Goal: Task Accomplishment & Management: Complete application form

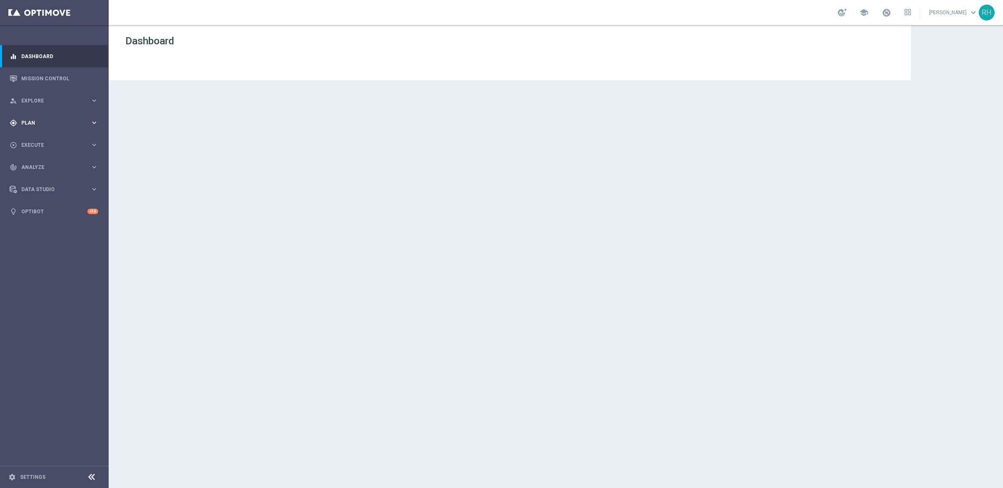
click at [27, 112] on div "gps_fixed Plan keyboard_arrow_right" at bounding box center [54, 123] width 108 height 22
click at [411, 65] on div "Dashboard" at bounding box center [509, 57] width 769 height 45
click at [79, 167] on span "Templates" at bounding box center [52, 165] width 60 height 5
click at [39, 177] on link "Optimail" at bounding box center [56, 177] width 61 height 7
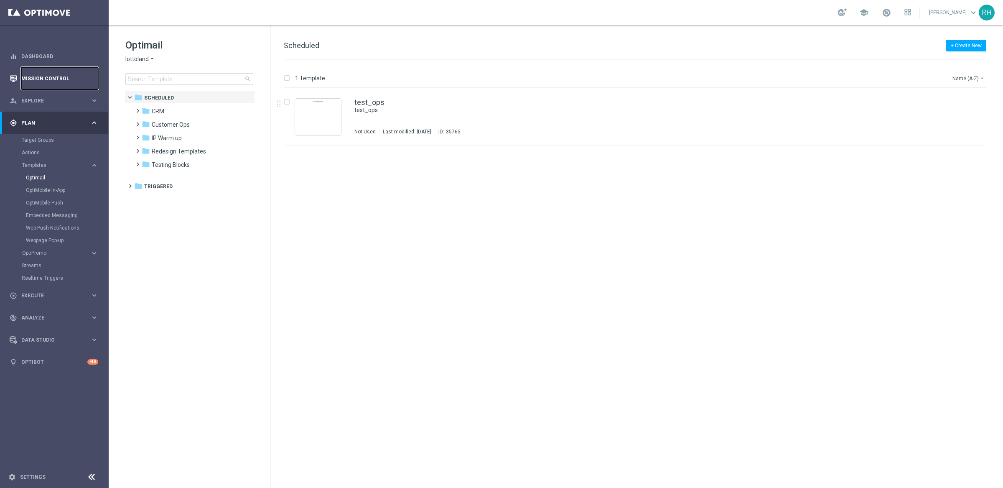
click at [58, 69] on link "Mission Control" at bounding box center [59, 78] width 77 height 22
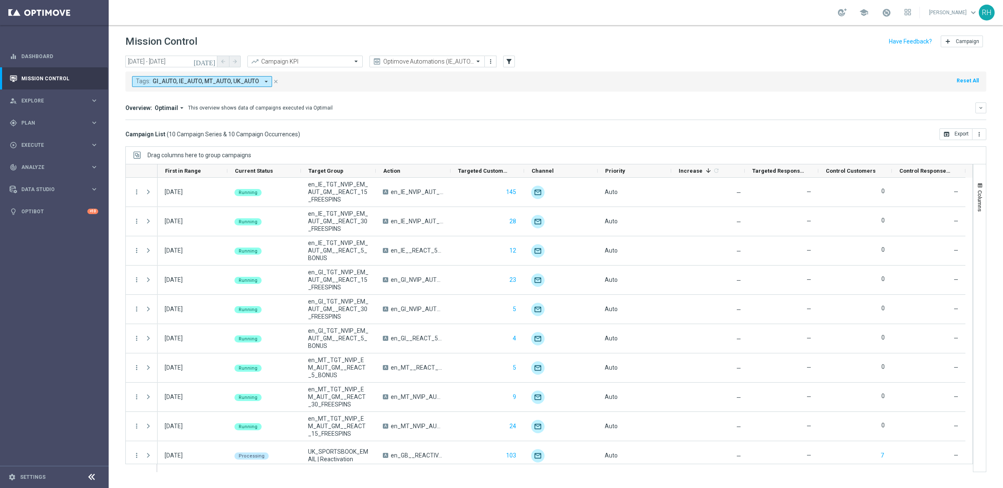
click at [346, 114] on div "Overview: Optimail arrow_drop_down This overview shows data of campaigns execut…" at bounding box center [555, 111] width 861 height 18
click at [312, 108] on div "This overview shows data of campaigns executed via Optimail" at bounding box center [260, 108] width 145 height 8
drag, startPoint x: 312, startPoint y: 108, endPoint x: 241, endPoint y: 102, distance: 70.8
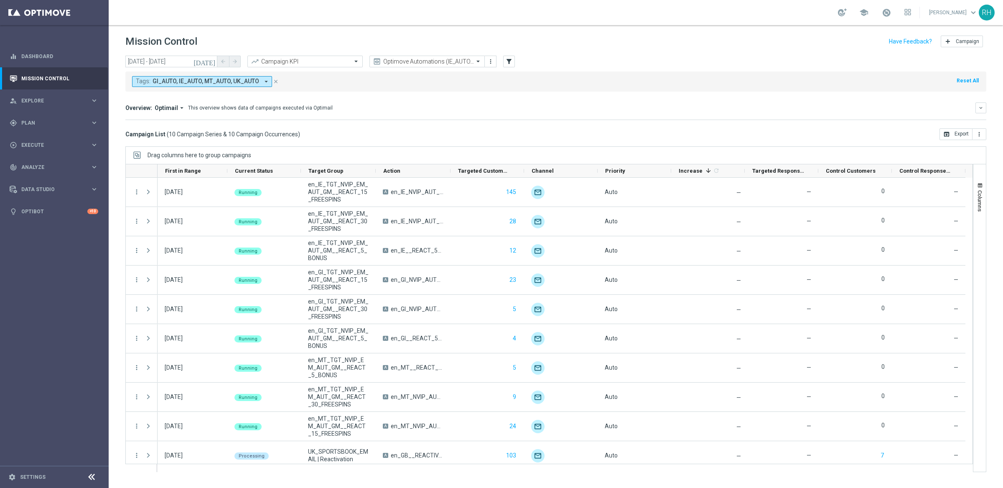
click at [305, 108] on div "This overview shows data of campaigns executed via Optimail" at bounding box center [260, 108] width 145 height 8
click at [241, 102] on div "Overview: Optimail arrow_drop_down This overview shows data of campaigns execut…" at bounding box center [555, 107] width 861 height 11
drag, startPoint x: 187, startPoint y: 107, endPoint x: 344, endPoint y: 110, distance: 156.7
click at [344, 110] on div "Overview: Optimail arrow_drop_down This overview shows data of campaigns execut…" at bounding box center [550, 108] width 850 height 8
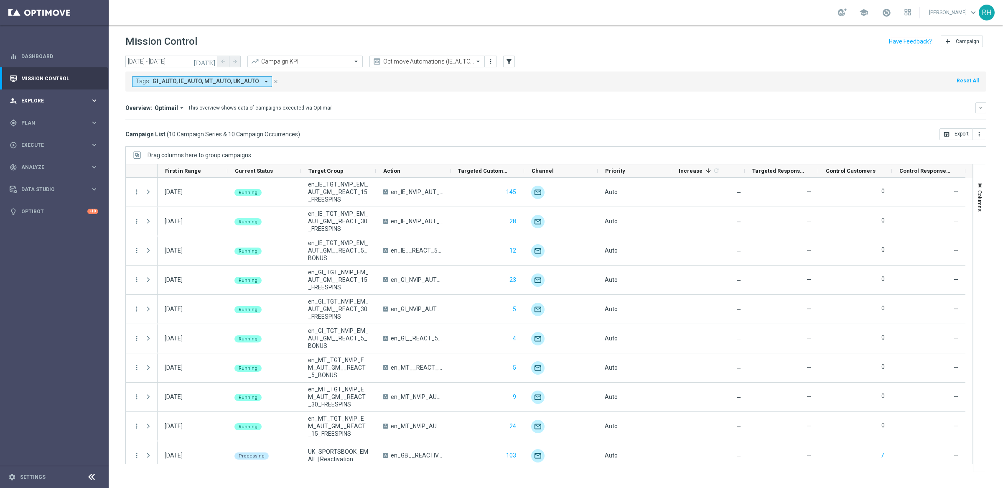
drag, startPoint x: 376, startPoint y: 109, endPoint x: 105, endPoint y: 110, distance: 270.7
click at [155, 111] on div "Overview: Optimail arrow_drop_down This overview shows data of campaigns execut…" at bounding box center [550, 108] width 850 height 8
drag, startPoint x: 187, startPoint y: 108, endPoint x: 226, endPoint y: 114, distance: 39.8
click at [226, 114] on div "Overview: Optimail arrow_drop_down This overview shows data of campaigns execut…" at bounding box center [555, 111] width 861 height 18
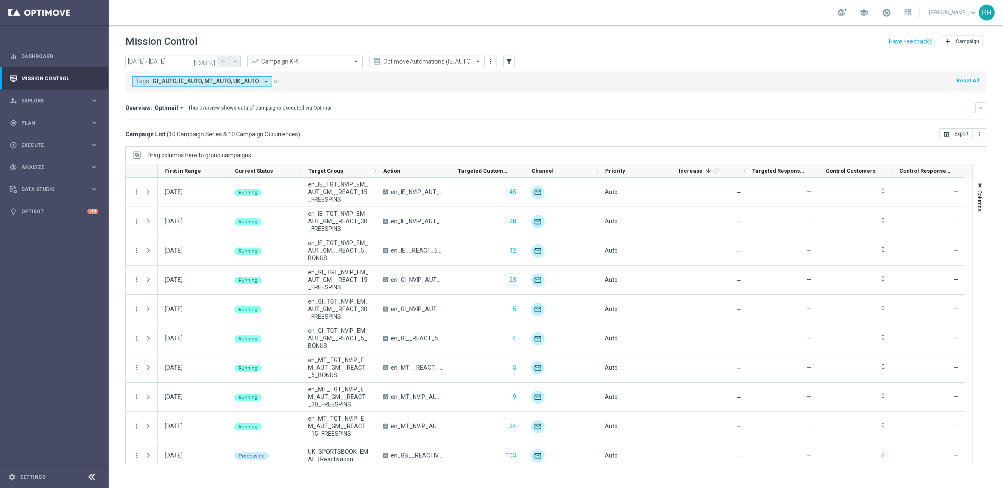
click at [226, 114] on div "Overview: Optimail arrow_drop_down This overview shows data of campaigns execut…" at bounding box center [555, 111] width 861 height 18
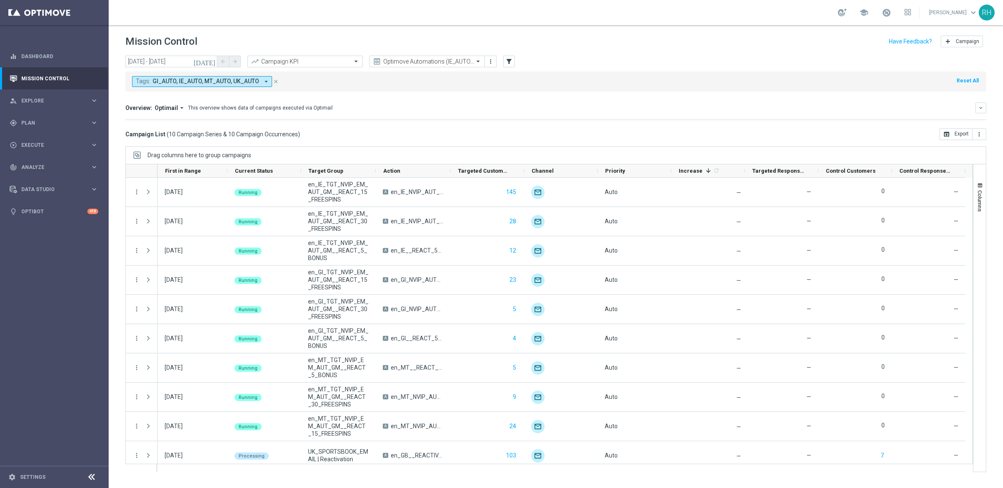
click at [226, 114] on div "Overview: Optimail arrow_drop_down This overview shows data of campaigns execut…" at bounding box center [555, 111] width 861 height 18
click at [228, 112] on div "This overview shows data of campaigns executed via Optimail" at bounding box center [260, 108] width 145 height 8
click at [229, 111] on div "This overview shows data of campaigns executed via Optimail" at bounding box center [260, 108] width 145 height 8
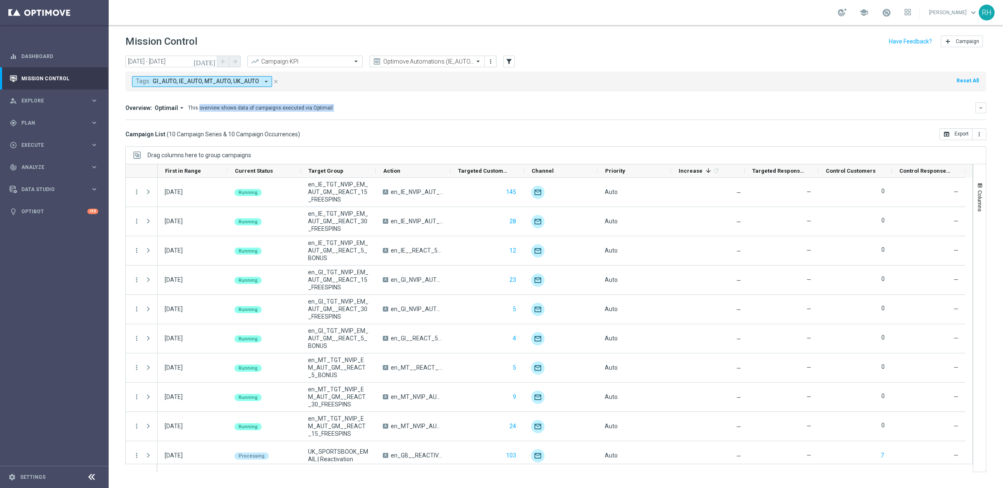
click at [229, 111] on div "This overview shows data of campaigns executed via Optimail" at bounding box center [260, 108] width 145 height 8
click at [395, 60] on input "text" at bounding box center [418, 61] width 89 height 7
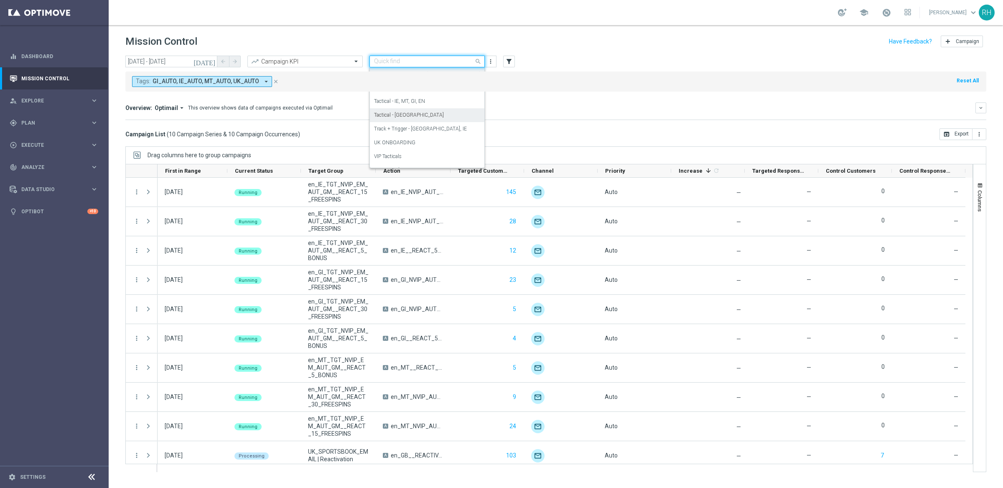
click at [402, 116] on div "Tactical - [GEOGRAPHIC_DATA]" at bounding box center [427, 115] width 106 height 14
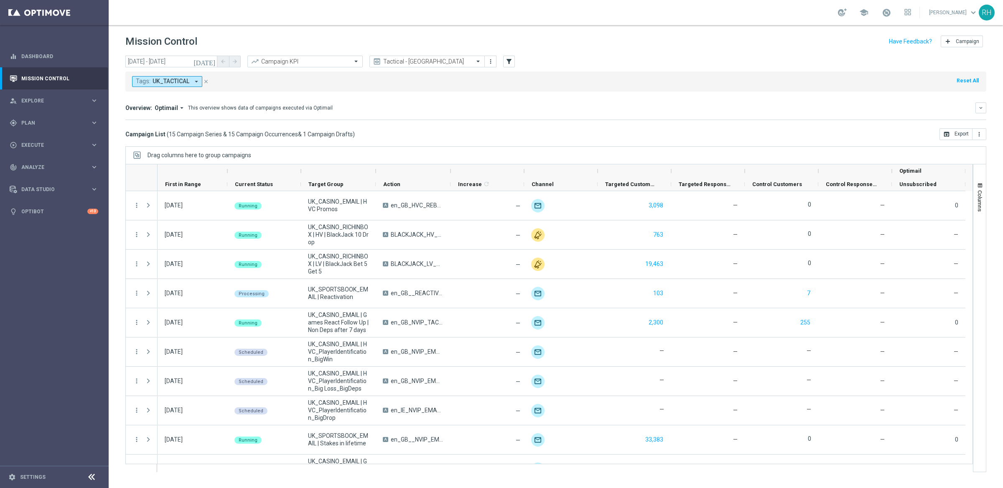
click at [213, 64] on icon "[DATE]" at bounding box center [204, 62] width 23 height 8
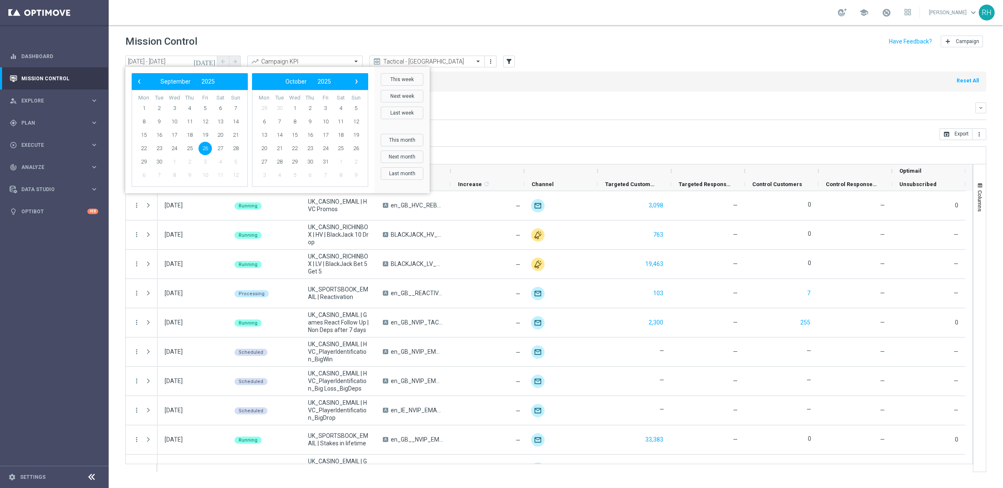
click at [538, 114] on div "Overview: Optimail arrow_drop_down This overview shows data of campaigns execut…" at bounding box center [555, 111] width 861 height 18
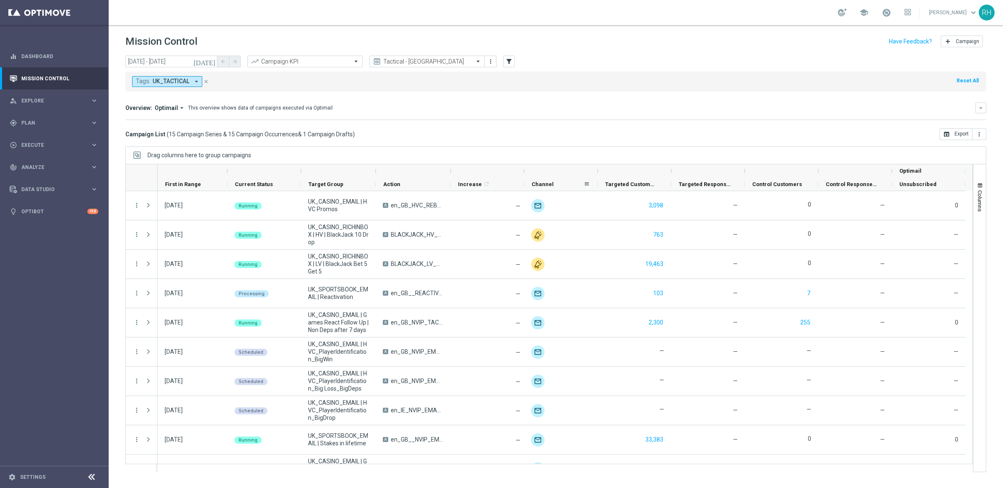
click at [552, 186] on div "Channel" at bounding box center [557, 184] width 52 height 13
click at [575, 187] on div "Channel" at bounding box center [557, 184] width 52 height 13
click at [572, 166] on div at bounding box center [560, 170] width 58 height 13
click at [585, 184] on span at bounding box center [586, 183] width 7 height 7
click at [554, 123] on mini-dashboard "Overview: Optimail arrow_drop_down This overview shows data of campaigns execut…" at bounding box center [555, 109] width 861 height 37
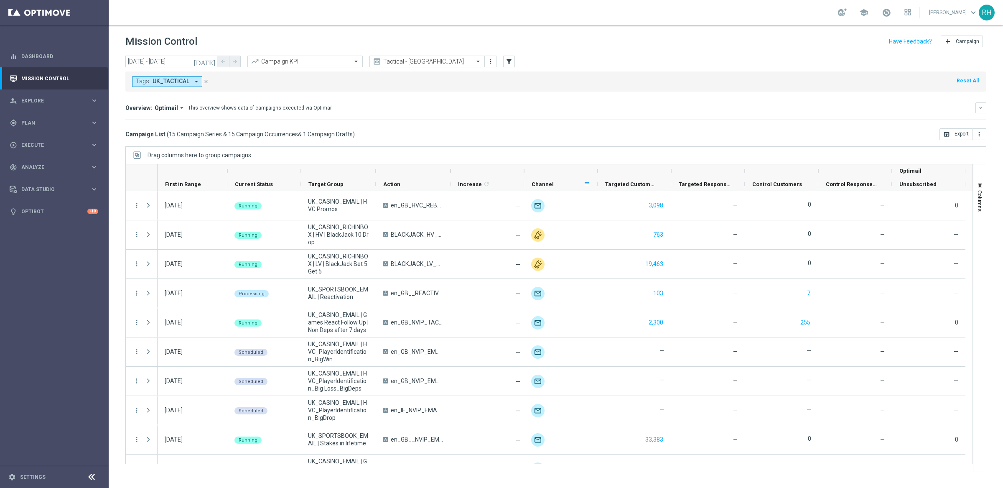
click at [586, 184] on span at bounding box center [586, 183] width 7 height 7
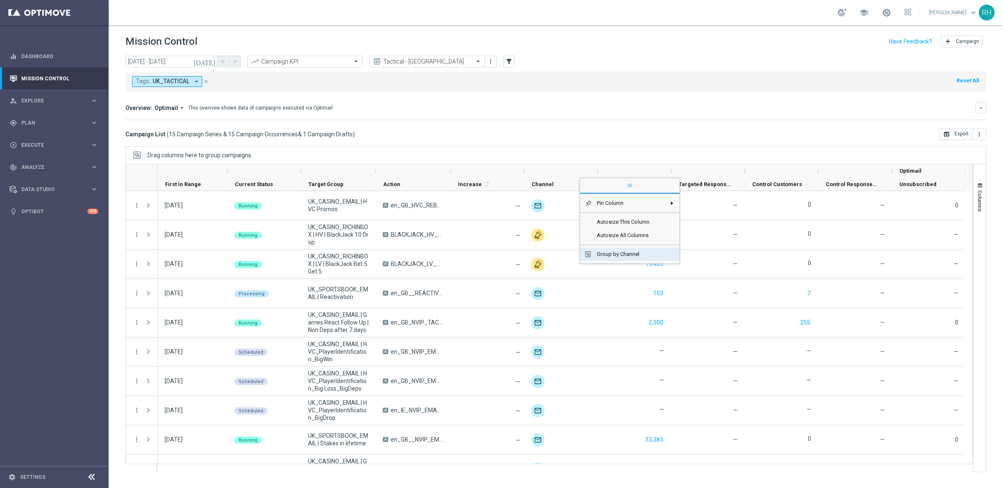
click at [627, 255] on span "Group by Channel" at bounding box center [629, 253] width 74 height 13
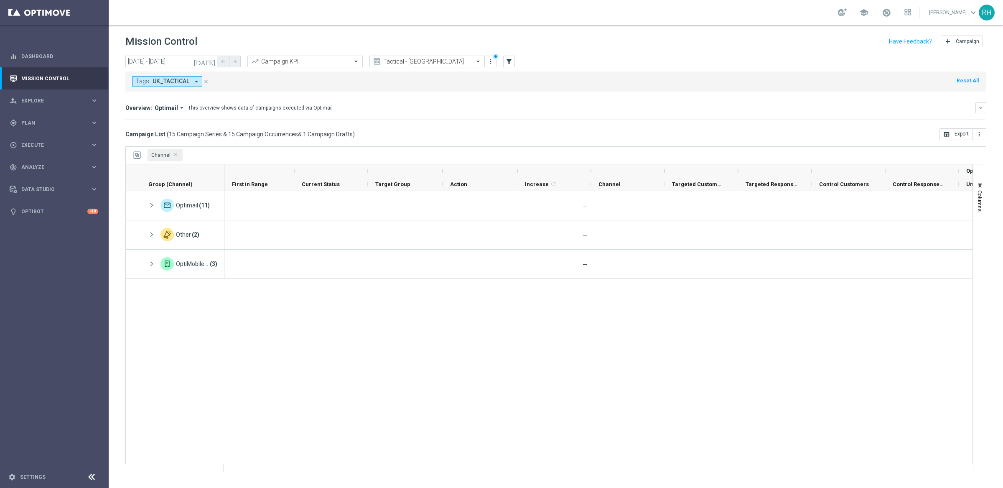
click at [554, 365] on div "— 0 — —" at bounding box center [598, 331] width 748 height 280
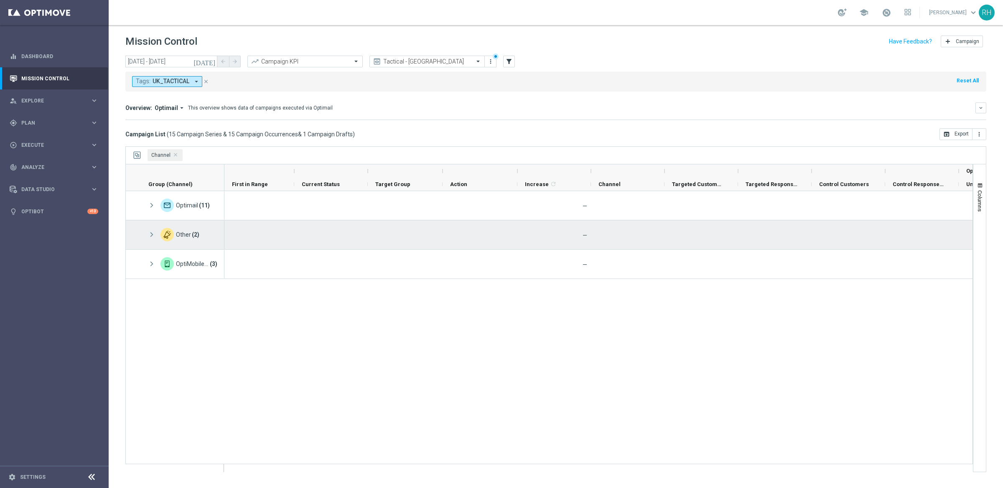
click at [152, 237] on span at bounding box center [152, 234] width 8 height 7
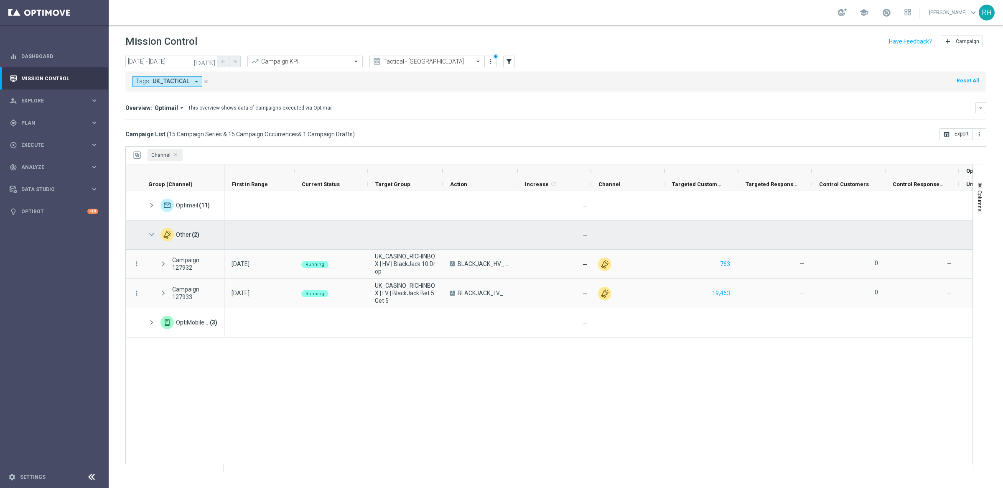
click at [152, 236] on span at bounding box center [152, 234] width 8 height 7
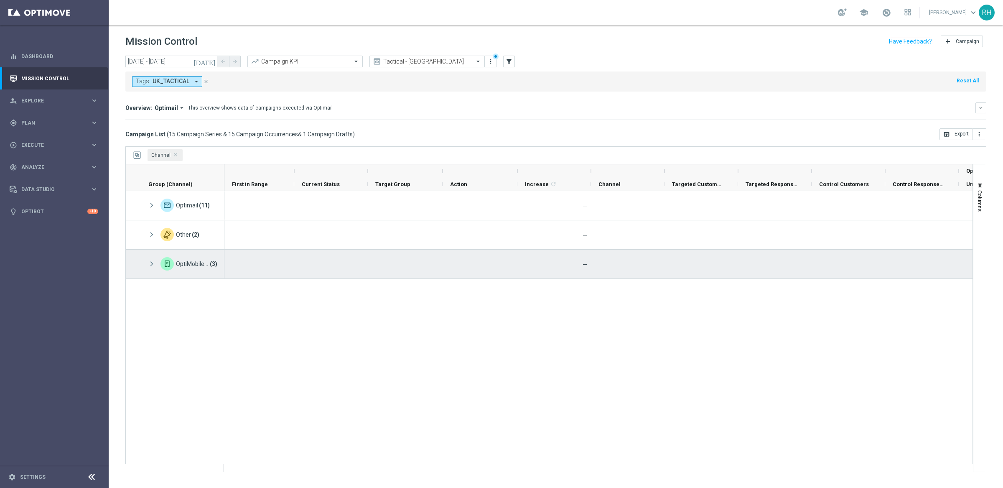
click at [146, 262] on div "OptiMobile Push (3)" at bounding box center [183, 263] width 84 height 29
click at [149, 263] on span at bounding box center [152, 263] width 8 height 7
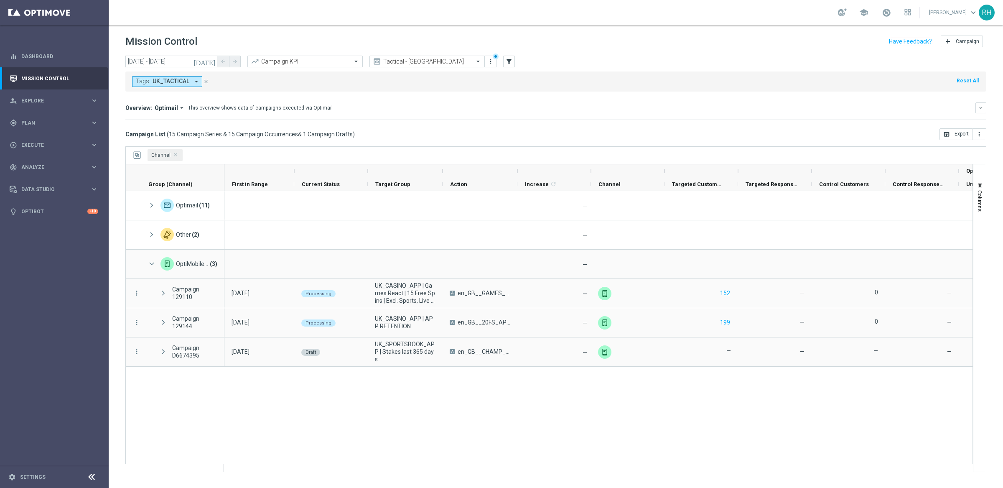
click at [368, 386] on div "— 0 — —" at bounding box center [598, 331] width 748 height 280
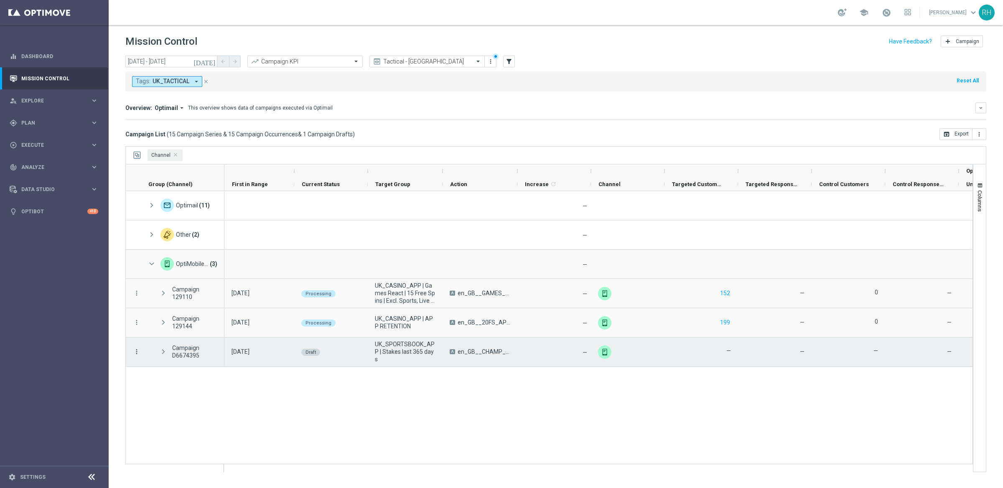
click at [138, 353] on icon "more_vert" at bounding box center [137, 352] width 8 height 8
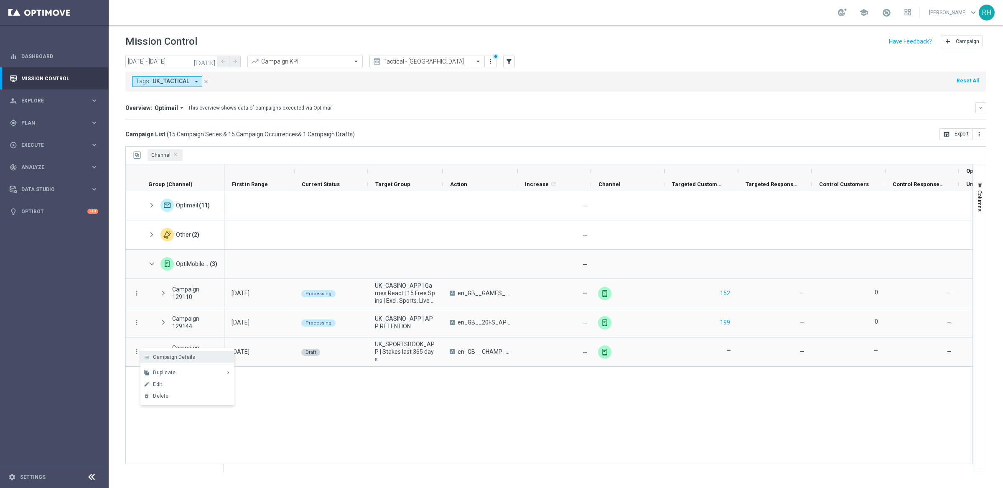
click at [148, 358] on icon "list" at bounding box center [147, 357] width 6 height 6
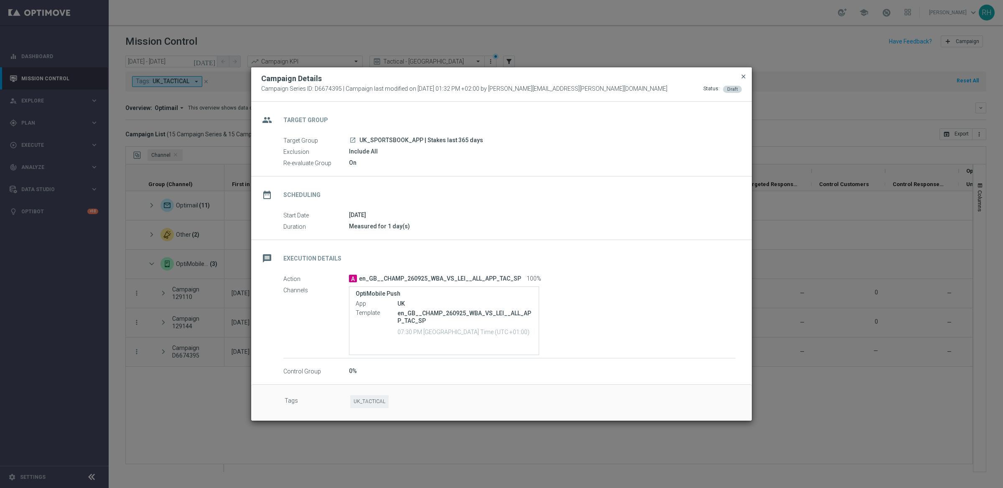
click at [742, 74] on span "close" at bounding box center [743, 76] width 7 height 7
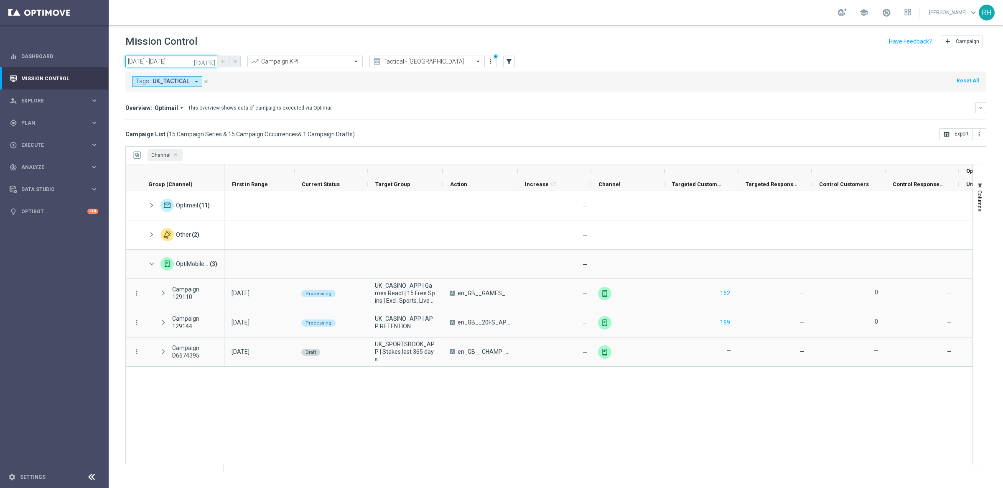
click at [206, 59] on input "[DATE] - [DATE]" at bounding box center [171, 62] width 92 height 12
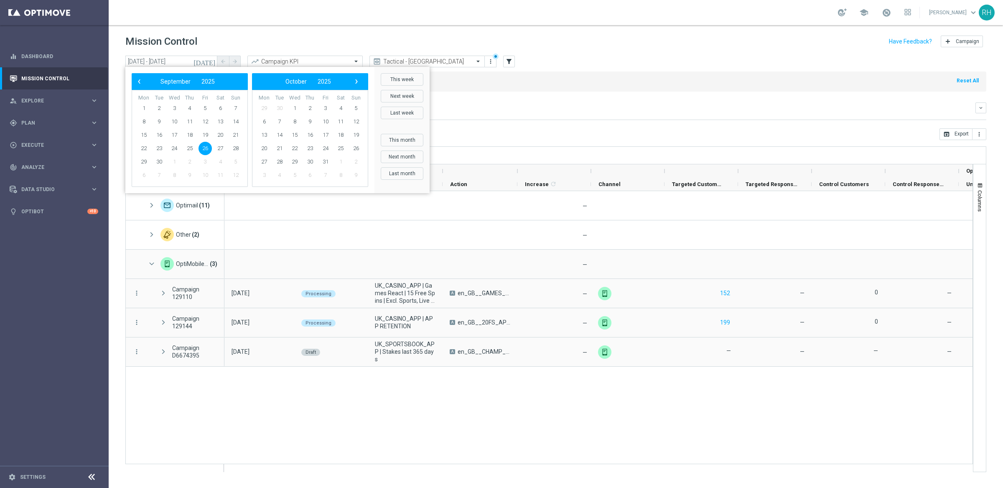
click at [219, 50] on header "Mission Control add Campaign" at bounding box center [556, 40] width 894 height 30
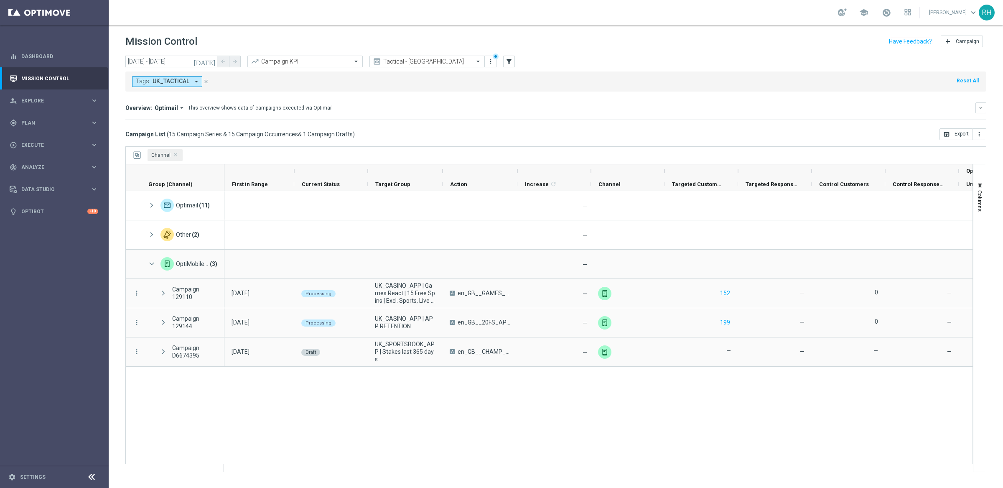
click at [208, 65] on button "[DATE]" at bounding box center [204, 62] width 25 height 13
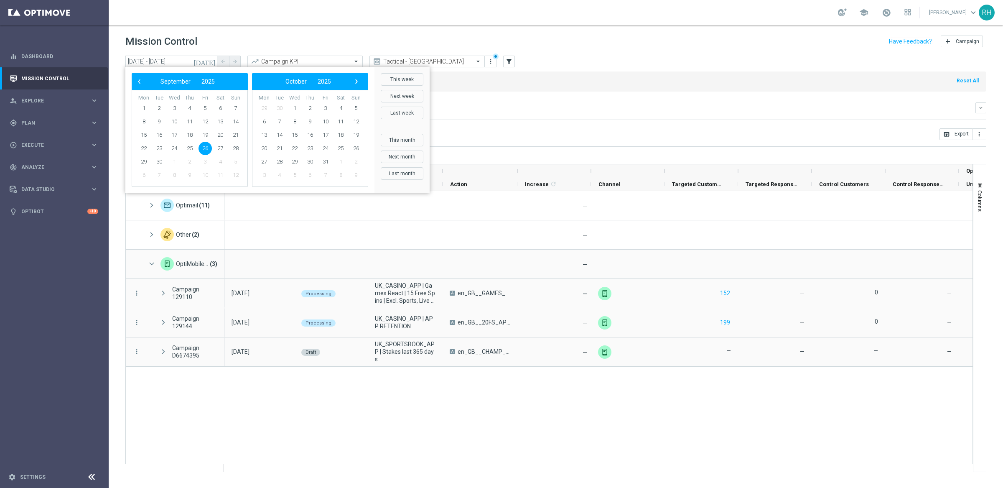
click at [666, 120] on mini-dashboard "Overview: Optimail arrow_drop_down This overview shows data of campaigns execut…" at bounding box center [555, 109] width 861 height 37
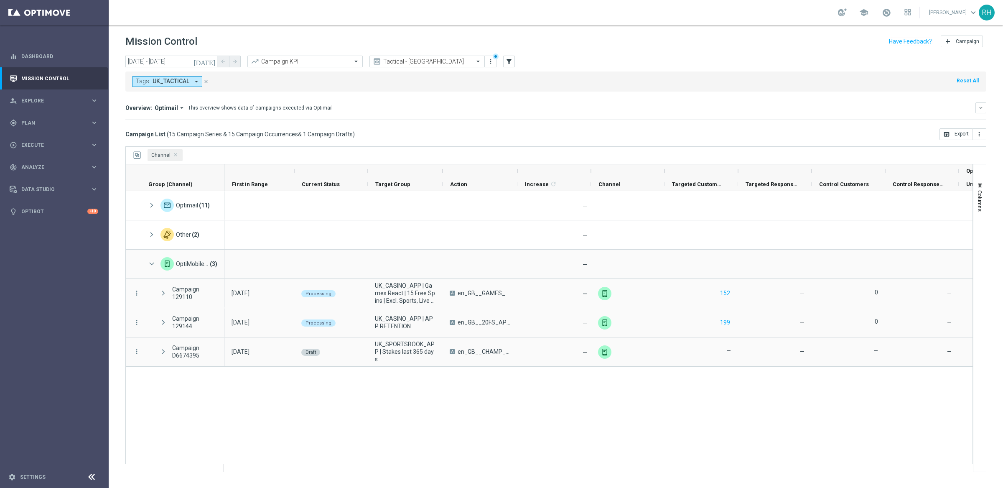
click at [212, 61] on icon "[DATE]" at bounding box center [204, 62] width 23 height 8
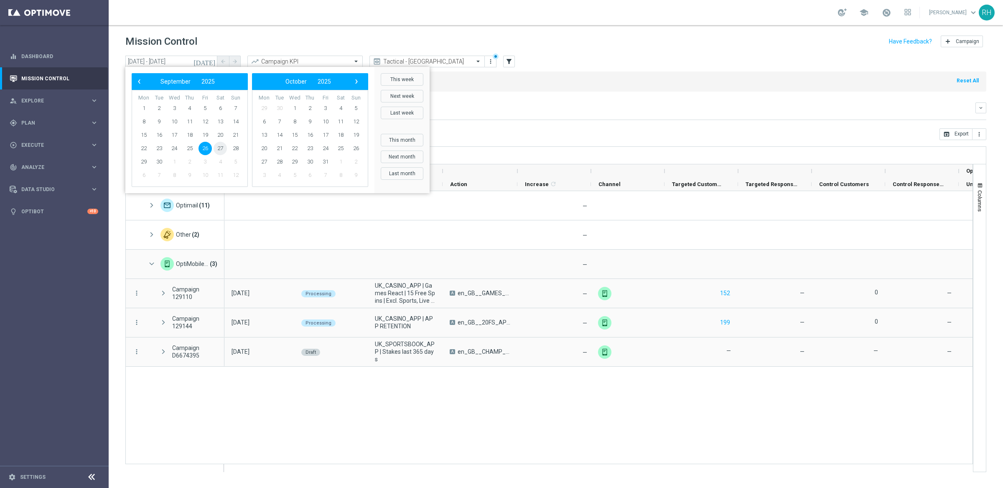
click at [217, 147] on span "27" at bounding box center [219, 148] width 13 height 13
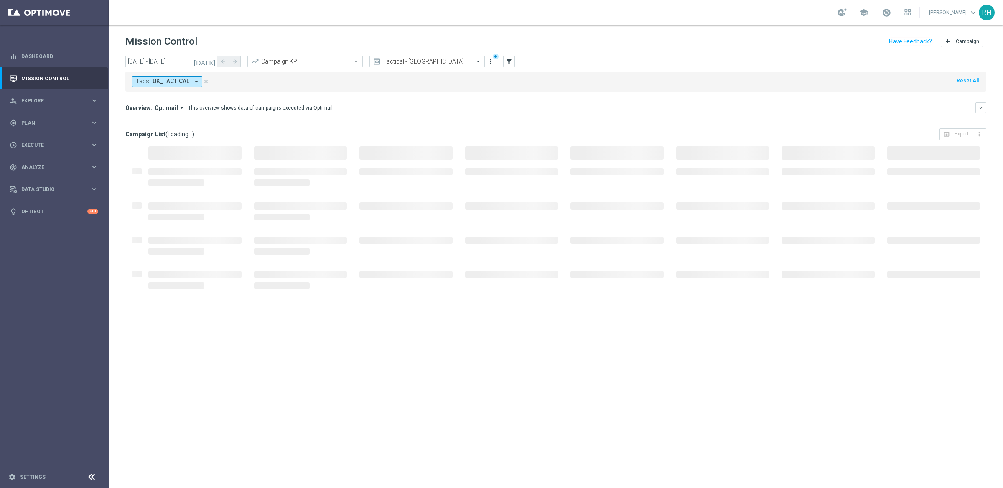
click at [493, 87] on div "Tags: UK_TACTICAL arrow_drop_down close Reset All" at bounding box center [555, 81] width 861 height 20
click at [500, 103] on div "Overview: Optimail arrow_drop_down This overview shows data of campaigns execut…" at bounding box center [555, 107] width 861 height 11
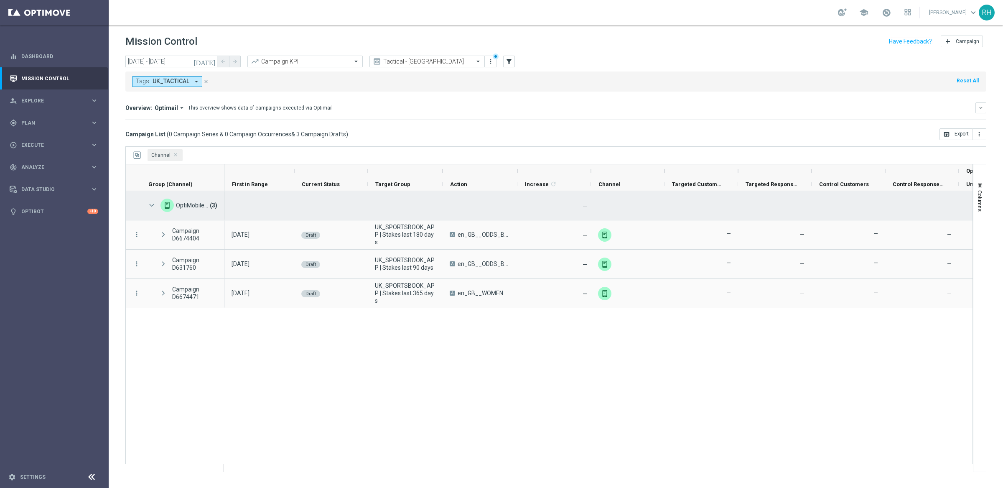
click at [151, 206] on span at bounding box center [152, 205] width 8 height 7
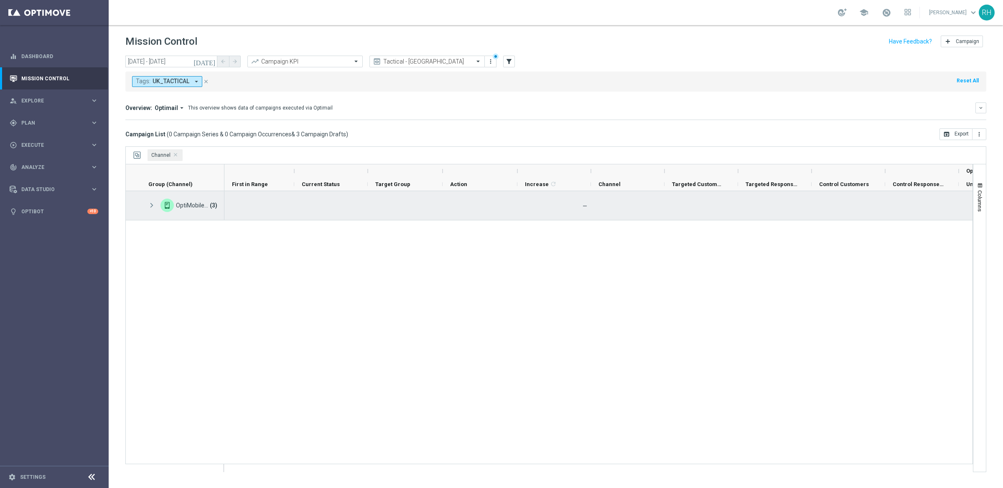
click at [144, 206] on div "OptiMobile Push (3)" at bounding box center [183, 205] width 84 height 29
click at [151, 209] on span at bounding box center [152, 205] width 8 height 7
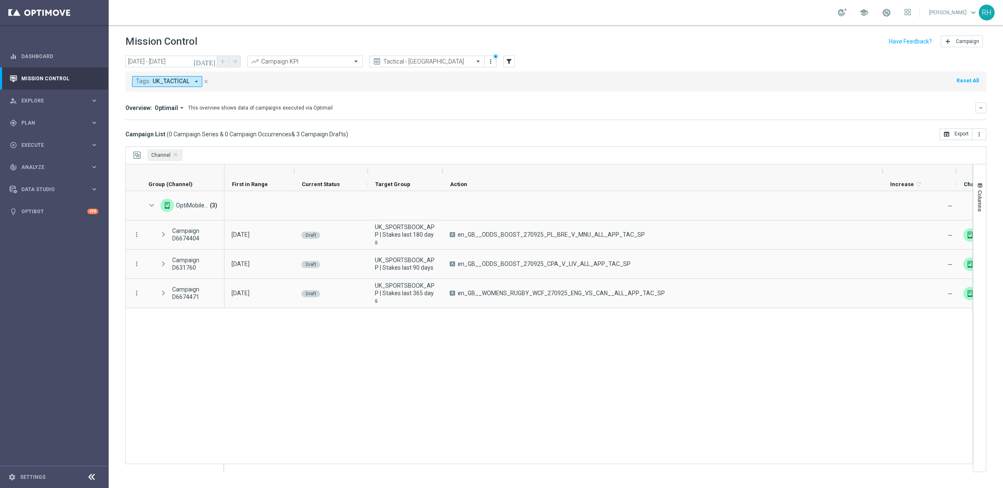
drag, startPoint x: 517, startPoint y: 171, endPoint x: 905, endPoint y: 158, distance: 387.5
click at [905, 158] on div "Channel Drag here to set column labels Group (Channel) 1" at bounding box center [555, 308] width 861 height 325
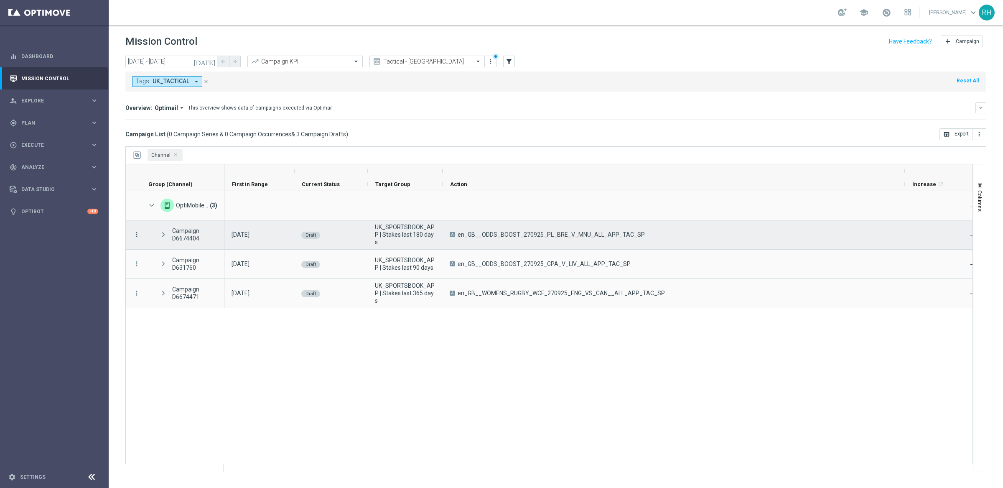
click at [139, 236] on icon "more_vert" at bounding box center [137, 235] width 8 height 8
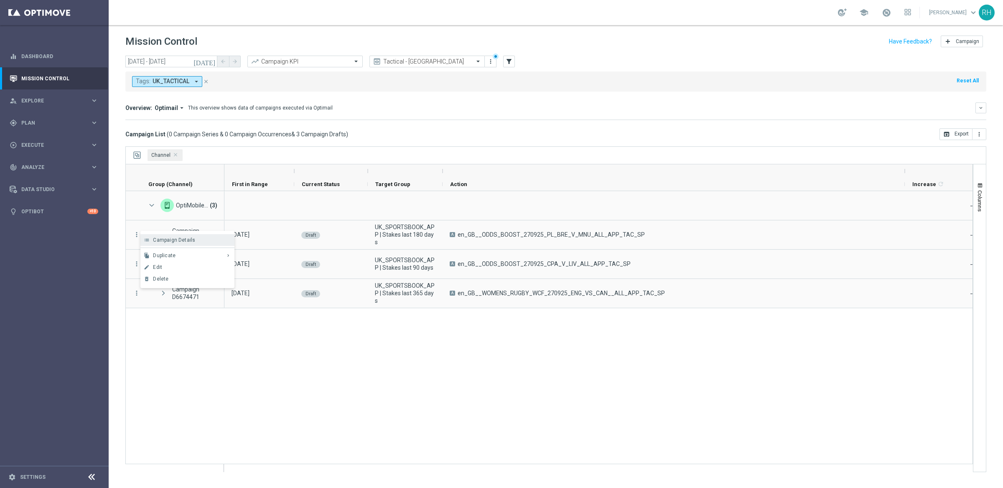
click at [153, 245] on div "list Campaign Details" at bounding box center [187, 240] width 94 height 12
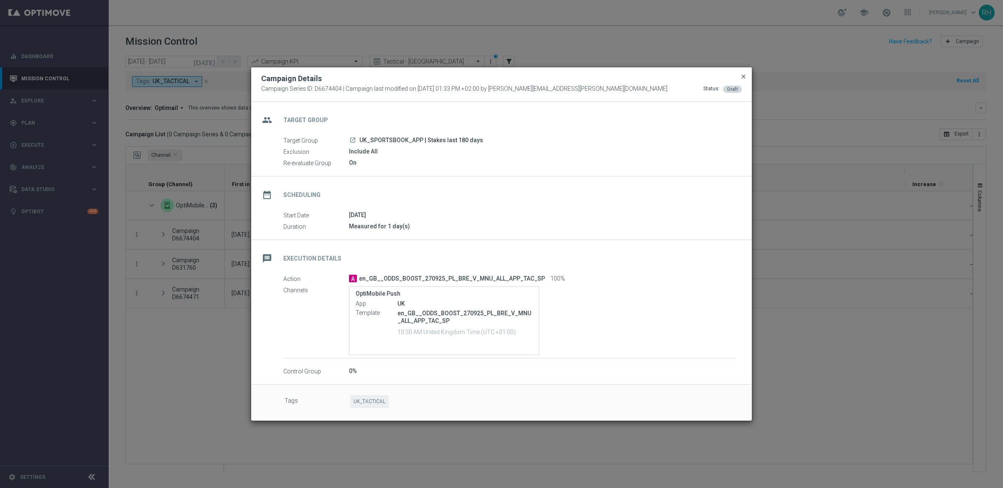
click at [744, 78] on span "close" at bounding box center [743, 76] width 7 height 7
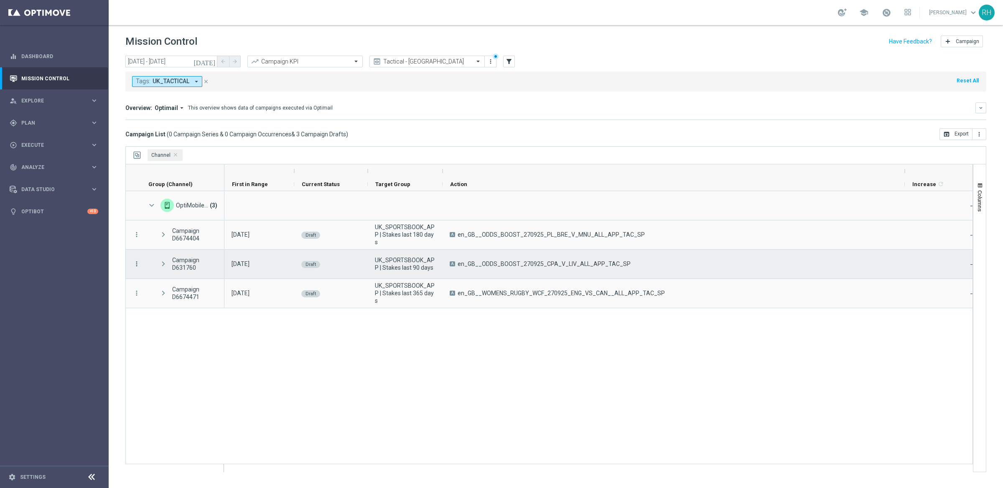
click at [135, 263] on icon "more_vert" at bounding box center [137, 264] width 8 height 8
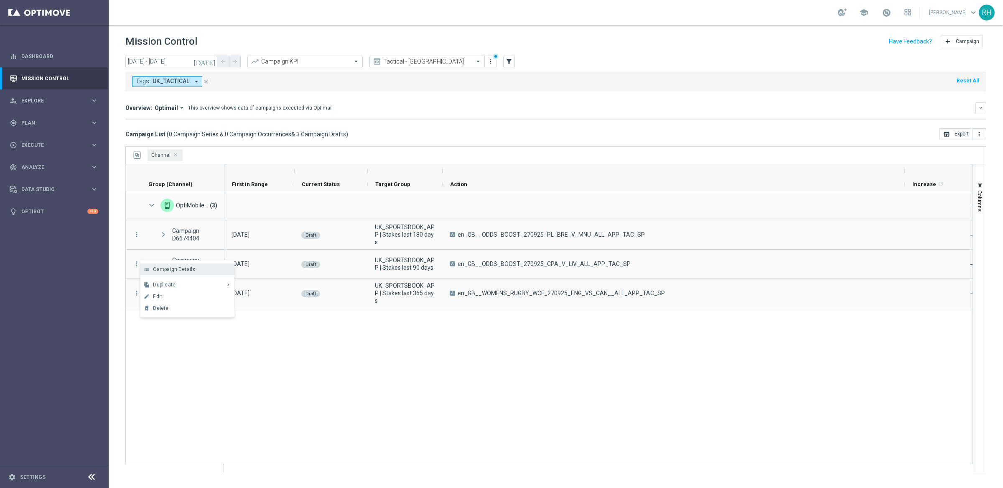
click at [152, 268] on div "list" at bounding box center [146, 269] width 13 height 6
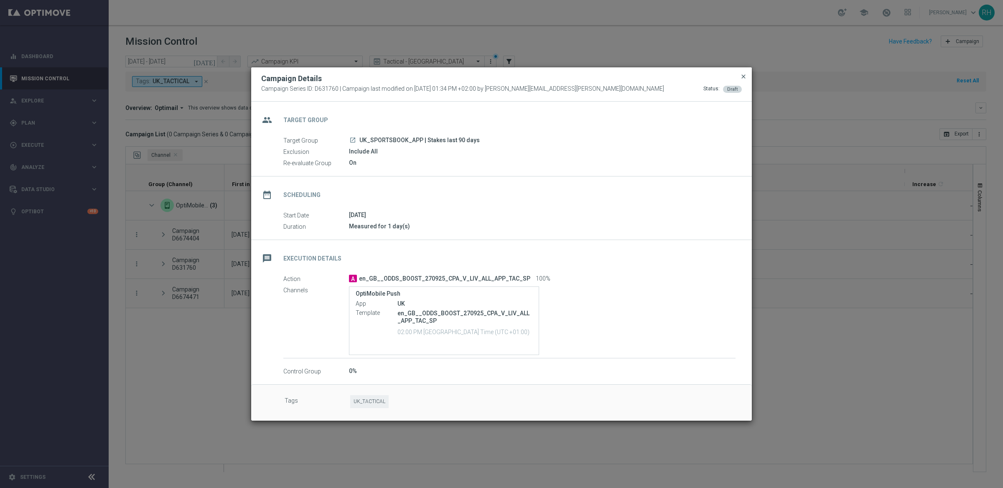
click at [741, 79] on span "close" at bounding box center [743, 76] width 7 height 7
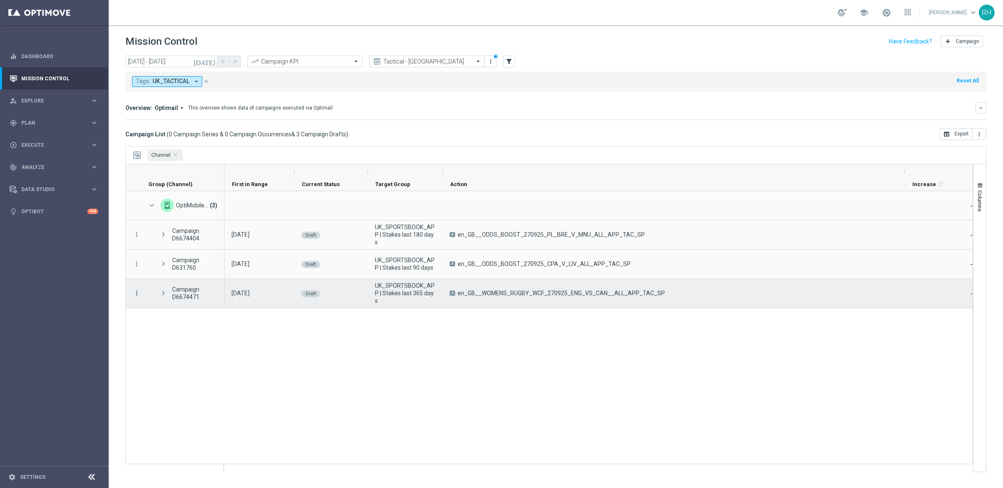
click at [133, 295] on icon "more_vert" at bounding box center [137, 293] width 8 height 8
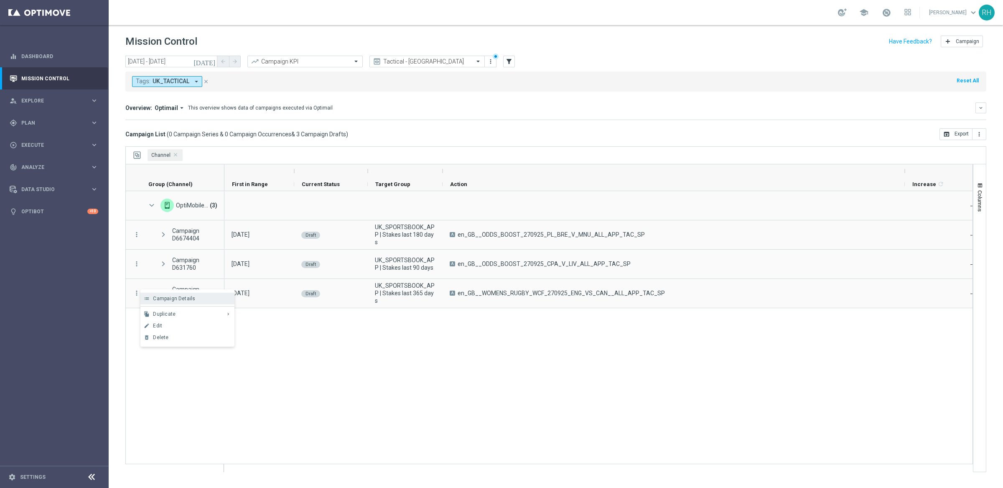
click at [150, 302] on div "list Campaign Details" at bounding box center [187, 298] width 94 height 12
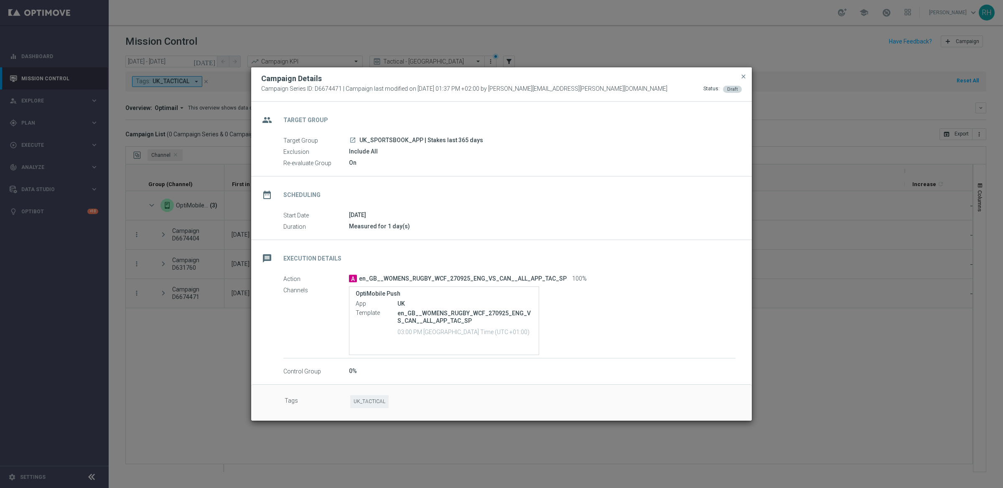
click at [839, 155] on modal-container "Campaign Details Campaign Series ID: D6674471 | Campaign last modified on [DATE…" at bounding box center [501, 244] width 1003 height 488
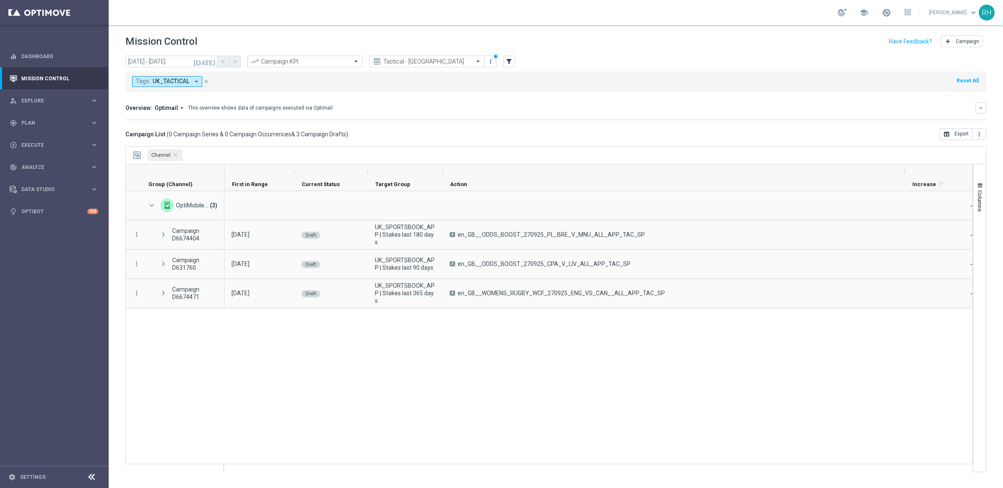
click at [215, 58] on icon "[DATE]" at bounding box center [204, 62] width 23 height 8
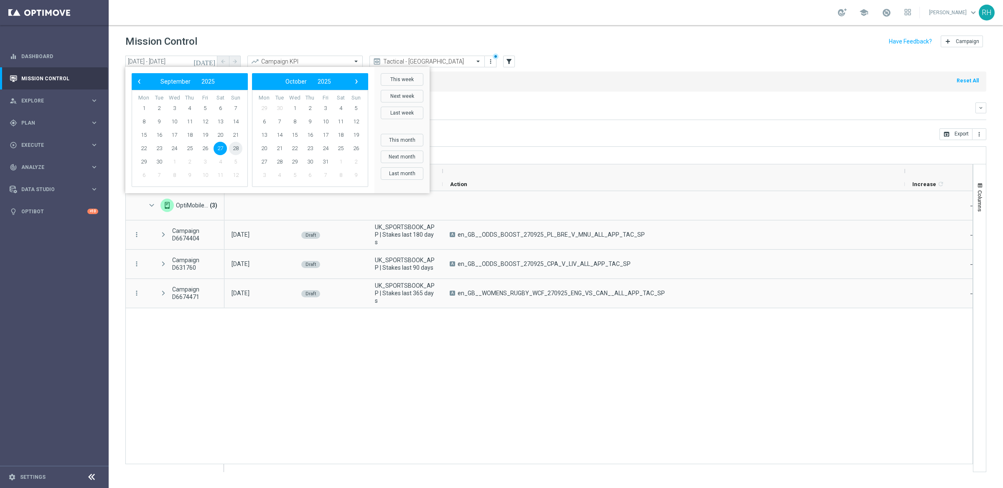
click at [239, 143] on span "28" at bounding box center [235, 148] width 13 height 13
click at [235, 143] on span "28" at bounding box center [235, 148] width 13 height 13
type input "[DATE] - [DATE]"
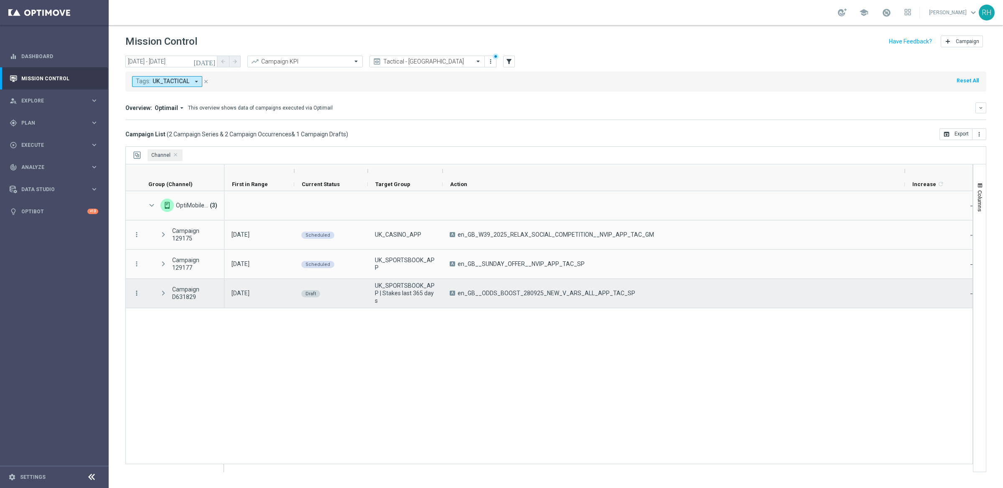
click at [137, 292] on icon "more_vert" at bounding box center [137, 293] width 8 height 8
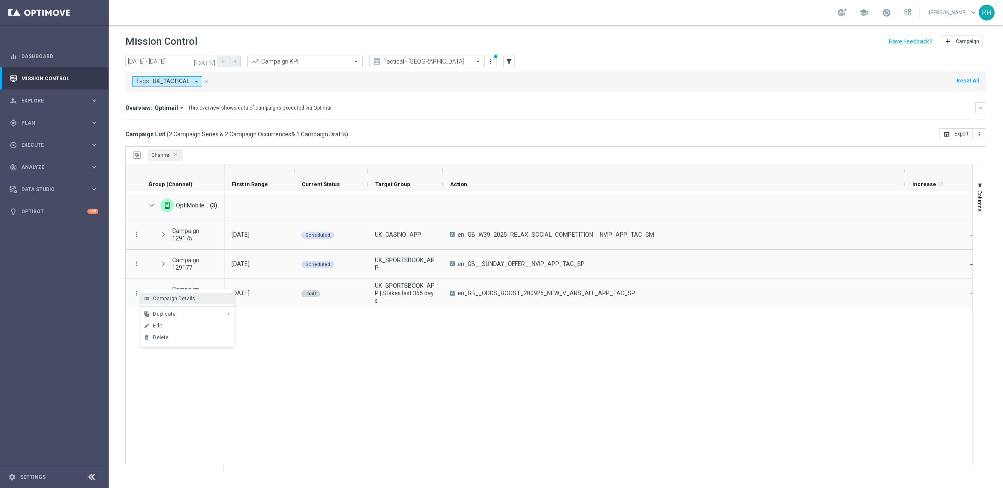
click at [155, 295] on span "Campaign Details" at bounding box center [174, 298] width 42 height 6
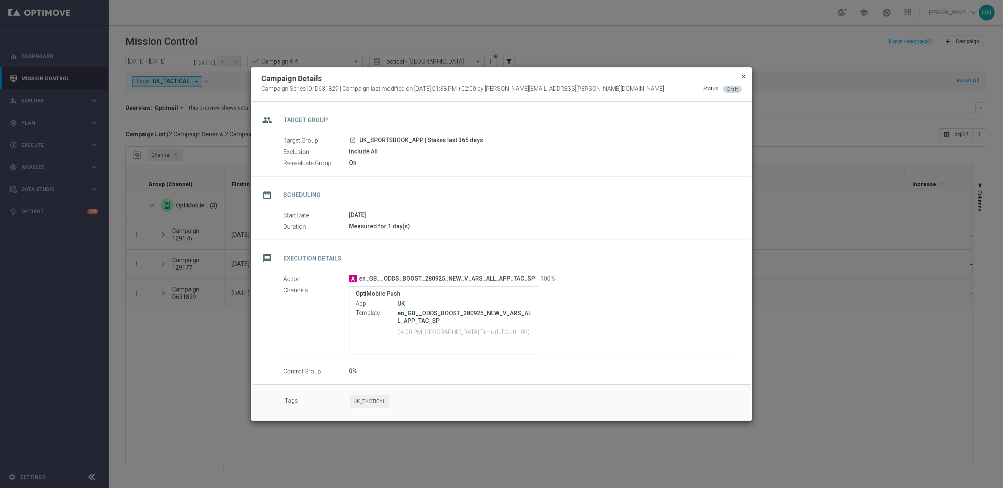
click at [742, 77] on span "close" at bounding box center [743, 76] width 7 height 7
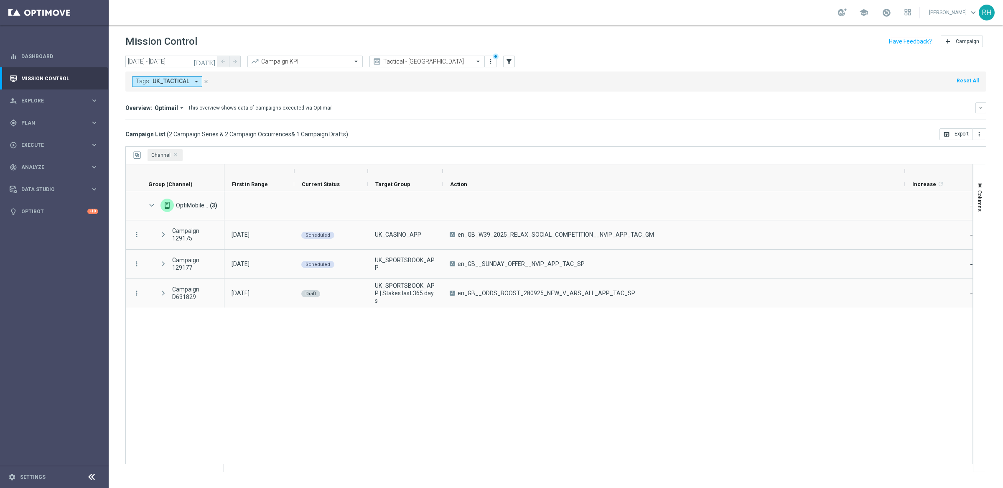
click at [742, 77] on div "Tags: UK_TACTICAL arrow_drop_down close Reset All" at bounding box center [555, 81] width 861 height 20
click at [726, 69] on div "Tags: UK_TACTICAL arrow_drop_down close Reset All" at bounding box center [555, 79] width 861 height 23
click at [510, 143] on div "[DATE] [DATE] - [DATE] arrow_back arrow_forward Campaign KPI trending_up Tactic…" at bounding box center [556, 268] width 894 height 424
click at [54, 144] on span "Execute" at bounding box center [55, 144] width 69 height 5
click at [57, 120] on span "Plan" at bounding box center [55, 122] width 69 height 5
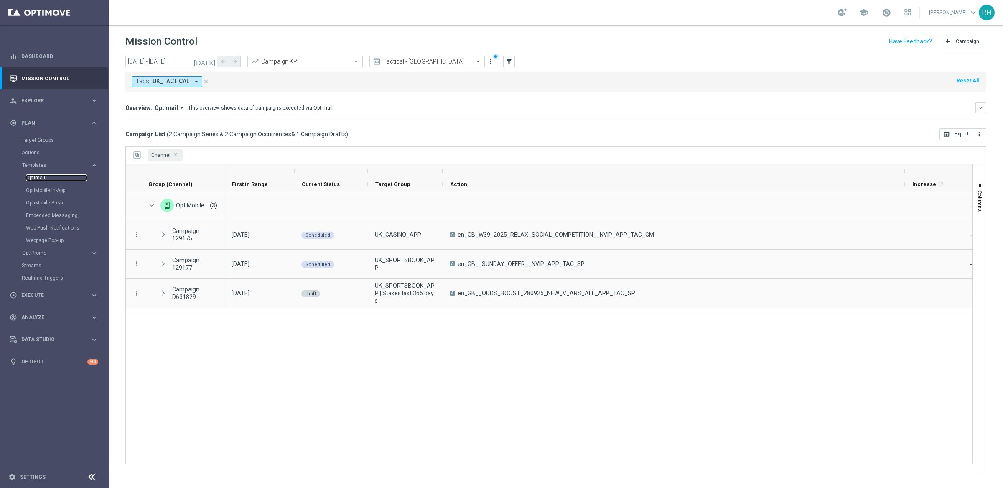
click at [39, 174] on link "Optimail" at bounding box center [56, 177] width 61 height 7
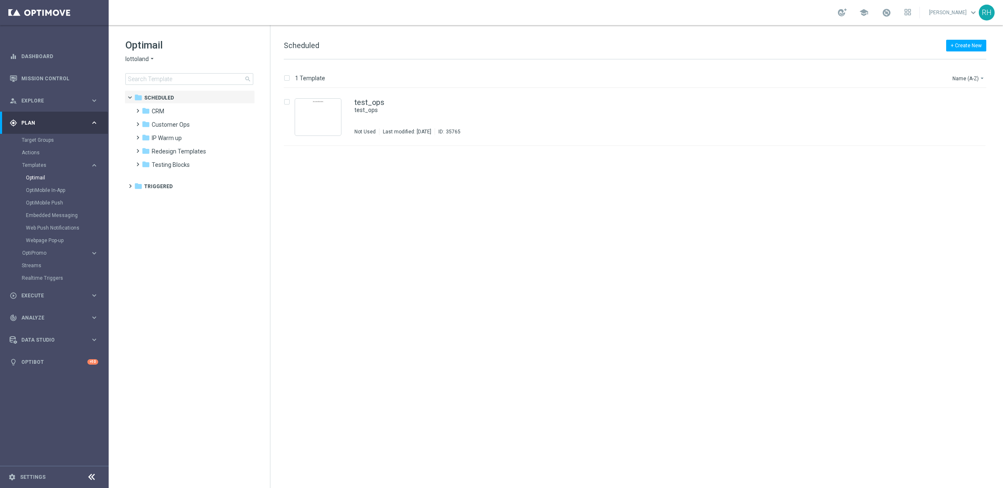
click at [154, 68] on div "Optimail lottoland arrow_drop_down × lottoland search" at bounding box center [197, 61] width 145 height 46
click at [149, 65] on div "Optimail lottoland arrow_drop_down × lottoland search" at bounding box center [197, 61] width 145 height 46
click at [149, 63] on div "Optimail lottoland arrow_drop_down × lottoland search" at bounding box center [197, 61] width 145 height 46
click at [149, 60] on icon "arrow_drop_down" at bounding box center [152, 59] width 7 height 8
click at [205, 41] on h1 "Optimail" at bounding box center [189, 44] width 128 height 13
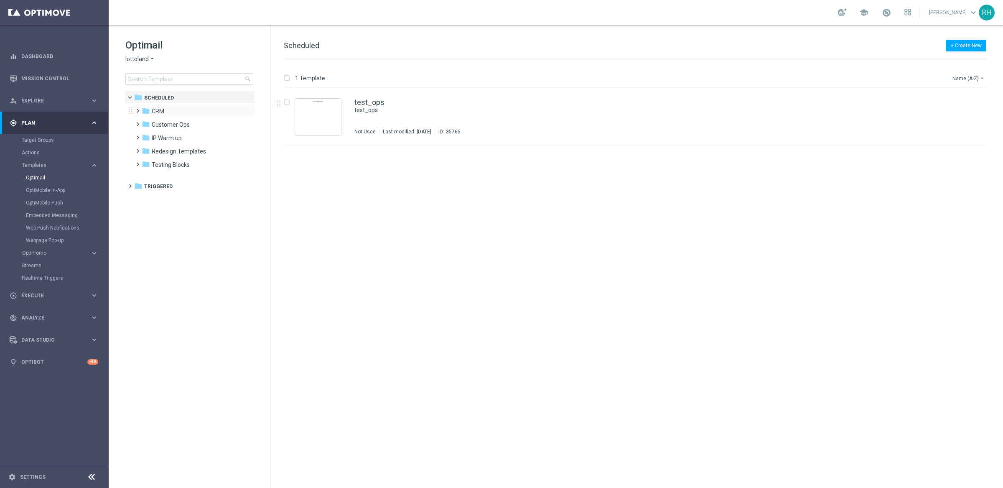
click at [137, 108] on span at bounding box center [136, 106] width 4 height 3
click at [146, 148] on span at bounding box center [144, 146] width 4 height 3
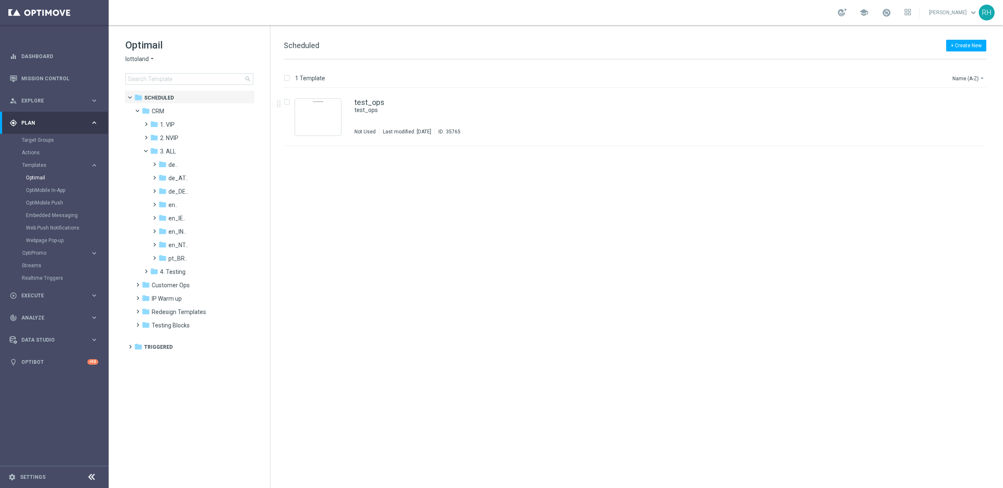
click at [181, 435] on tree-viewport "folder Scheduled more_vert folder CRM more_vert" at bounding box center [197, 288] width 145 height 396
click at [155, 202] on span at bounding box center [153, 200] width 4 height 3
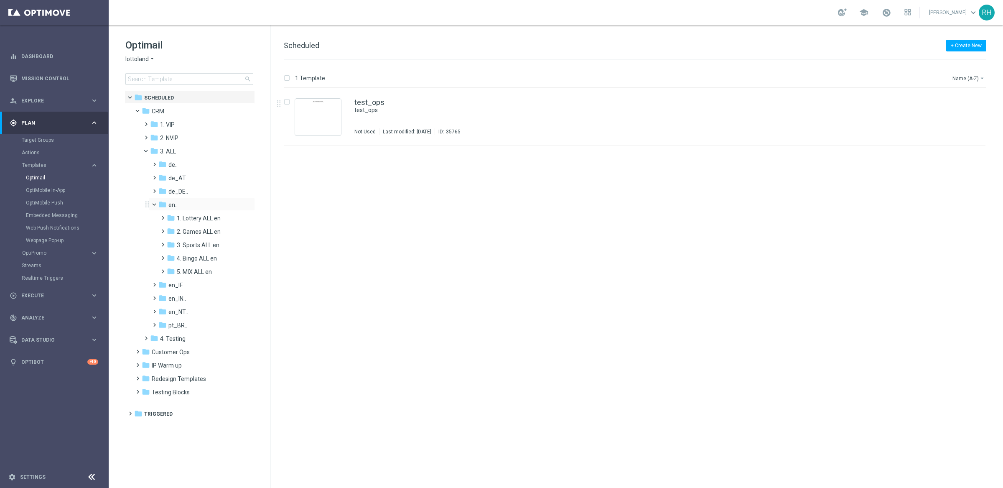
click at [156, 204] on span at bounding box center [157, 203] width 3 height 4
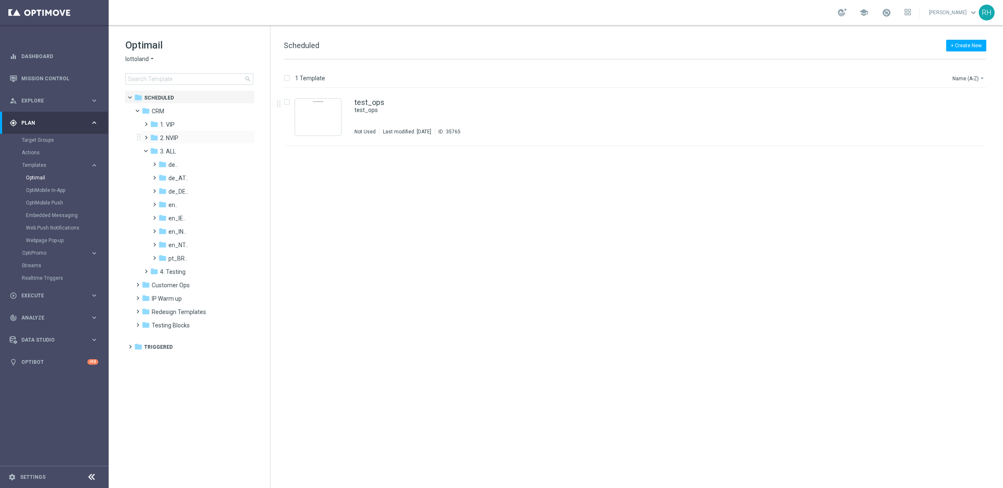
click at [146, 134] on span at bounding box center [144, 133] width 4 height 3
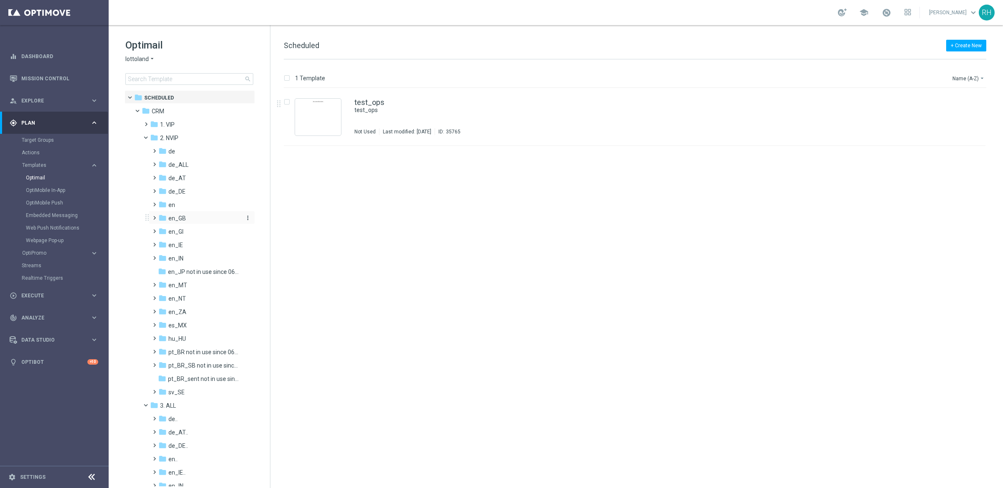
click at [159, 214] on icon "folder" at bounding box center [162, 217] width 8 height 8
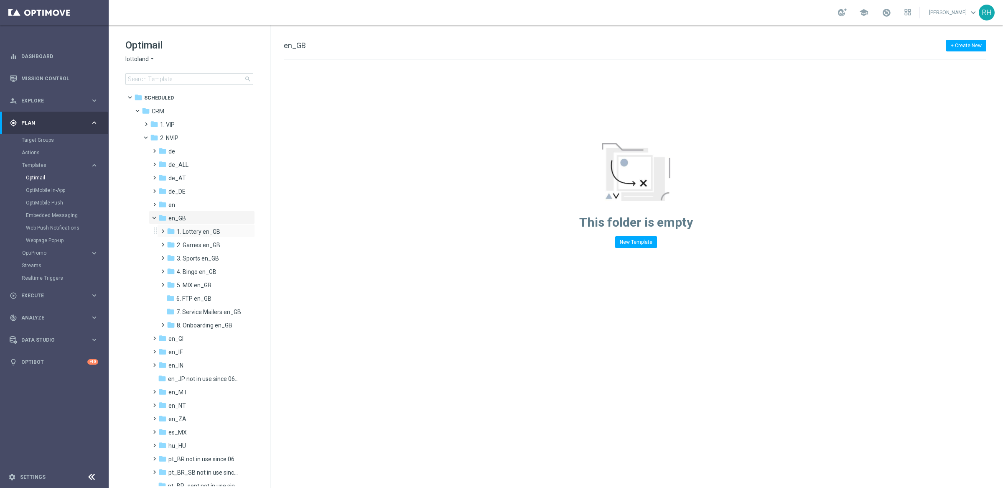
click at [167, 225] on div "folder 1. Lottery en_GB more_vert" at bounding box center [206, 230] width 98 height 13
click at [163, 226] on span at bounding box center [161, 227] width 4 height 3
click at [181, 258] on icon "folder" at bounding box center [179, 258] width 8 height 8
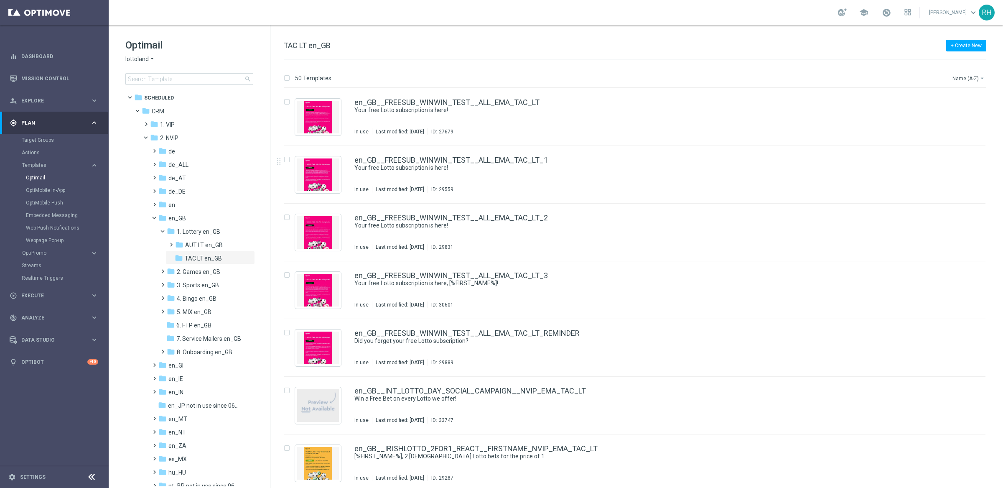
click at [642, 52] on div "+ Create New TAC LT en_GB" at bounding box center [635, 50] width 702 height 19
click at [151, 59] on icon "arrow_drop_down" at bounding box center [152, 59] width 7 height 8
click at [402, 43] on div "+ Create New TAC LT en_GB" at bounding box center [635, 50] width 702 height 19
click at [647, 37] on div "+ Create New TAC LT en_GB 50 Templates Name (A-Z) arrow_drop_down Drag here to …" at bounding box center [636, 256] width 732 height 463
click at [949, 78] on div "50 Templates Name (A-Z) arrow_drop_down" at bounding box center [635, 80] width 702 height 15
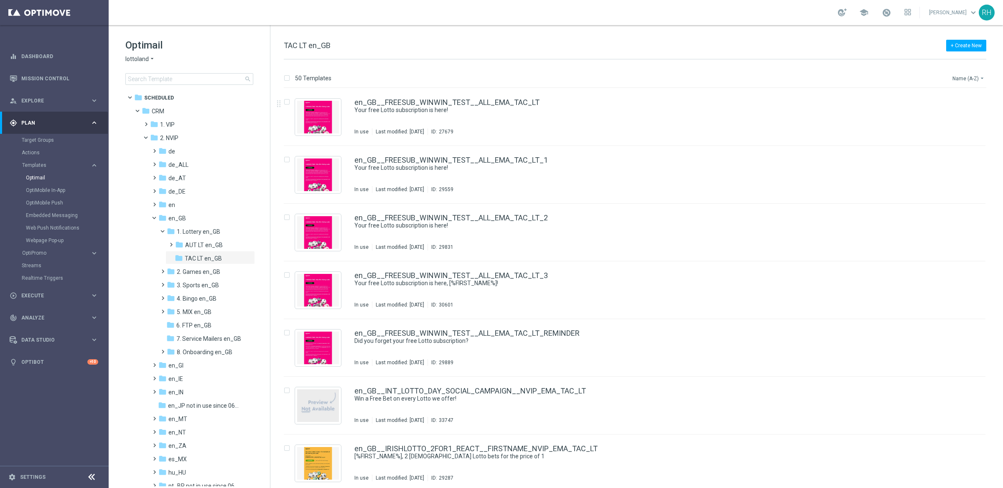
click at [953, 79] on button "Name (A-Z) arrow_drop_down" at bounding box center [968, 78] width 35 height 10
click at [961, 111] on div "Date Modified (Newest)" at bounding box center [952, 116] width 67 height 12
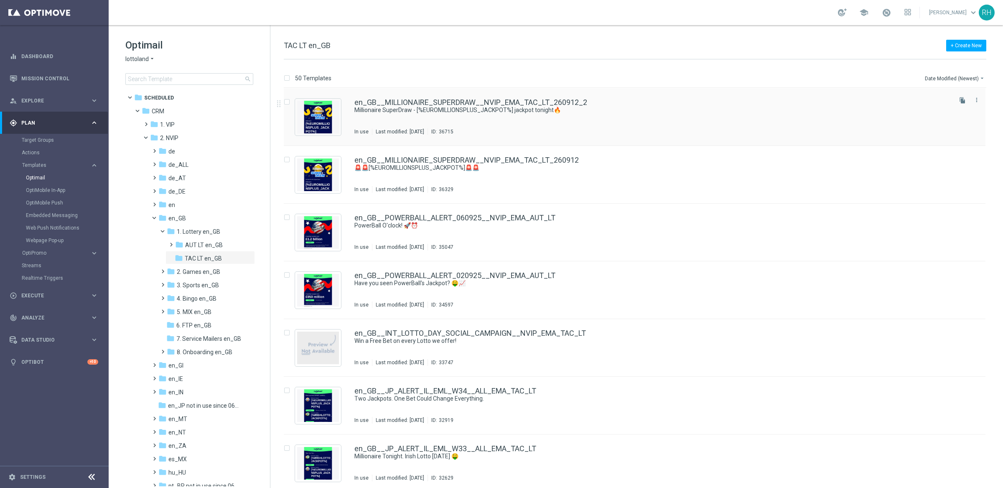
click at [648, 130] on div "In use Last modified: [DATE] ID: 36715" at bounding box center [652, 131] width 596 height 7
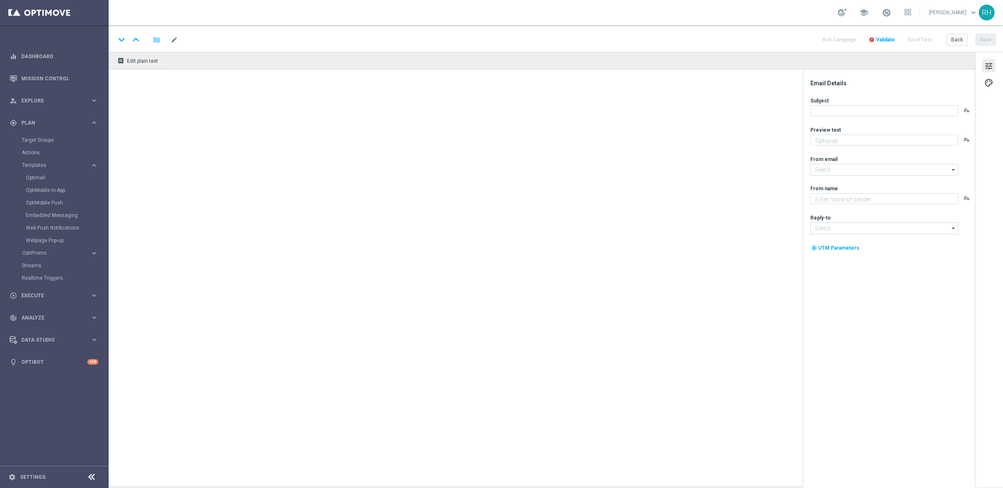
type textarea "£2.50 a bet..."
type textarea "Lottoland"
type input "[EMAIL_ADDRESS][DOMAIN_NAME]"
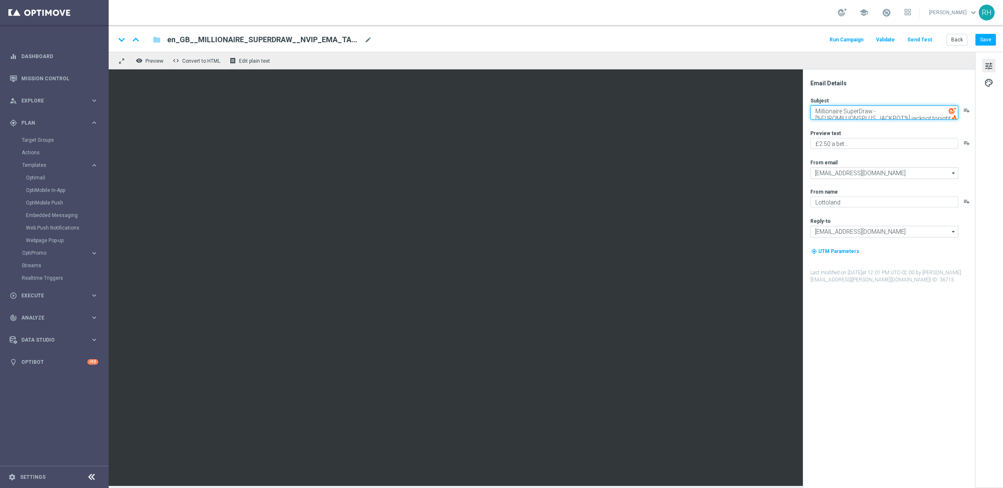
click at [855, 105] on textarea "Millionaire SuperDraw - [%EUROMILLIONSPLUS_JACKPOT%] jackpot tonight🔥" at bounding box center [884, 112] width 148 height 14
click at [854, 108] on textarea "Millionaire SuperDraw - [%EUROMILLIONSPLUS_JACKPOT%] jackpot tonight🔥" at bounding box center [884, 112] width 148 height 14
click at [847, 147] on textarea "£2.50 a bet..." at bounding box center [884, 143] width 148 height 11
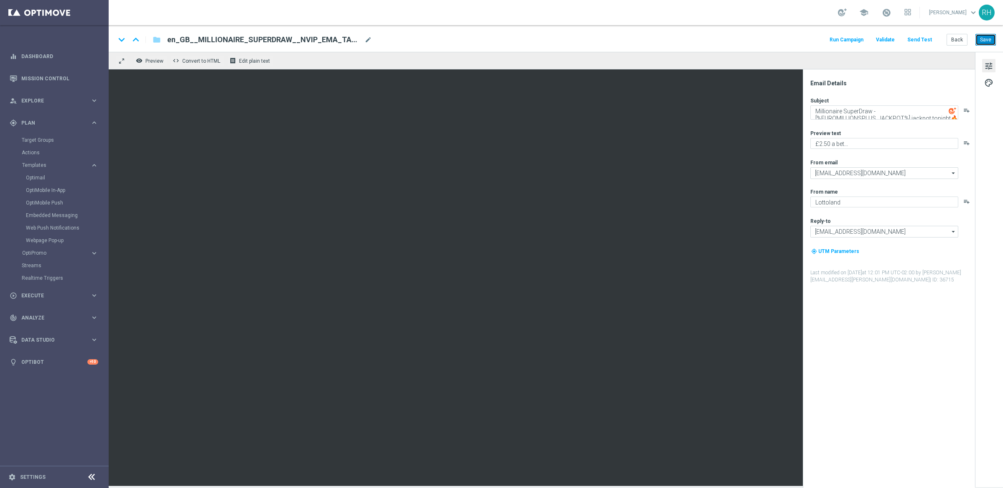
click at [988, 39] on button "Save" at bounding box center [985, 40] width 20 height 12
click at [989, 45] on button "Save" at bounding box center [985, 40] width 20 height 12
click at [668, 66] on div "remove_red_eye Preview code Convert to HTML receipt Edit plain text" at bounding box center [542, 61] width 866 height 18
click at [49, 83] on link "Mission Control" at bounding box center [59, 78] width 77 height 22
click at [48, 84] on link "Mission Control" at bounding box center [59, 78] width 77 height 22
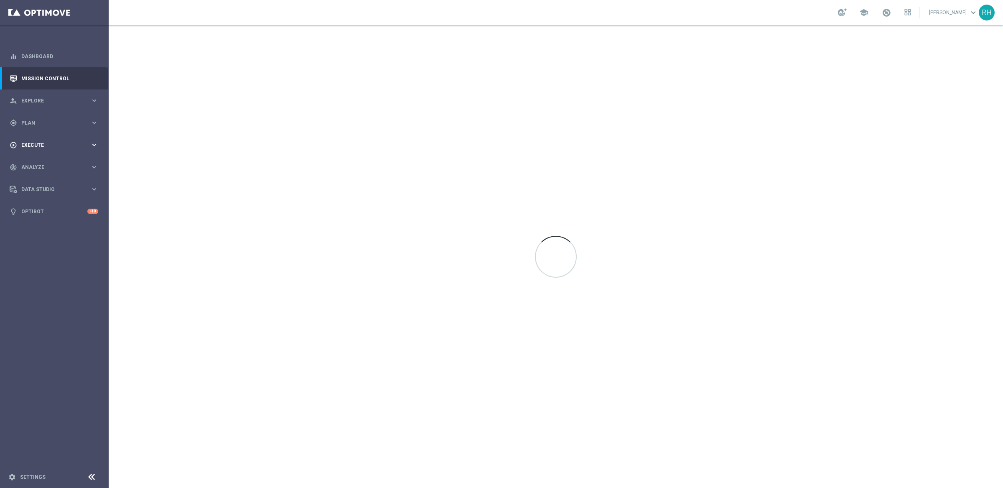
click at [54, 145] on span "Execute" at bounding box center [55, 144] width 69 height 5
click at [56, 126] on div "gps_fixed Plan" at bounding box center [50, 123] width 81 height 8
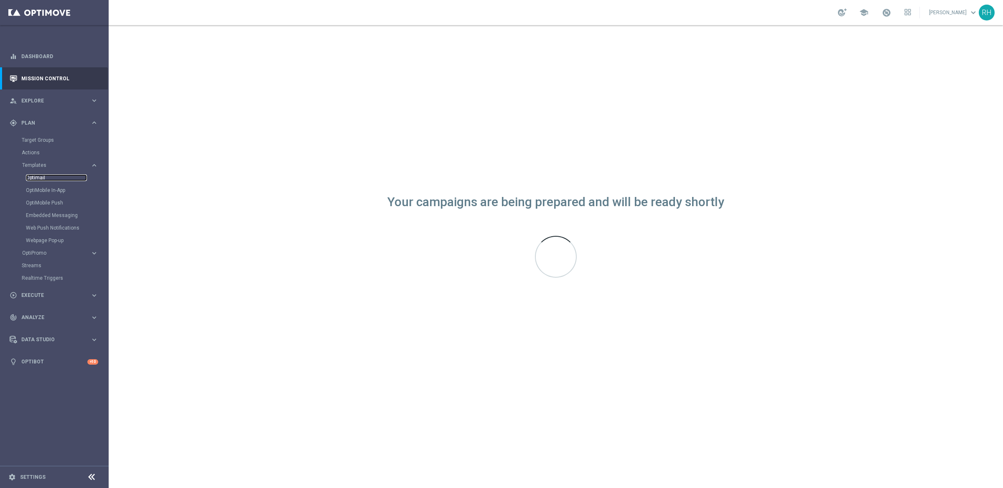
click at [41, 174] on link "Optimail" at bounding box center [56, 177] width 61 height 7
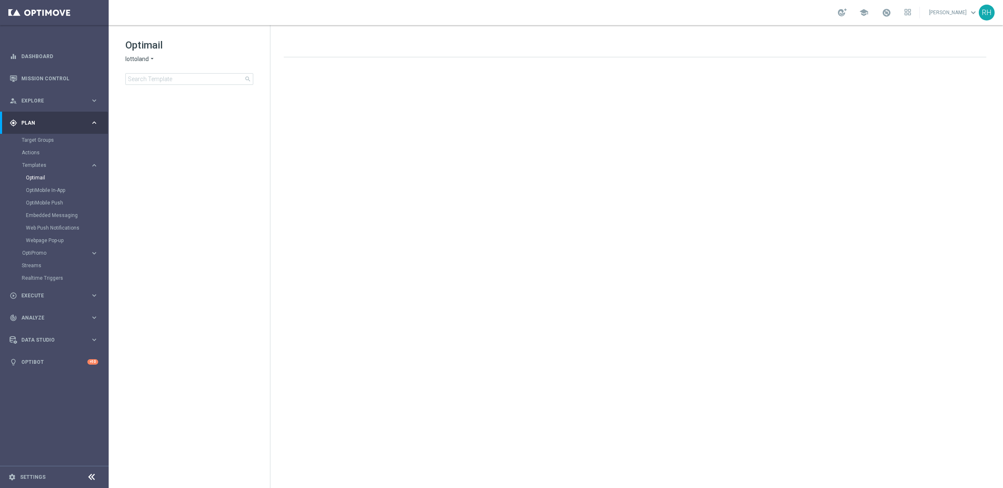
click at [142, 56] on span "lottoland" at bounding box center [136, 59] width 23 height 8
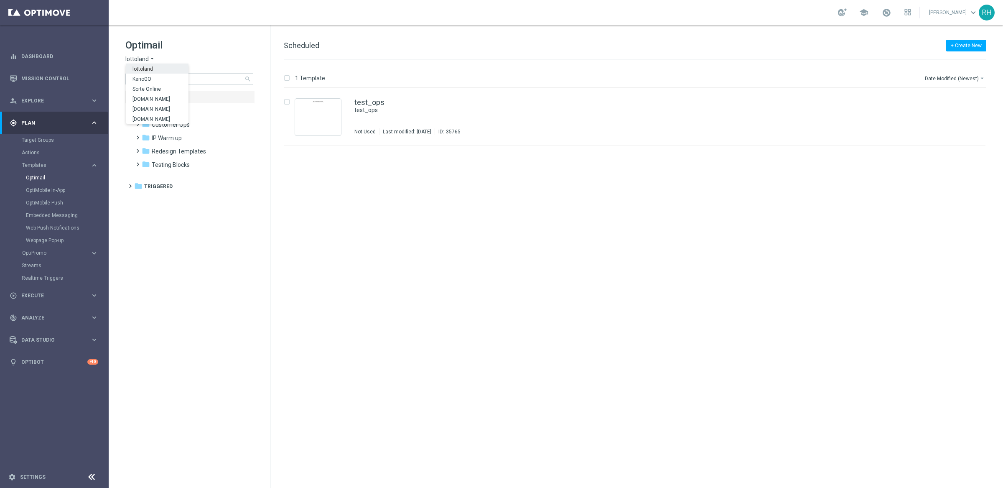
click at [155, 69] on div "lottoland" at bounding box center [157, 69] width 63 height 10
click at [229, 42] on h1 "Optimail" at bounding box center [189, 44] width 128 height 13
click at [146, 61] on span "lottoland" at bounding box center [136, 59] width 23 height 8
click at [203, 40] on h1 "Optimail" at bounding box center [189, 44] width 128 height 13
click at [168, 108] on div "folder CRM" at bounding box center [190, 112] width 96 height 10
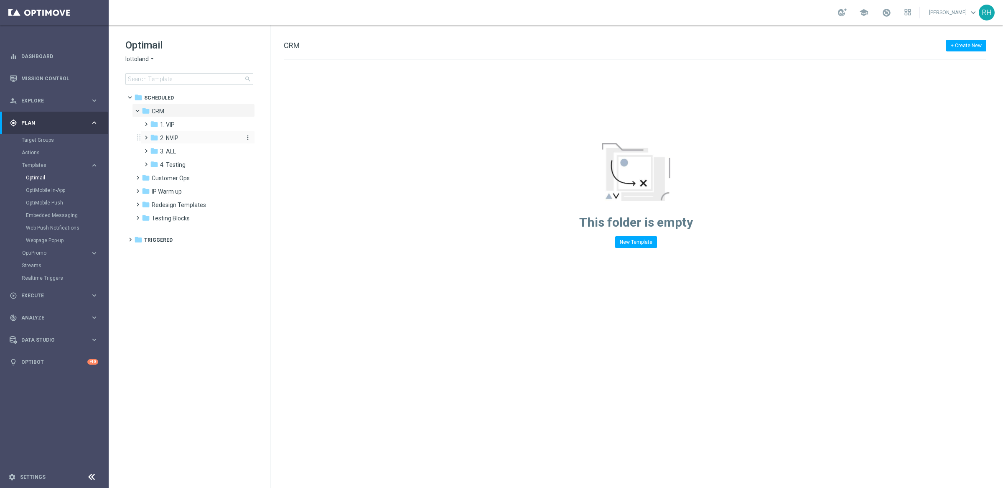
click at [172, 135] on span "2. NVIP" at bounding box center [169, 138] width 18 height 8
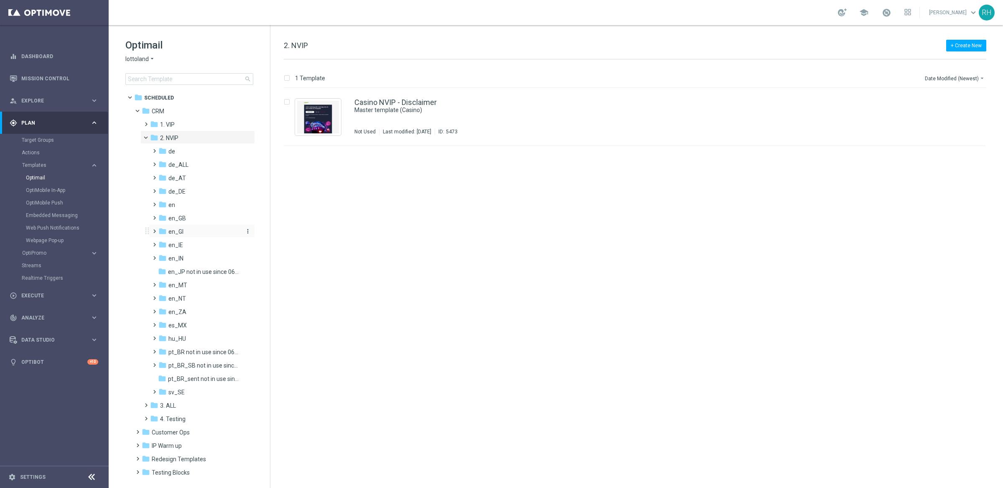
click at [176, 228] on span "en_GI" at bounding box center [175, 232] width 15 height 8
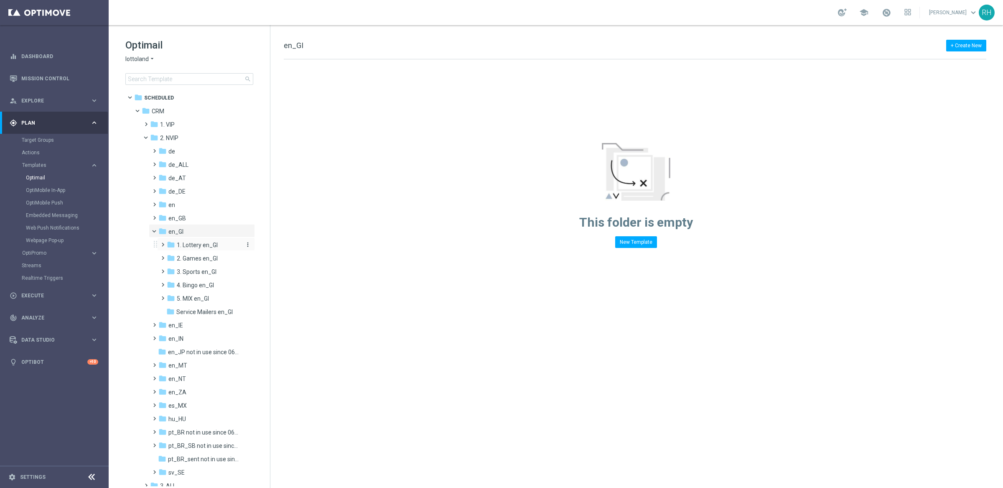
click at [197, 243] on span "1. Lottery en_GI" at bounding box center [197, 245] width 41 height 8
click at [196, 269] on span "TAC LT en_GI" at bounding box center [202, 272] width 35 height 8
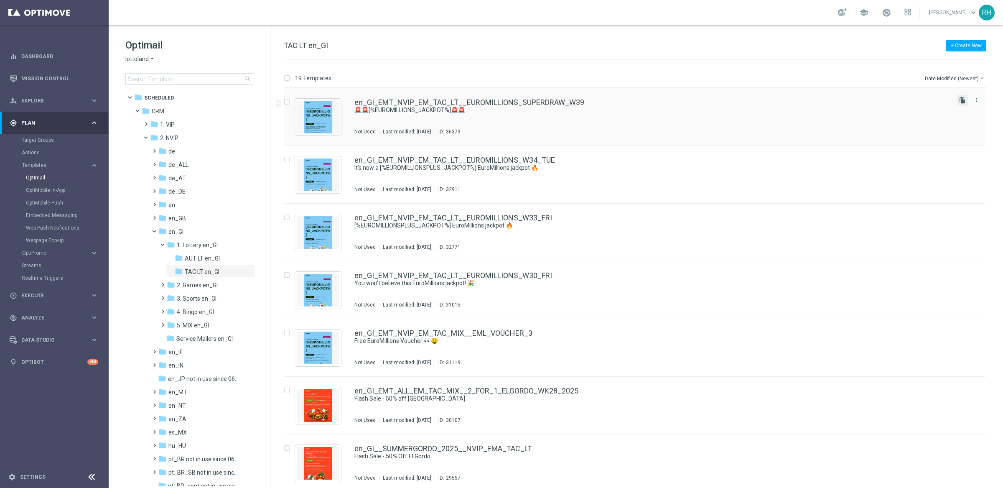
click at [962, 103] on icon "file_copy" at bounding box center [962, 100] width 7 height 7
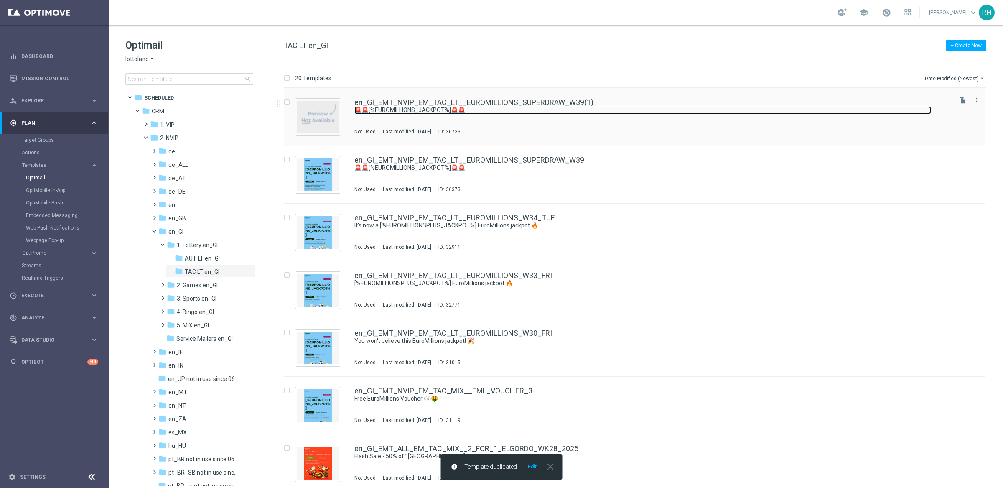
click at [764, 112] on link "🚨🚨[%EUROMILLIONS_JACKPOT%]🚨🚨" at bounding box center [642, 110] width 577 height 8
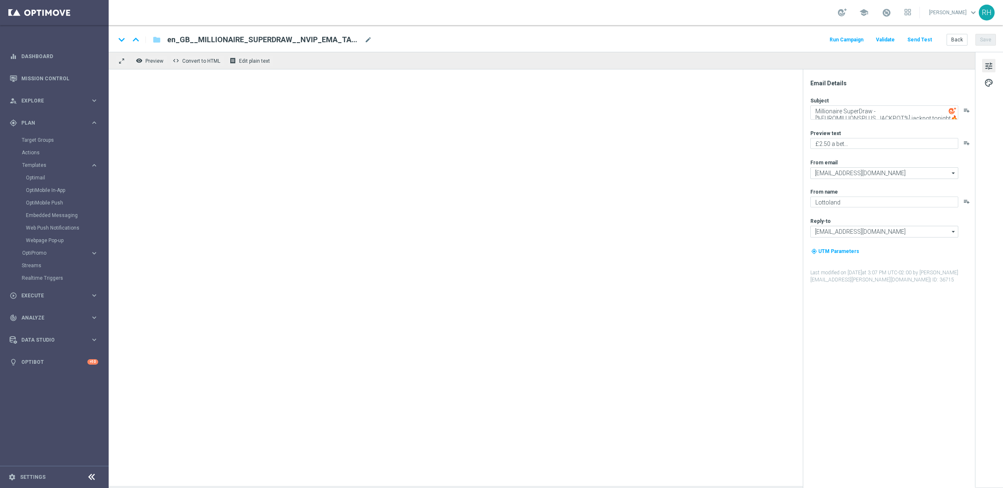
type input "en_GI_EMT_NVIP_EM_TAC_LT__EUROMILLIONS_SUPERDRAW_W39(1)"
type textarea "🚨🚨[%EUROMILLIONS_JACKPOT%]🚨🚨"
type textarea "[%FIRST_NAME%], could this SuperDraw be yours?"
type input "[EMAIL_ADDRESS][DOMAIN_NAME]"
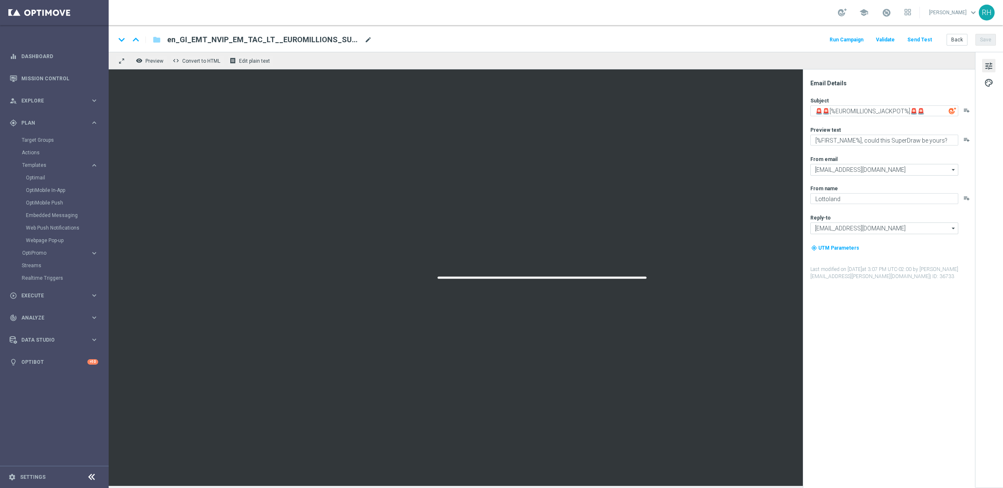
click at [370, 42] on span "mode_edit" at bounding box center [368, 40] width 8 height 8
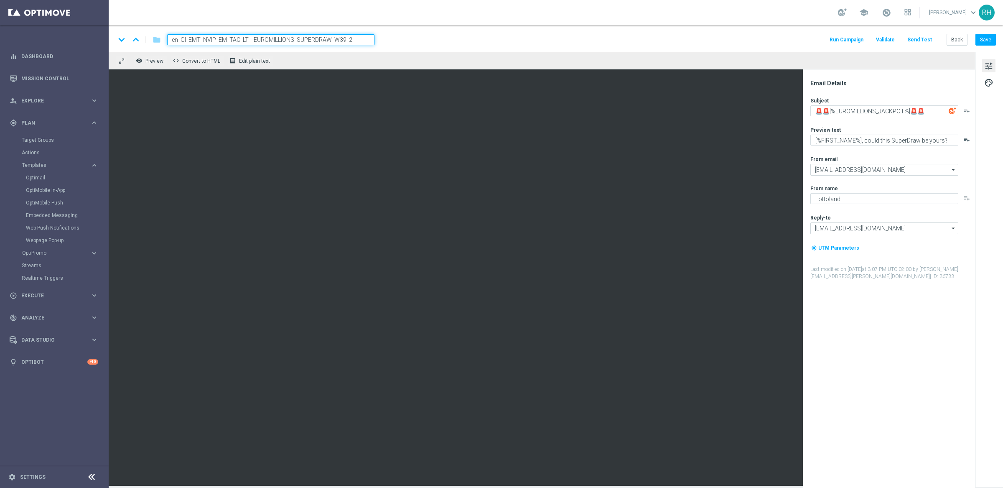
type input "en_GI_EMT_NVIP_EM_TAC_LT__EUROMILLIONS_SUPERDRAW_W39_2"
click at [441, 46] on div "keyboard_arrow_down keyboard_arrow_up folder en_GI_EMT_NVIP_EM_TAC_LT__EUROMILL…" at bounding box center [556, 38] width 894 height 27
click at [985, 40] on button "Save" at bounding box center [985, 40] width 20 height 12
click at [522, 30] on div "keyboard_arrow_down keyboard_arrow_up folder en_GI_EMT_NVIP_EM_TAC_LT__EUROMILL…" at bounding box center [556, 38] width 894 height 27
click at [996, 39] on div "keyboard_arrow_down keyboard_arrow_up folder en_GI_EMT_NVIP_EM_TAC_LT__EUROMILL…" at bounding box center [556, 38] width 894 height 27
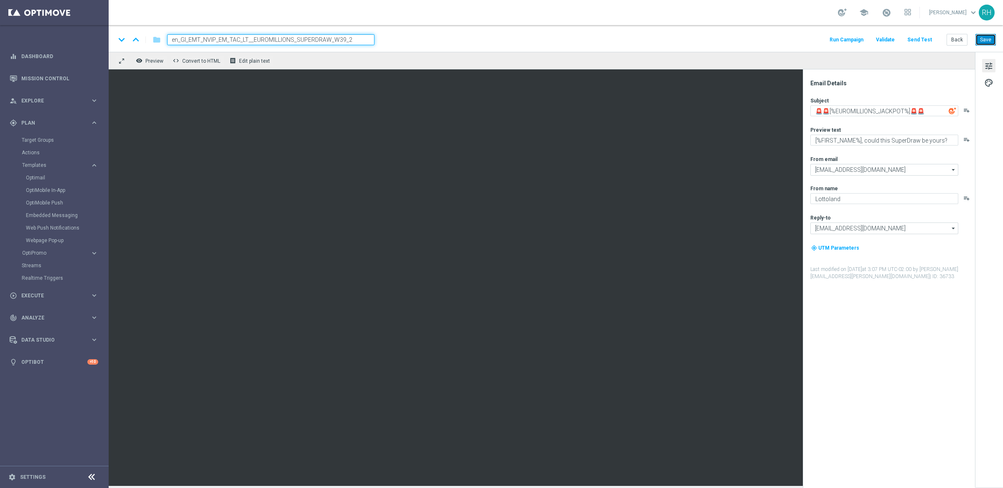
click at [995, 40] on button "Save" at bounding box center [985, 40] width 20 height 12
click at [318, 40] on input "en_GI_EMT_NVIP_EM_TAC_LT__EUROMILLIONS_SUPERDRAW_W39_2" at bounding box center [270, 39] width 207 height 11
click at [839, 111] on textarea "🚨🚨[%EUROMILLIONS_JACKPOT%]🚨🚨" at bounding box center [884, 110] width 148 height 11
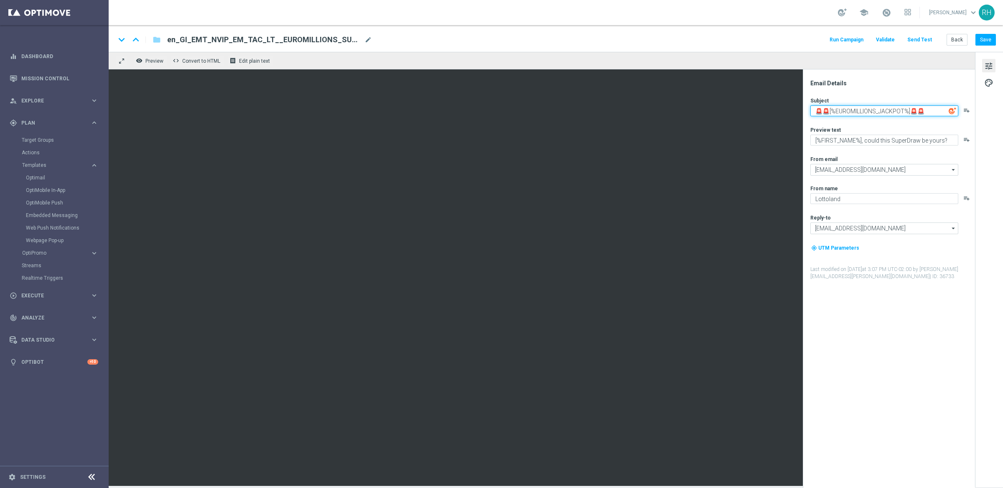
click at [839, 111] on textarea "🚨🚨[%EUROMILLIONS_JACKPOT%]🚨🚨" at bounding box center [884, 110] width 148 height 11
paste textarea "Millionaire SuperDraw - [%EUROMILLIONSPLUS_JACKPOT%] jackpot tonight🔥"
click at [835, 110] on textarea "Millionaire SuperDraw - [%EUROMILLIONSPLUS_JACKPOT%] jackpot tonight🔥" at bounding box center [884, 112] width 148 height 14
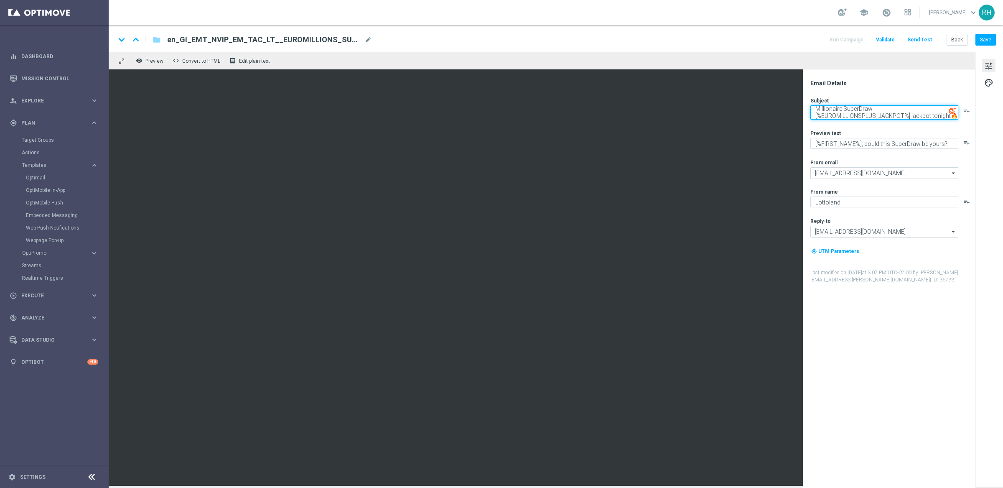
click at [835, 110] on textarea "Millionaire SuperDraw - [%EUROMILLIONSPLUS_JACKPOT%] jackpot tonight🔥" at bounding box center [884, 112] width 148 height 14
click at [847, 84] on div "Email Details" at bounding box center [892, 83] width 164 height 8
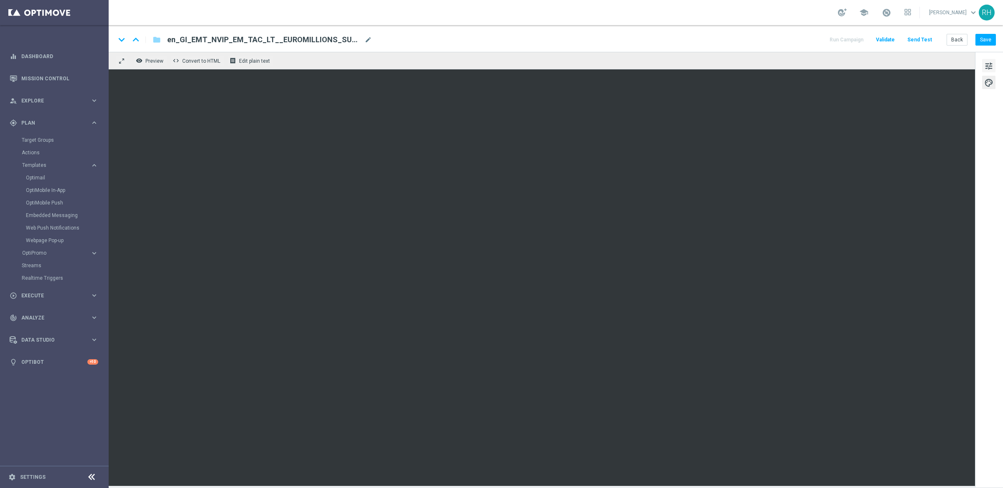
click at [984, 61] on span "tune" at bounding box center [988, 66] width 9 height 11
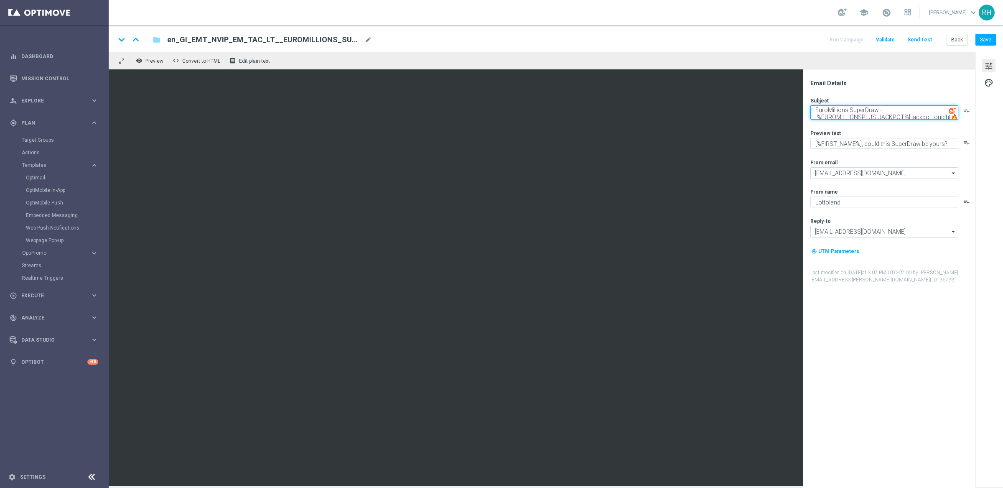
click at [868, 117] on textarea "EuroMillions SuperDraw - [%EUROMILLIONSPLUS_JACKPOT%] jackpot tonight🔥" at bounding box center [884, 112] width 148 height 14
click at [874, 114] on textarea "EuroMillions SuperDraw - [%EUROMILLIONSPLUS_JACKPOT%] jackpot tonight🔥" at bounding box center [884, 112] width 148 height 14
type textarea "EuroMillions SuperDraw - [%EUROMILLIONS_JACKPOT%] jackpot tonight🔥"
click at [889, 70] on div "Email Details Subject EuroMillions SuperDraw - [%EUROMILLIONS_JACKPOT%] jackpot…" at bounding box center [889, 278] width 172 height 418
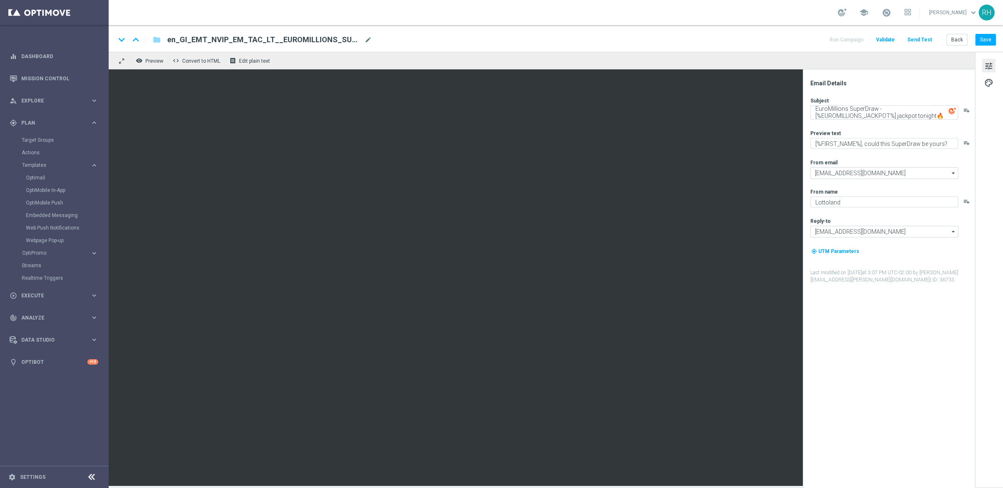
click at [821, 136] on label "Preview text" at bounding box center [825, 133] width 30 height 7
click at [823, 143] on textarea "[%FIRST_NAME%], could this SuperDraw be yours?" at bounding box center [884, 143] width 148 height 11
paste textarea "£2.50 a bet..."
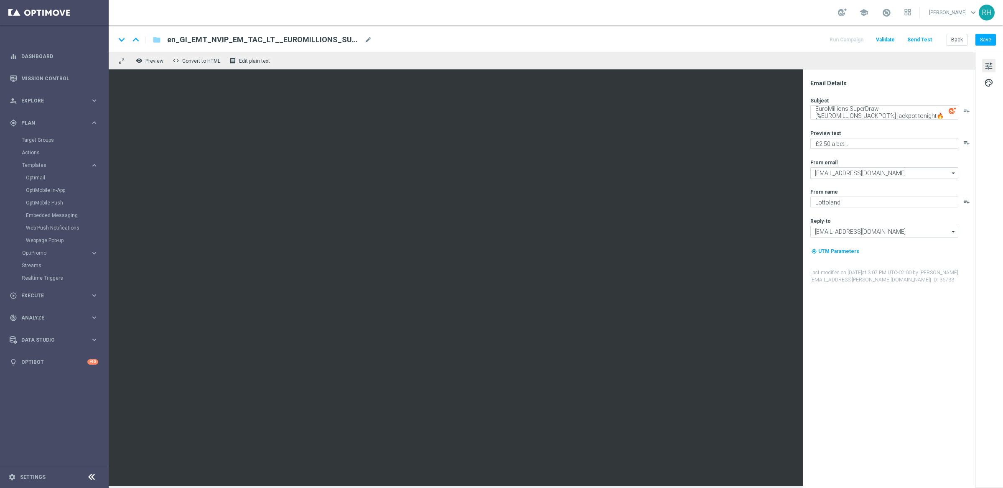
click at [875, 335] on div "Email Details Subject EuroMillions SuperDraw - [%EUROMILLIONS_JACKPOT%] jackpot…" at bounding box center [891, 283] width 166 height 408
click at [851, 318] on div "Email Details Subject EuroMillions SuperDraw - [%EUROMILLIONS_JACKPOT%] jackpot…" at bounding box center [891, 283] width 166 height 408
click at [988, 38] on button "Save" at bounding box center [985, 40] width 20 height 12
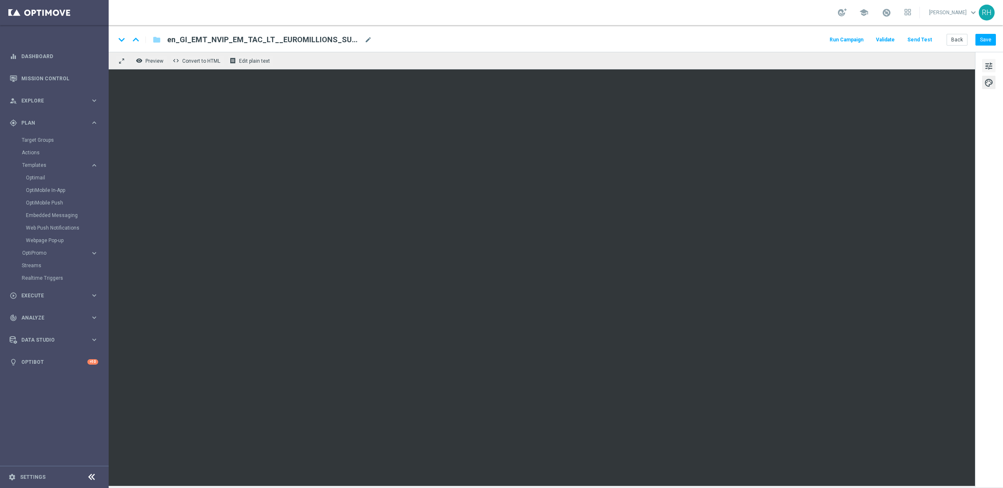
click at [984, 67] on span "tune" at bounding box center [988, 66] width 9 height 11
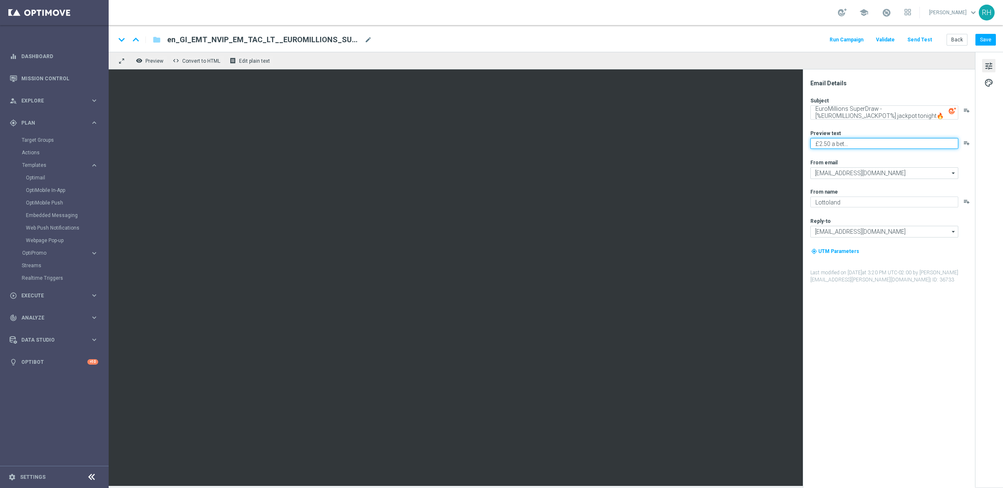
click at [887, 138] on textarea "£2.50 a bet..." at bounding box center [884, 143] width 148 height 11
type textarea "Get more for less..."
click at [989, 43] on button "Save" at bounding box center [985, 40] width 20 height 12
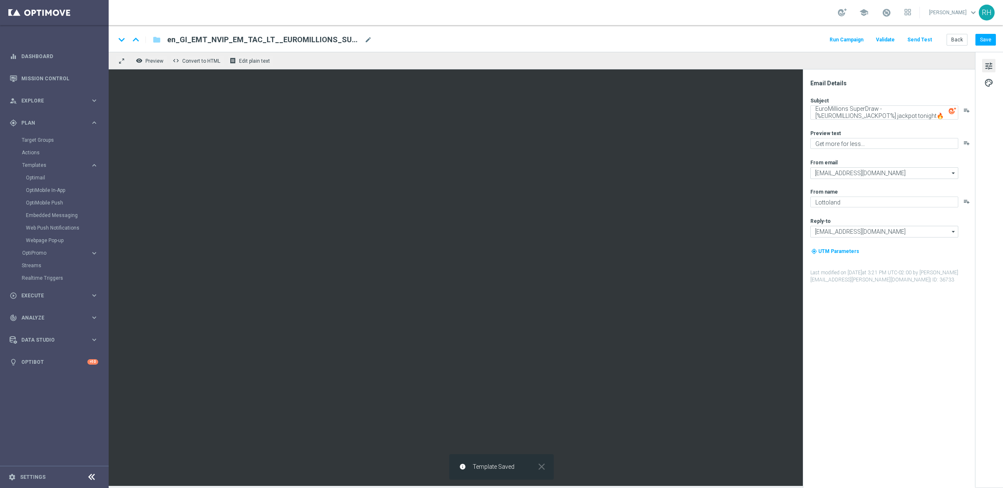
click at [912, 41] on button "Send Test" at bounding box center [919, 39] width 27 height 11
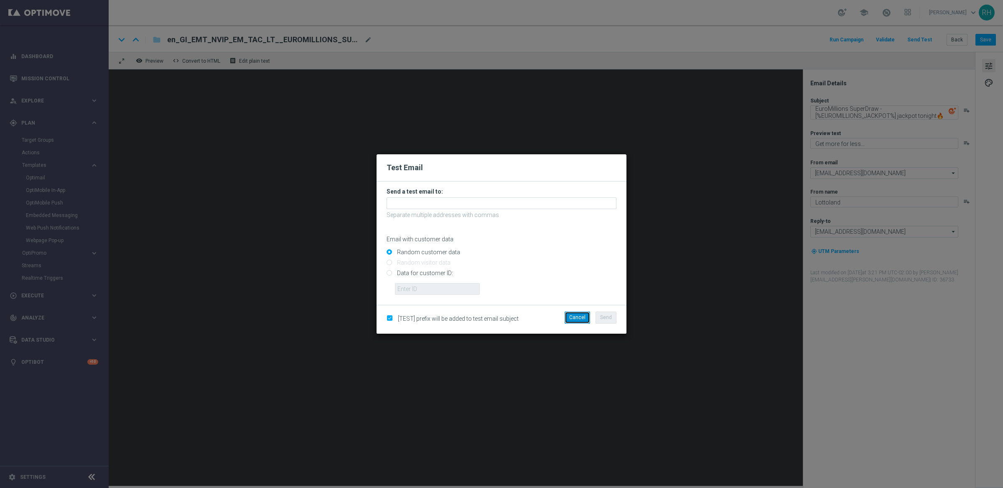
click at [584, 316] on button "Cancel" at bounding box center [576, 317] width 25 height 12
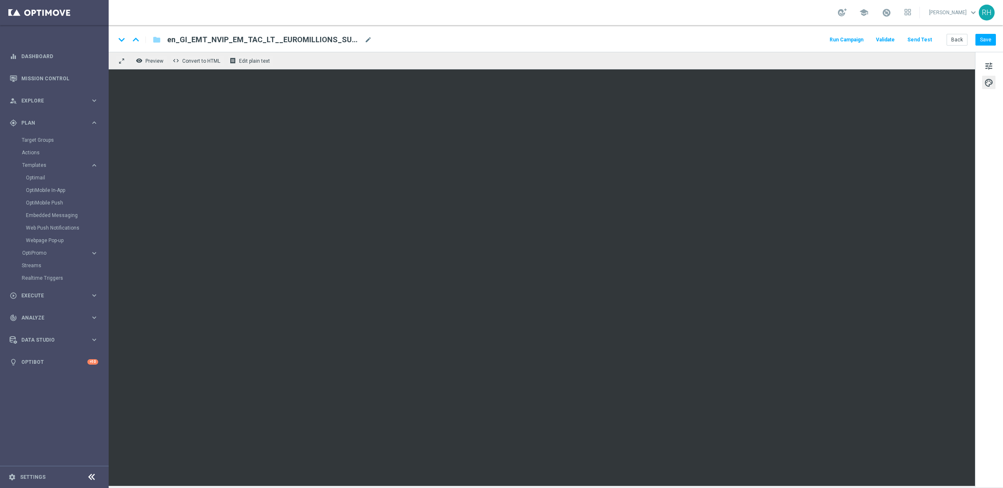
click at [921, 42] on button "Send Test" at bounding box center [919, 39] width 27 height 11
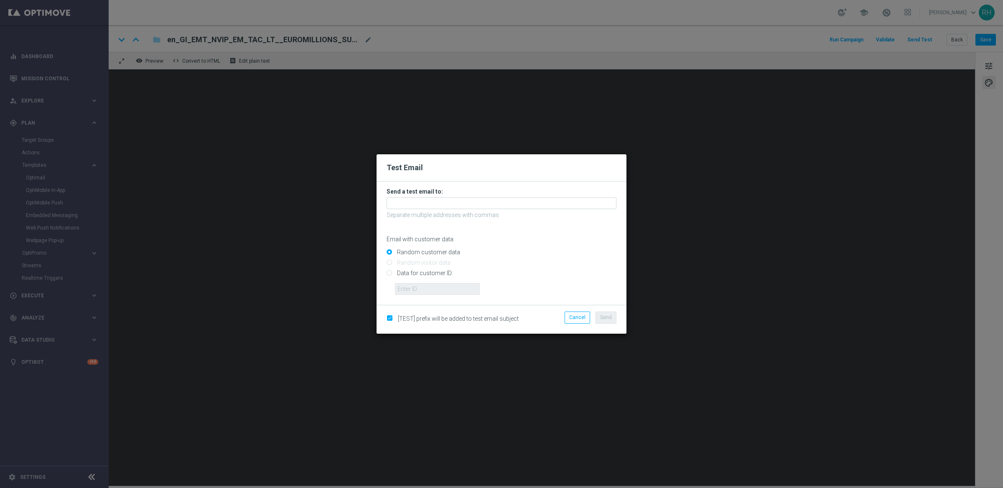
click at [390, 273] on input "Data for customer ID:" at bounding box center [501, 277] width 230 height 12
radio input "true"
click at [404, 284] on input "text" at bounding box center [437, 289] width 85 height 12
type input "9388689"
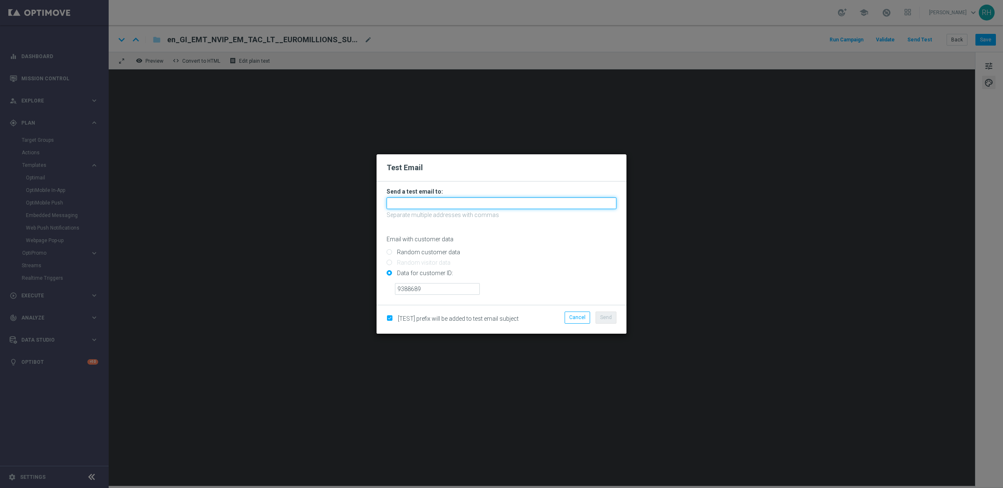
click at [422, 203] on input "text" at bounding box center [501, 203] width 230 height 12
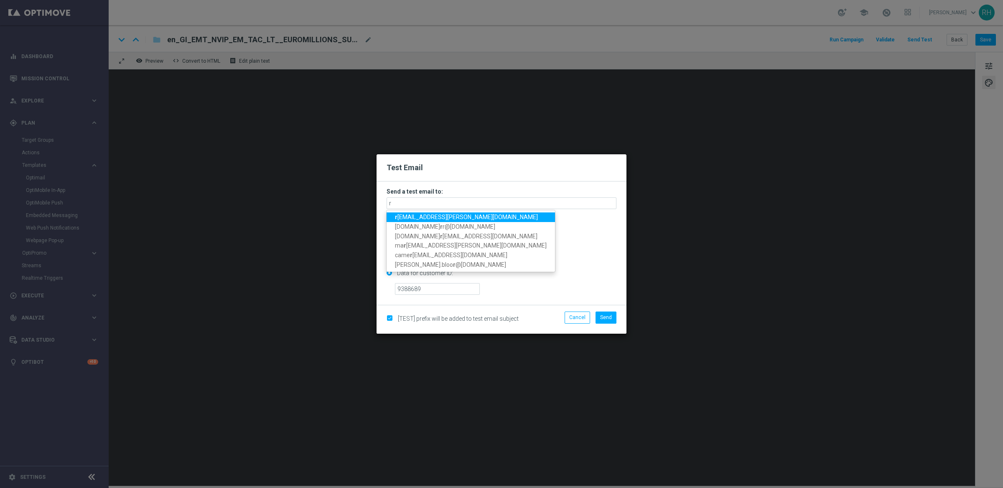
click at [419, 216] on span "r [EMAIL_ADDRESS][PERSON_NAME][DOMAIN_NAME]" at bounding box center [466, 216] width 143 height 7
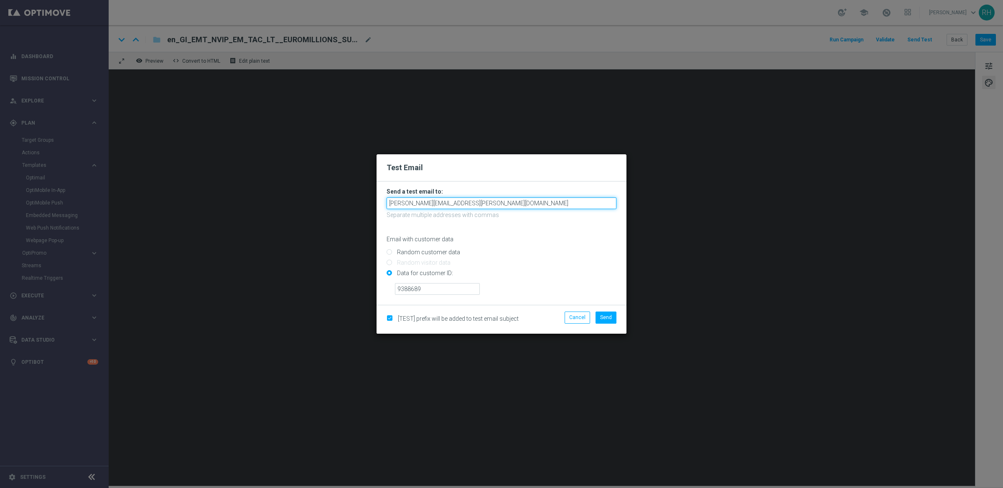
click at [466, 203] on input "[PERSON_NAME][EMAIL_ADDRESS][PERSON_NAME][DOMAIN_NAME]" at bounding box center [501, 203] width 230 height 12
type input "[PERSON_NAME][EMAIL_ADDRESS][PERSON_NAME][DOMAIN_NAME],[PERSON_NAME][DOMAIN_NAM…"
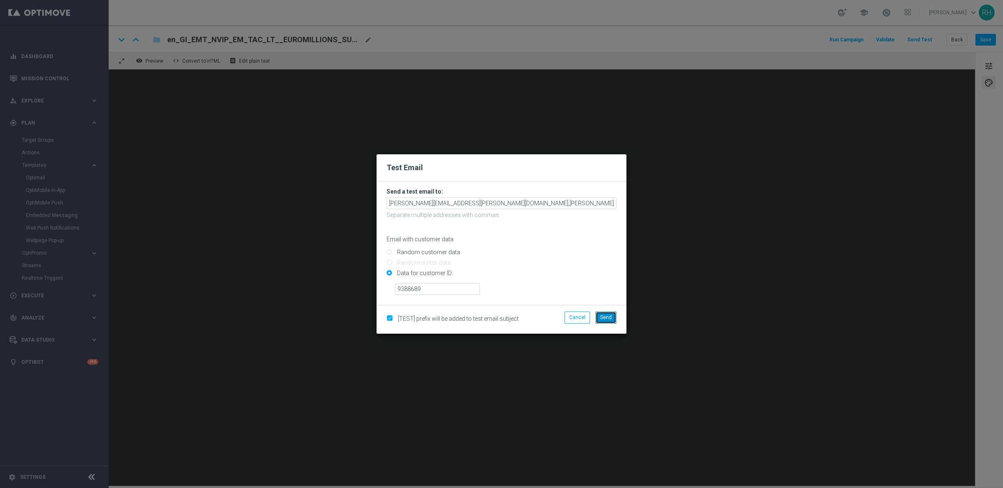
click at [603, 317] on span "Send" at bounding box center [606, 317] width 12 height 6
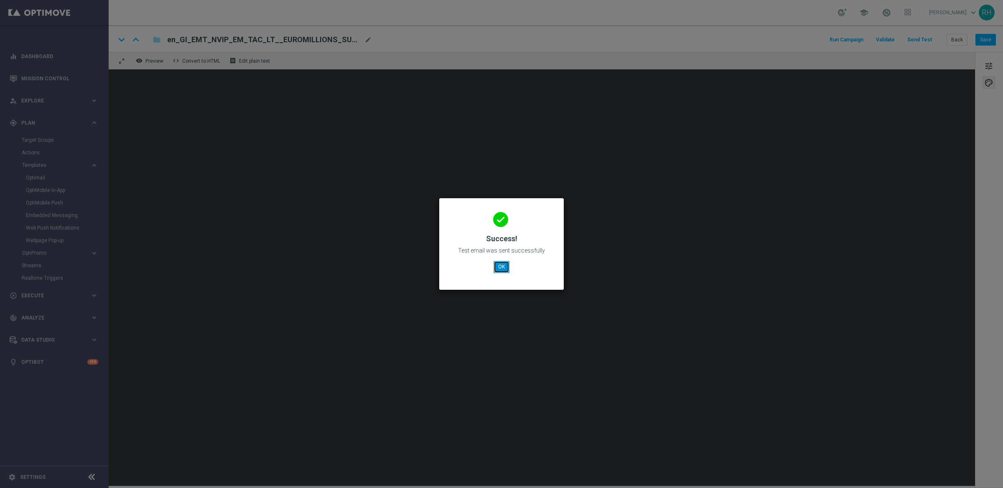
click at [493, 264] on button "OK" at bounding box center [501, 267] width 16 height 12
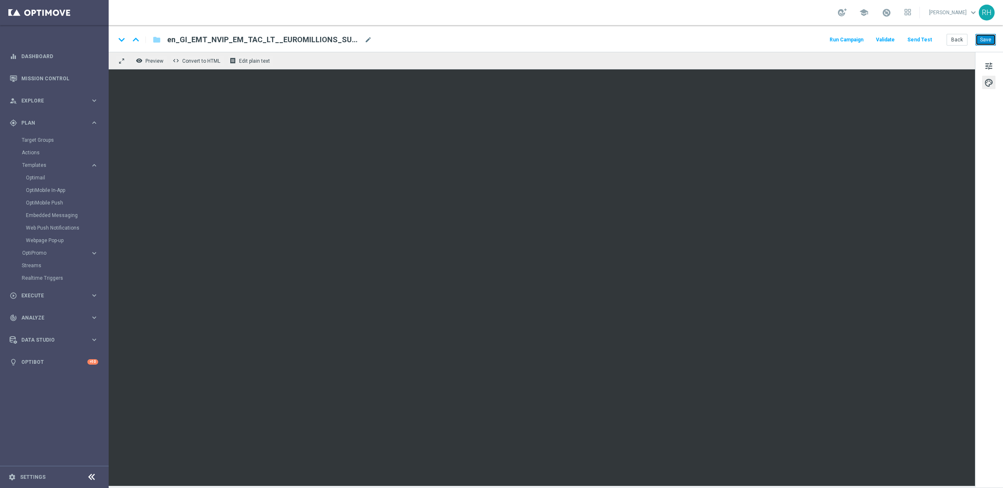
click at [982, 42] on button "Save" at bounding box center [985, 40] width 20 height 12
click at [989, 40] on button "Save" at bounding box center [985, 40] width 20 height 12
click at [753, 28] on div "keyboard_arrow_down keyboard_arrow_up folder en_GI_EMT_NVIP_EM_TAC_LT__EUROMILL…" at bounding box center [556, 38] width 894 height 27
click at [849, 40] on button "Run Campaign" at bounding box center [846, 39] width 36 height 11
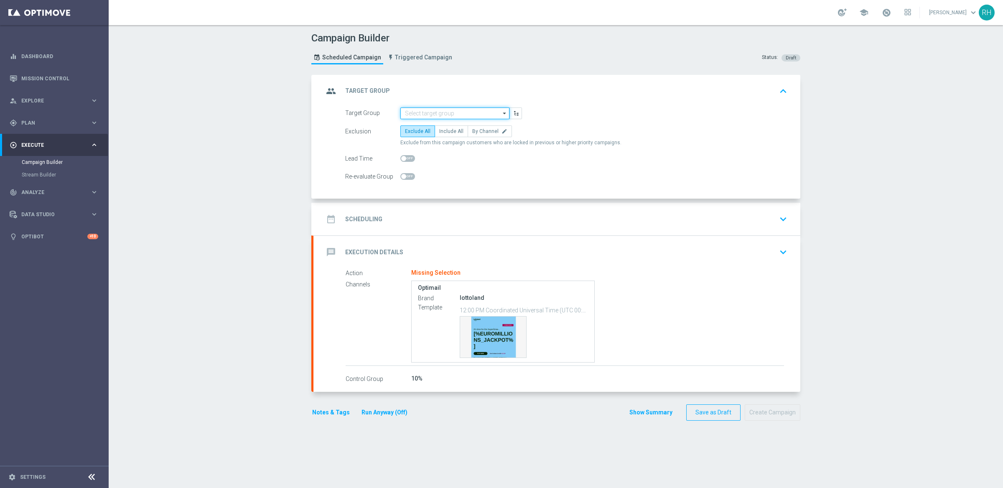
click at [444, 113] on input at bounding box center [454, 113] width 109 height 12
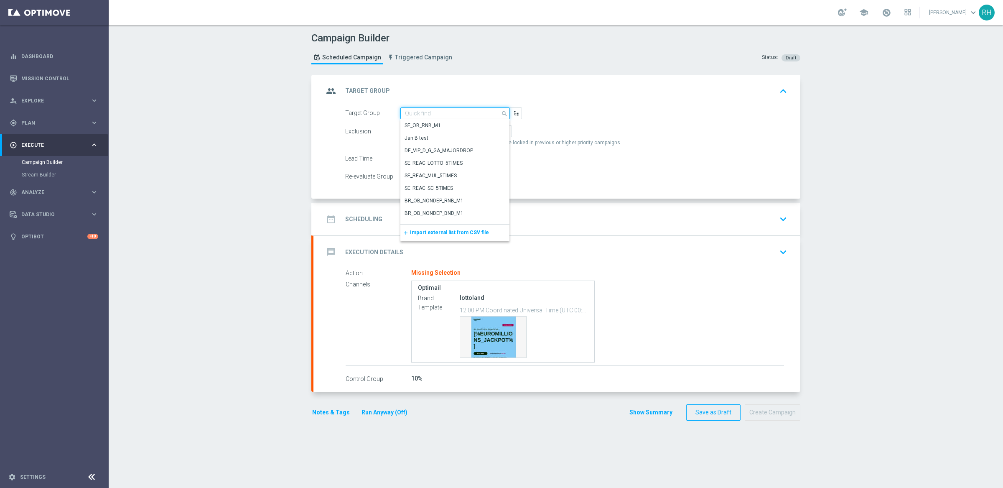
paste input "EMAIL - GI All Actives, Reactivated & New"
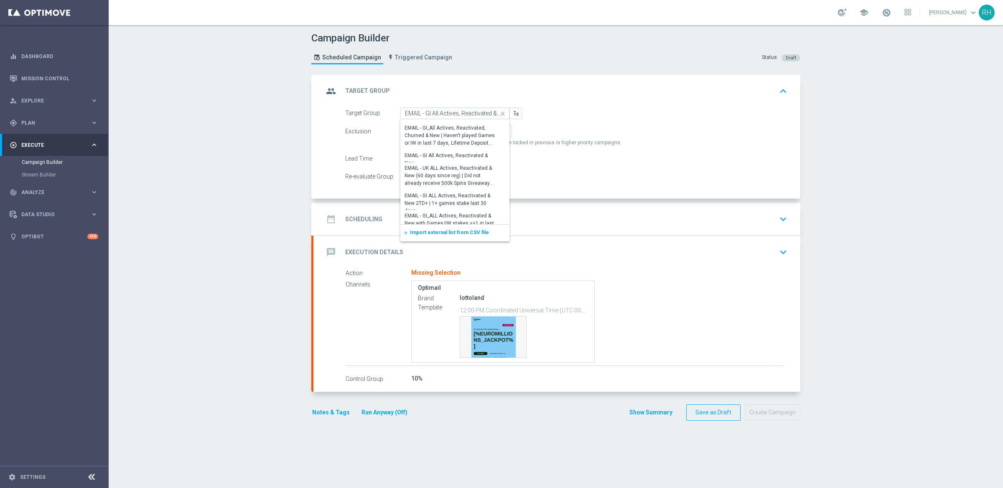
scroll to position [38, 0]
click at [474, 164] on div "EMAIL - GI All Actives, Reactivated & New" at bounding box center [451, 167] width 93 height 15
type input "EMAIL - GI All Actives, Reactivated & New"
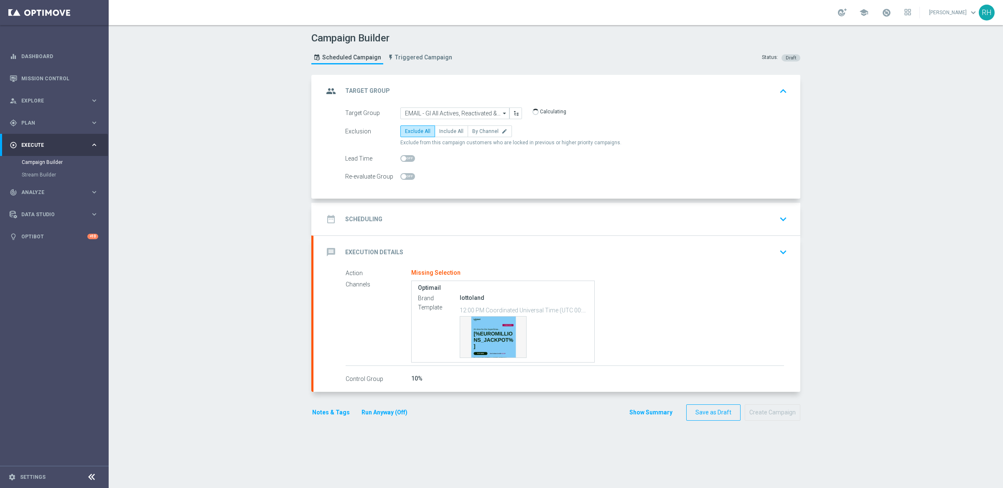
click at [443, 137] on div "Exclude All Include All By Channel edit" at bounding box center [456, 131] width 112 height 12
click at [443, 135] on label "Include All" at bounding box center [451, 131] width 33 height 12
click at [443, 135] on input "Include All" at bounding box center [441, 132] width 5 height 5
radio input "true"
click at [462, 213] on div "date_range Scheduling keyboard_arrow_down" at bounding box center [556, 219] width 467 height 16
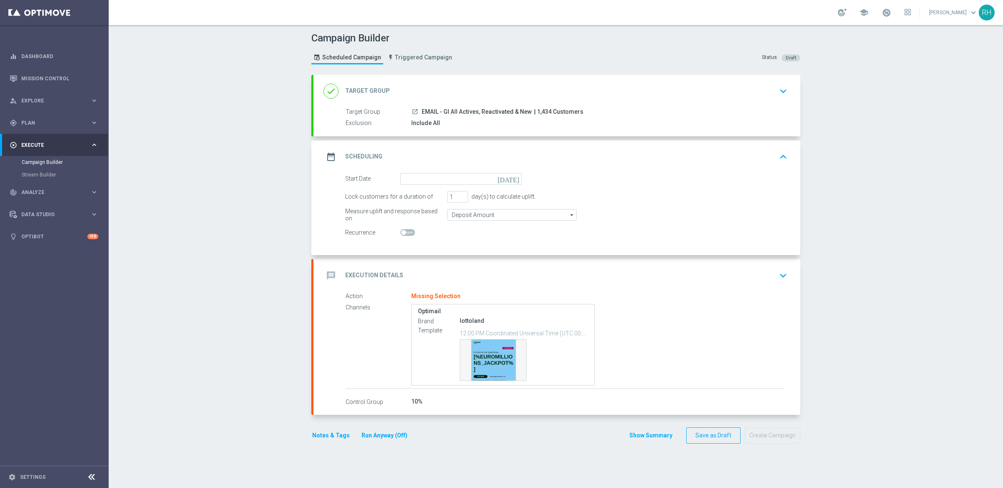
click at [514, 181] on icon "[DATE]" at bounding box center [510, 177] width 25 height 9
click at [478, 263] on span "26" at bounding box center [479, 265] width 13 height 13
type input "[DATE]"
click at [538, 113] on span "| 1,434 Customers" at bounding box center [558, 112] width 49 height 8
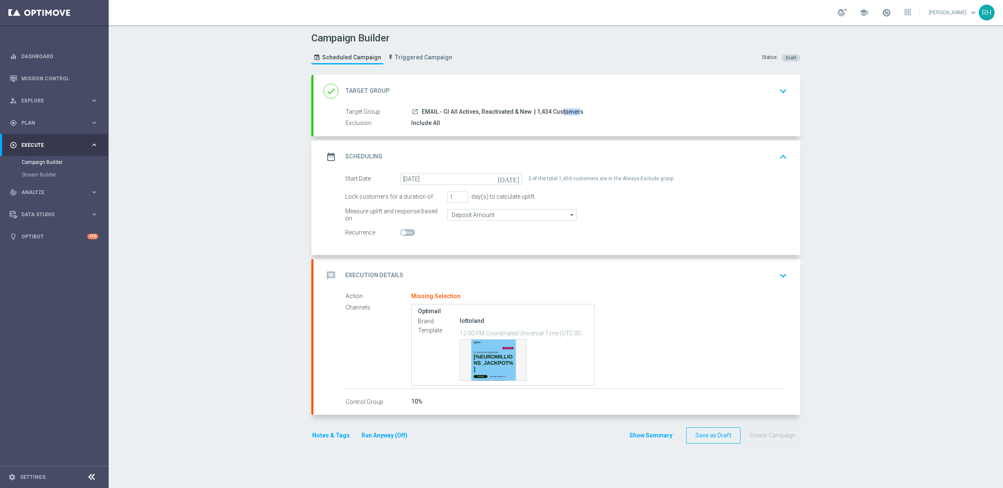
copy span "1,434"
click at [470, 288] on div "message Execution Details keyboard_arrow_down" at bounding box center [556, 275] width 487 height 33
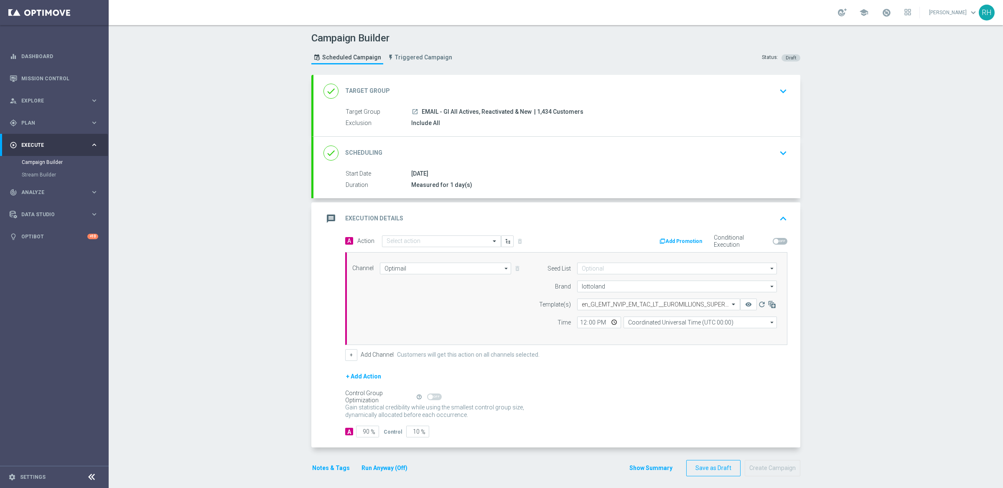
click at [495, 212] on div "message Execution Details keyboard_arrow_up" at bounding box center [556, 219] width 467 height 16
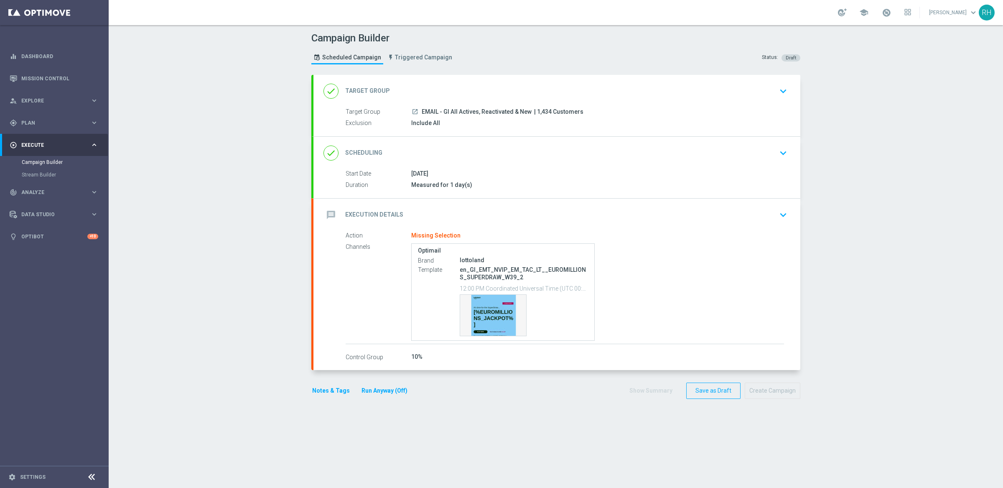
click at [499, 274] on p "en_GI_EMT_NVIP_EM_TAC_LT__EUROMILLIONS_SUPERDRAW_W39_2" at bounding box center [524, 273] width 128 height 15
copy div "en_GI_EMT_NVIP_EM_TAC_LT__EUROMILLIONS_SUPERDRAW_W39_2"
click at [485, 205] on div "message Execution Details keyboard_arrow_down" at bounding box center [556, 214] width 487 height 33
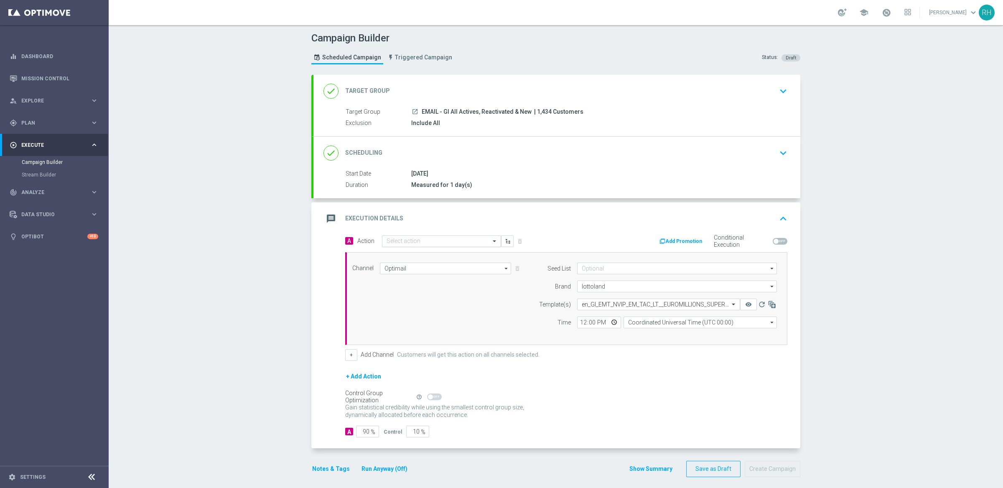
click at [470, 239] on input "text" at bounding box center [432, 241] width 93 height 7
paste input "en_GI_EMT_NVIP_EM_TAC_LT__EUROMILLIONS_SUPERDRAW_W39_2"
type input "en_GI_EMT_NVIP_EM_TAC_LT__EUROMILLIONS_SUPERDRAW_W39_2"
click at [416, 260] on div "add_new Create new action" at bounding box center [441, 267] width 118 height 14
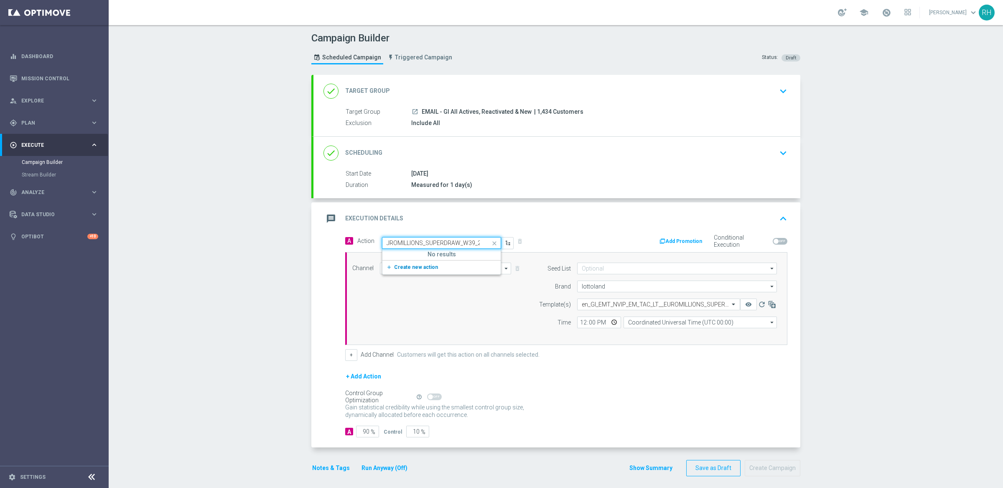
click at [417, 264] on span "Create new action" at bounding box center [416, 267] width 44 height 6
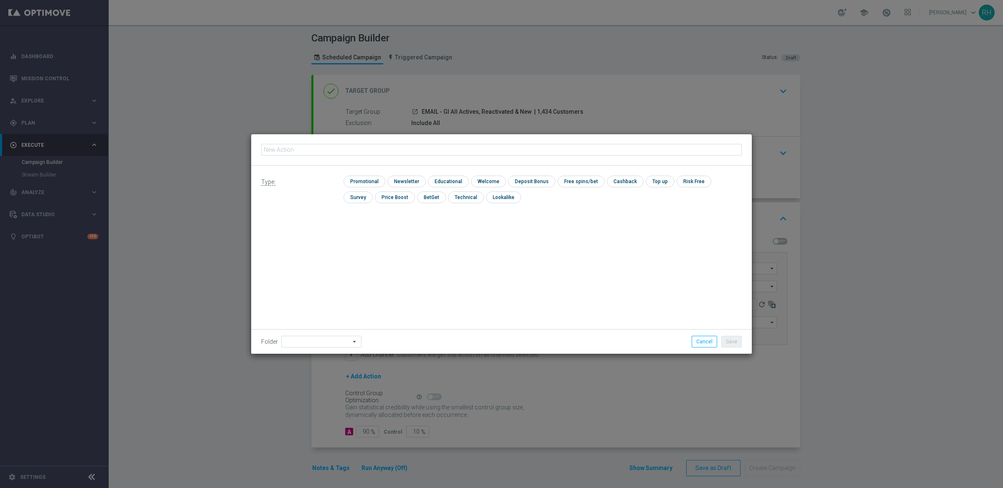
type input "en_GI_EMT_NVIP_EM_TAC_LT__EUROMILLIONS_SUPERDRAW_W39_2"
click at [373, 182] on input "checkbox" at bounding box center [363, 180] width 40 height 11
checkbox input "true"
click at [726, 341] on button "Save" at bounding box center [731, 341] width 20 height 12
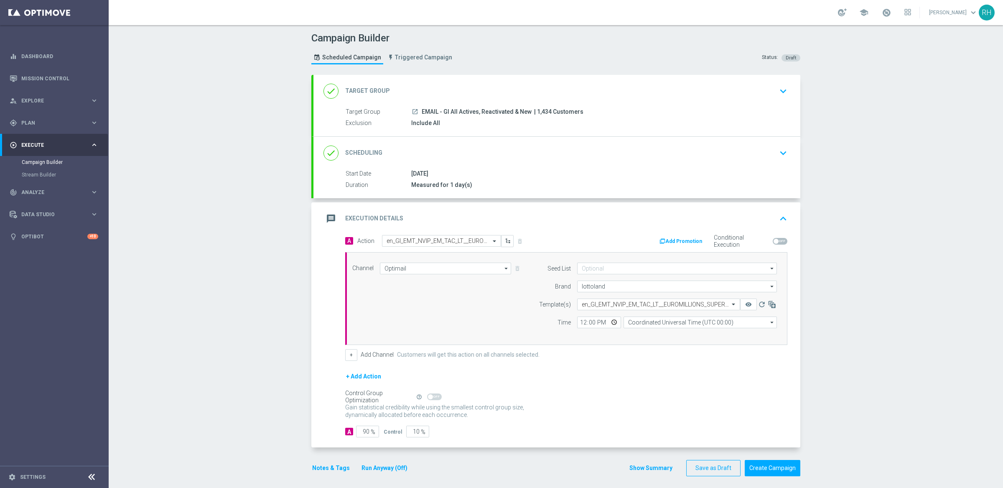
click at [328, 469] on button "Notes & Tags" at bounding box center [330, 468] width 39 height 10
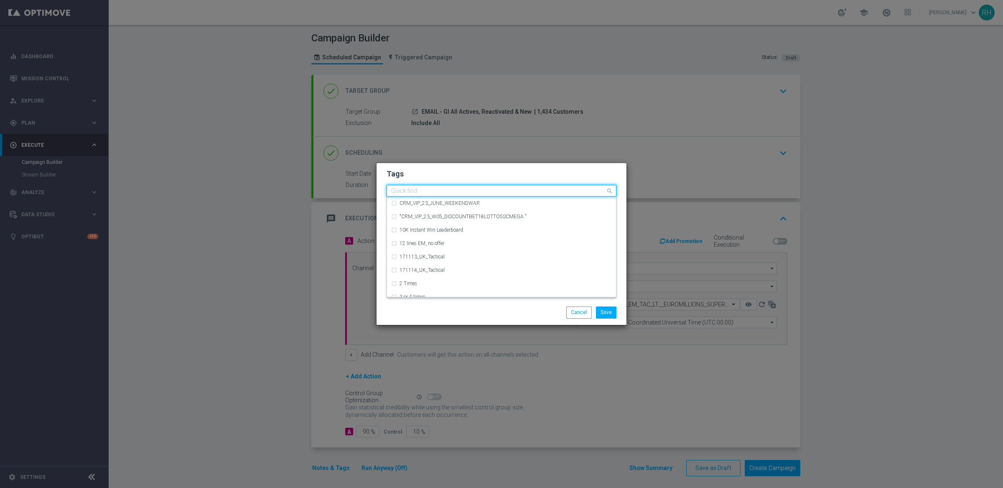
click at [503, 195] on div at bounding box center [498, 192] width 216 height 8
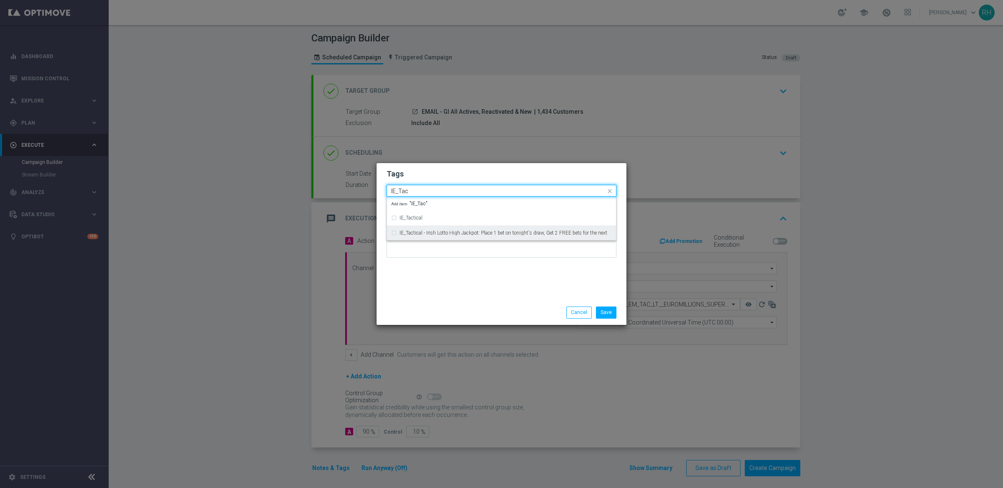
click at [478, 226] on div "IE_Tactical - Irish Lotto High Jackpot: Place 1 bet on tonight's draw, Get 2 FR…" at bounding box center [501, 232] width 221 height 13
type input "IE_Tac"
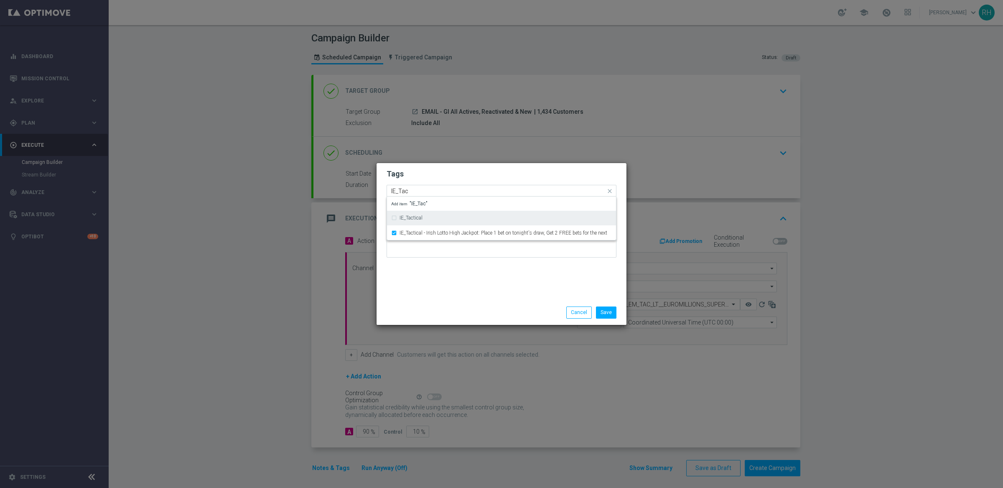
click at [476, 224] on div "IE_Tactical" at bounding box center [501, 217] width 221 height 13
click at [475, 228] on div "IE_Tactical - Irish Lotto High Jackpot: Place 1 bet on tonight's draw, Get 2 FR…" at bounding box center [501, 232] width 221 height 13
click at [470, 219] on div "IE_Tactical" at bounding box center [505, 217] width 212 height 5
click at [472, 221] on div "IE_Tactical" at bounding box center [501, 217] width 221 height 13
click at [495, 277] on div "Tags Quick find × IE_Tactical IE_Tactical IE_Tactical - Irish Lotto High Jackpo…" at bounding box center [501, 231] width 250 height 137
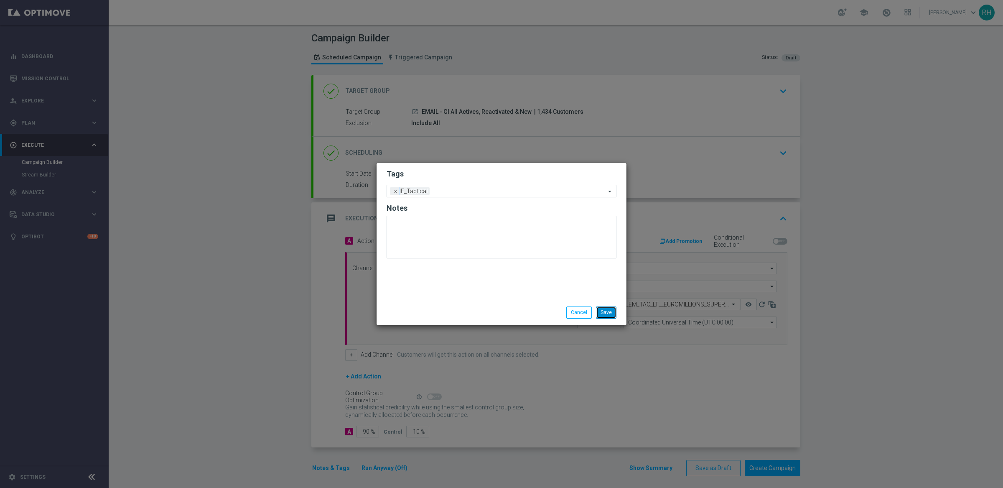
click at [605, 315] on button "Save" at bounding box center [606, 312] width 20 height 12
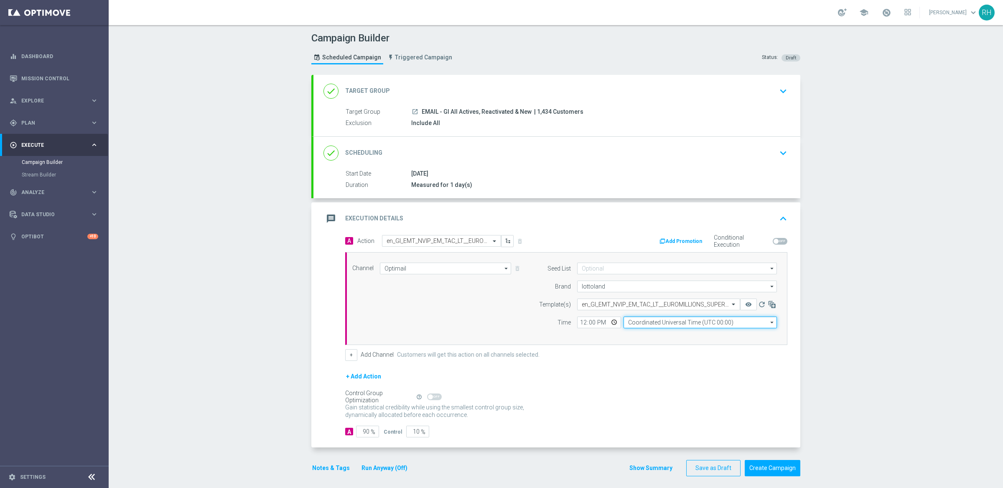
click at [637, 319] on input "Coordinated Universal Time (UTC 00:00)" at bounding box center [699, 322] width 153 height 12
click at [640, 333] on div "Central European Time ([GEOGRAPHIC_DATA]) (UTC +02:00)" at bounding box center [696, 334] width 137 height 8
type input "Central European Time ([GEOGRAPHIC_DATA]) (UTC +02:00)"
click at [578, 322] on input "12:00" at bounding box center [599, 322] width 44 height 12
type input "16:00"
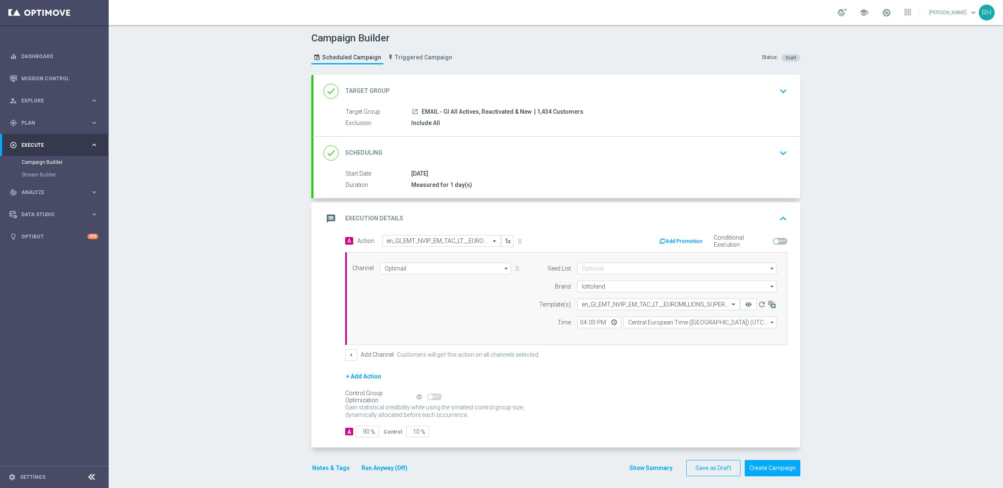
click at [587, 388] on div "+ Add Action" at bounding box center [566, 381] width 442 height 21
click at [319, 464] on button "Notes & Tags" at bounding box center [330, 468] width 39 height 10
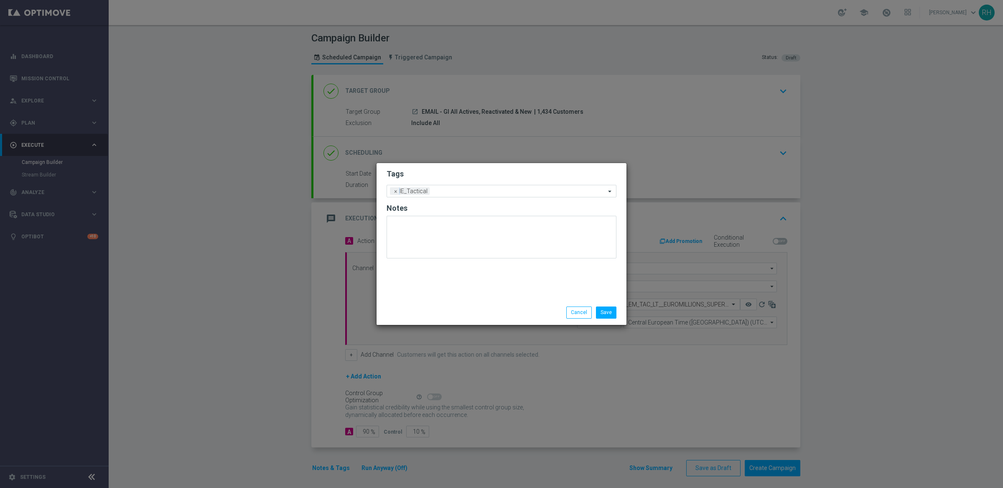
click at [585, 319] on div "Save Cancel" at bounding box center [501, 312] width 250 height 24
click at [577, 310] on button "Cancel" at bounding box center [578, 312] width 25 height 12
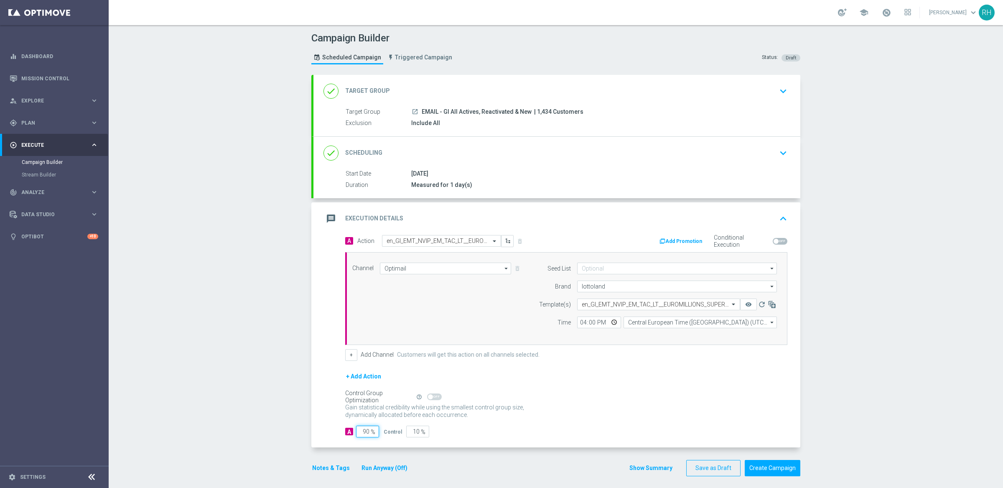
click at [361, 432] on input "90" at bounding box center [367, 431] width 23 height 12
type input "1"
type input "99"
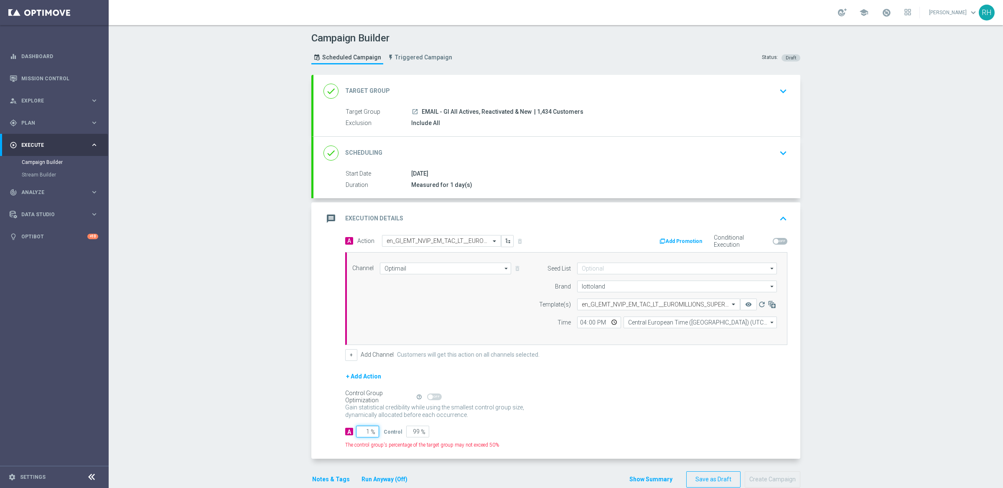
type input "10"
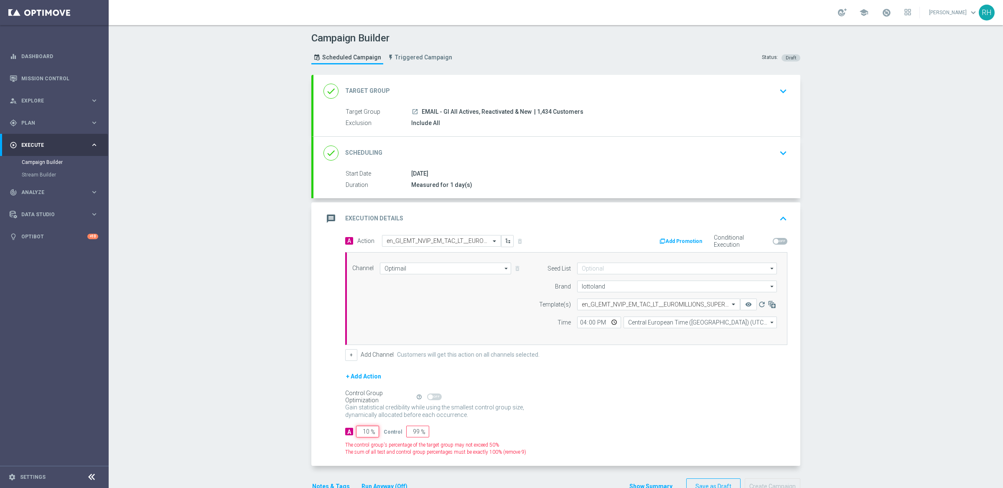
type input "90"
type input "100"
type input "0"
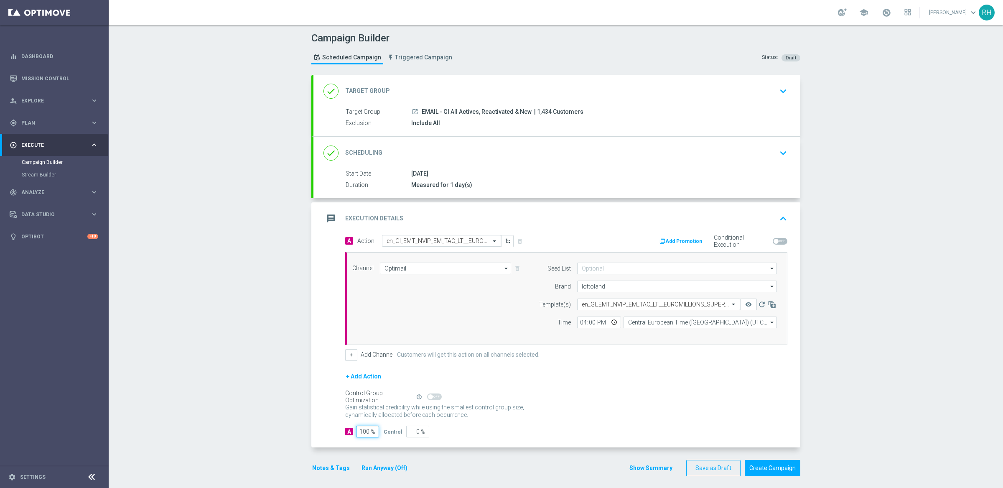
type input "100"
click at [518, 416] on p "Gain higher response rates by matching the most effective action with each cust…" at bounding box center [439, 414] width 188 height 23
click at [650, 463] on div "Show Summary Save as Draft Create Campaign" at bounding box center [714, 468] width 171 height 16
click at [653, 466] on button "Show Summary" at bounding box center [651, 468] width 44 height 10
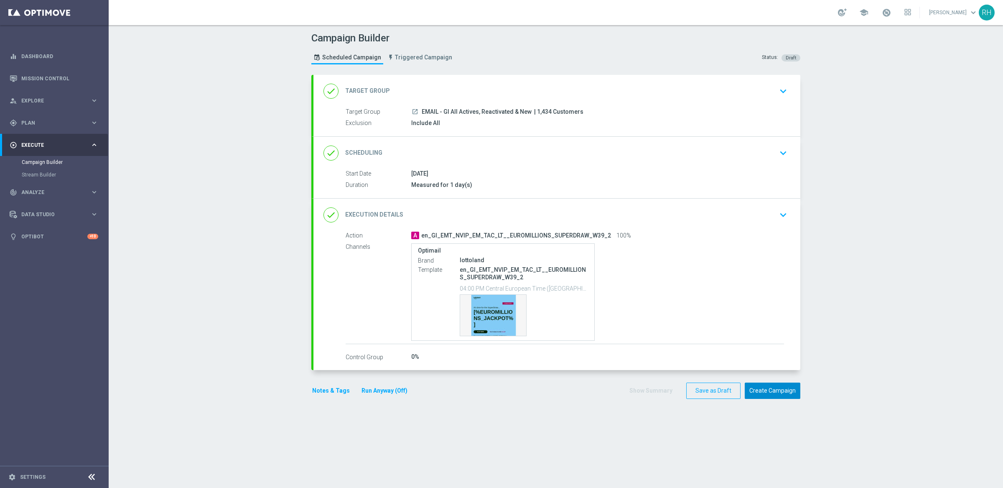
click at [784, 393] on button "Create Campaign" at bounding box center [773, 390] width 56 height 16
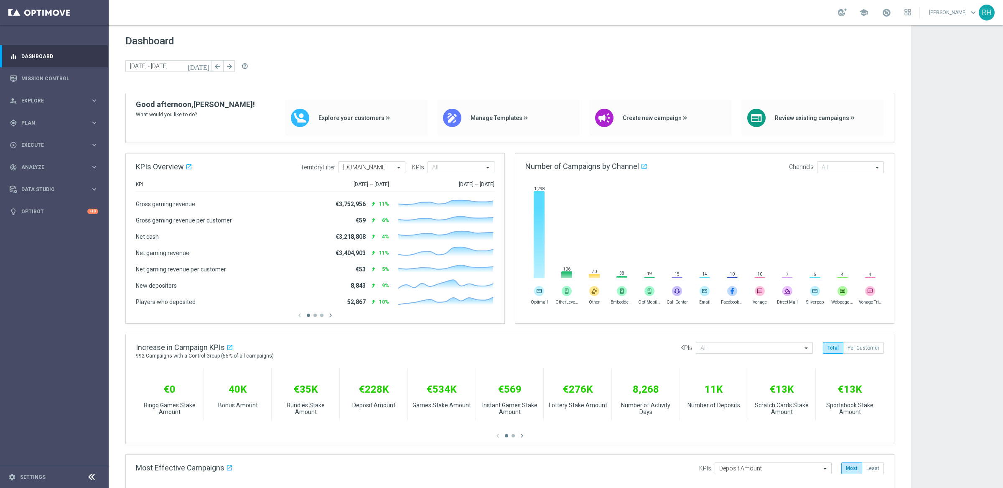
click at [271, 35] on span "Dashboard" at bounding box center [509, 41] width 769 height 12
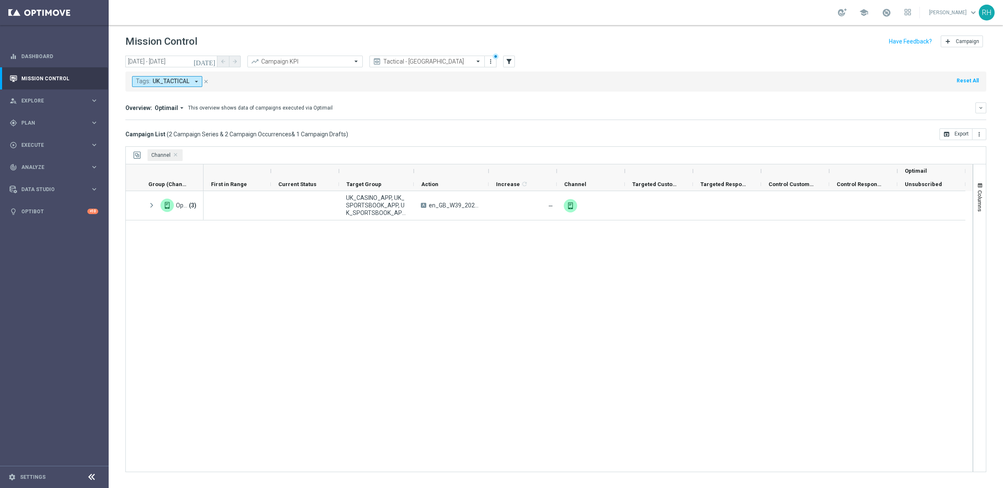
click at [343, 166] on div at bounding box center [376, 170] width 75 height 13
click at [546, 114] on div "Overview: Optimail arrow_drop_down This overview shows data of campaigns execut…" at bounding box center [555, 111] width 861 height 18
click at [544, 114] on div "Overview: Optimail arrow_drop_down This overview shows data of campaigns execut…" at bounding box center [555, 111] width 861 height 18
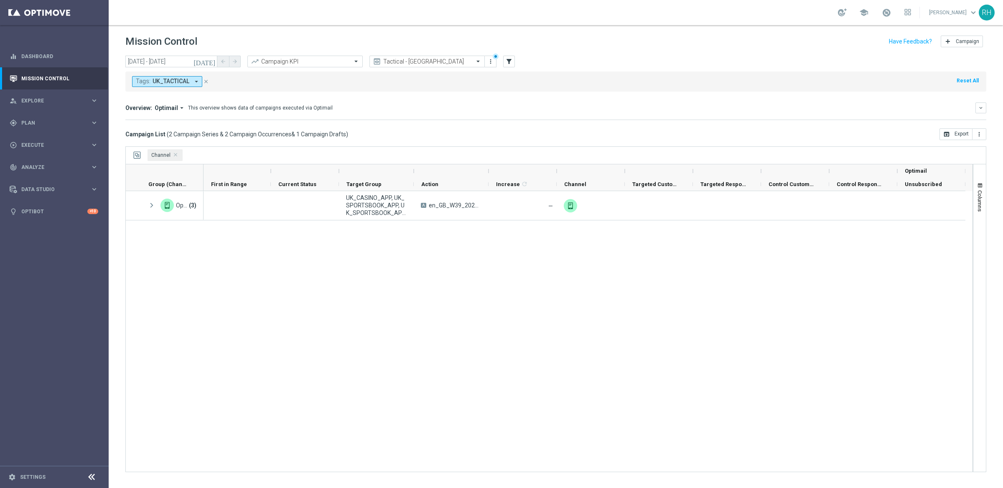
click at [398, 126] on mini-dashboard "Overview: Optimail arrow_drop_down This overview shows data of campaigns execut…" at bounding box center [555, 109] width 861 height 37
click at [580, 262] on div "UK_CASINO_APP, UK_SPORTSBOOK_APP, UK_SPORTSBOOK_APP | Stakes last 365 days A en…" at bounding box center [587, 331] width 769 height 280
click at [430, 387] on div "UK_CASINO_APP, UK_SPORTSBOOK_APP, UK_SPORTSBOOK_APP | Stakes last 365 days A en…" at bounding box center [587, 331] width 769 height 280
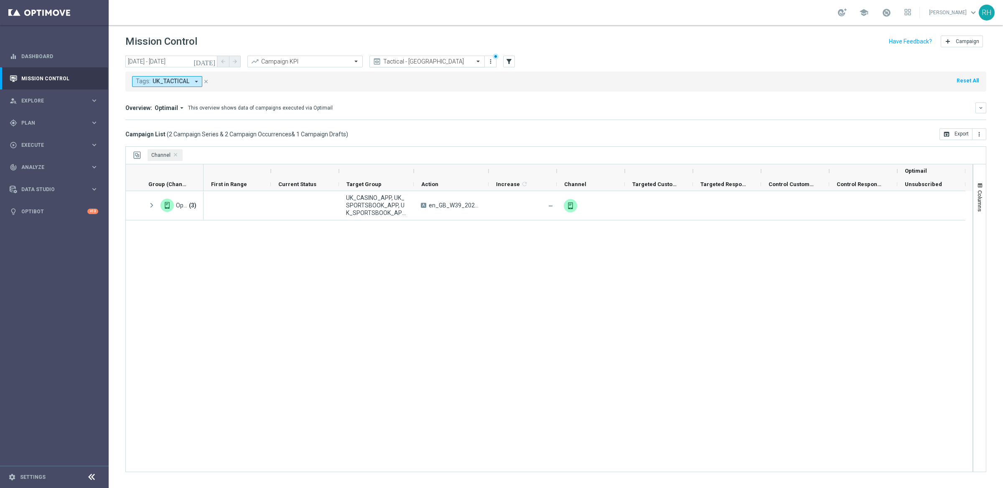
click at [388, 66] on div "Tactical - [GEOGRAPHIC_DATA]" at bounding box center [426, 62] width 115 height 12
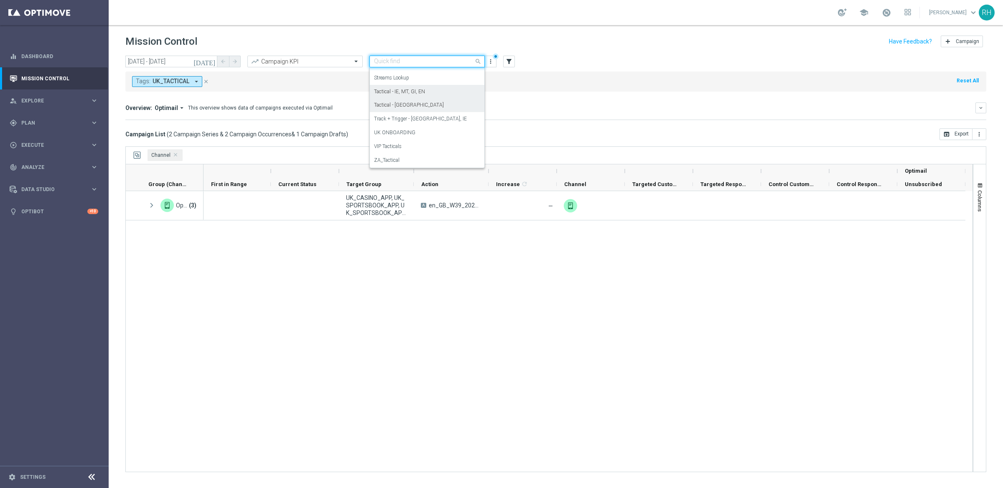
click at [405, 88] on label "Tactical - IE, MT, GI, EN" at bounding box center [399, 91] width 51 height 7
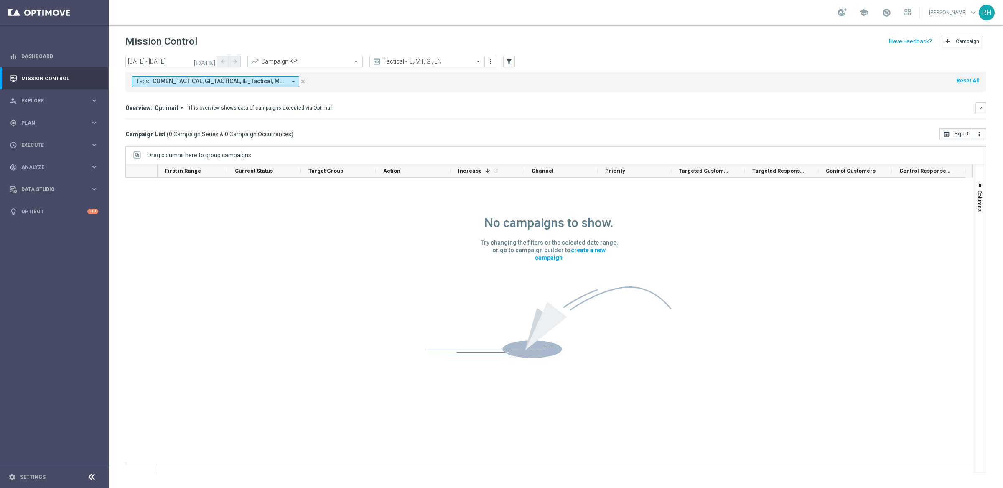
click at [431, 105] on div "Overview: Optimail arrow_drop_down This overview shows data of campaigns execut…" at bounding box center [550, 108] width 850 height 8
click at [440, 64] on input "text" at bounding box center [418, 61] width 89 height 7
click at [564, 87] on div "Tags: COMEN_TACTICAL, GI_TACTICAL, IE_Tactical, MT_Tactical arrow_drop_down clo…" at bounding box center [555, 81] width 861 height 20
click at [527, 77] on div "Tags: COMEN_TACTICAL, GI_TACTICAL, IE_Tactical, MT_Tactical arrow_drop_down clo…" at bounding box center [555, 81] width 861 height 20
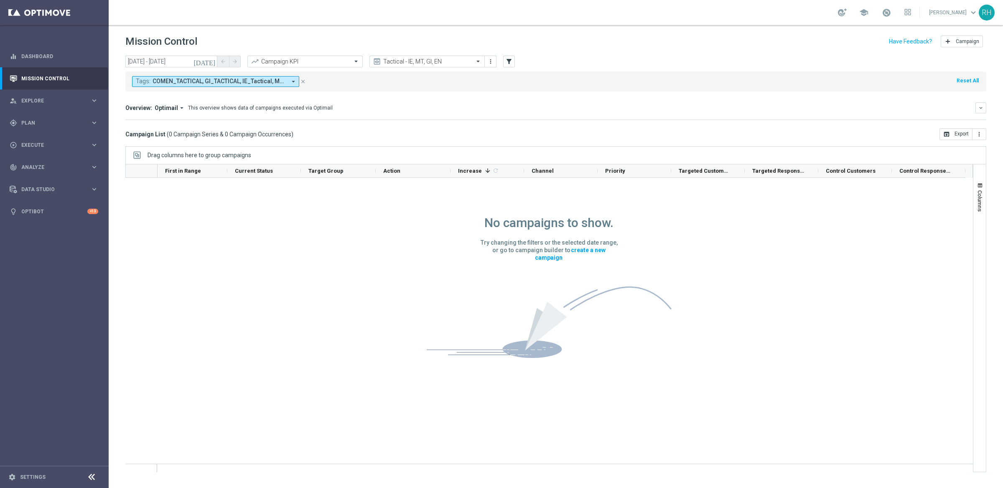
click at [550, 25] on header "Mission Control add Campaign" at bounding box center [556, 40] width 894 height 30
click at [549, 46] on div "Mission Control add Campaign" at bounding box center [555, 41] width 861 height 16
drag, startPoint x: 555, startPoint y: 74, endPoint x: 553, endPoint y: 88, distance: 14.8
click at [555, 74] on div "Tags: COMEN_TACTICAL, GI_TACTICAL, IE_Tactical, MT_Tactical arrow_drop_down clo…" at bounding box center [555, 81] width 861 height 20
click at [551, 93] on mini-dashboard "Overview: Optimail arrow_drop_down This overview shows data of campaigns execut…" at bounding box center [555, 109] width 861 height 37
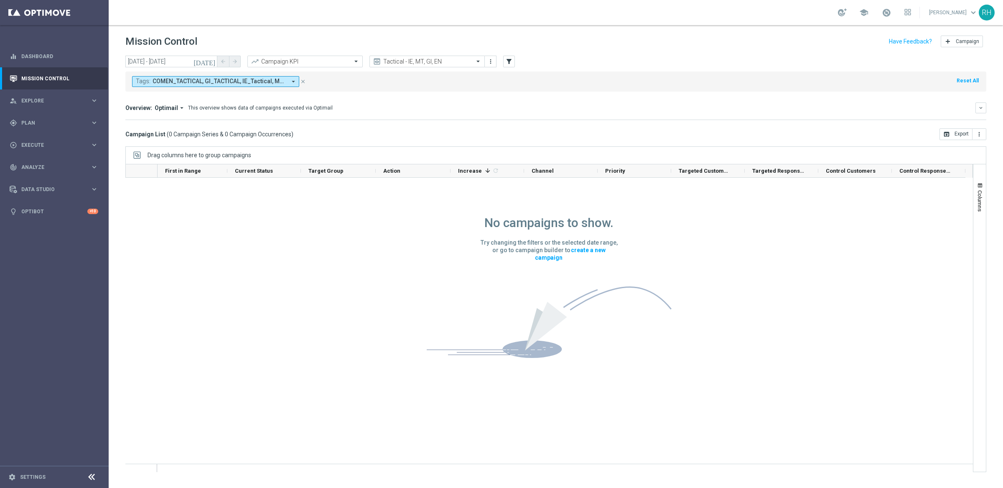
click at [541, 83] on div "Tags: COMEN_TACTICAL, GI_TACTICAL, IE_Tactical, MT_Tactical arrow_drop_down clo…" at bounding box center [555, 81] width 861 height 20
click at [541, 74] on div "Tags: COMEN_TACTICAL, GI_TACTICAL, IE_Tactical, MT_Tactical arrow_drop_down clo…" at bounding box center [555, 81] width 861 height 20
click at [545, 61] on div "today 28 Sep 2025 - 28 Sep 2025 arrow_back arrow_forward Campaign KPI trending_…" at bounding box center [555, 62] width 861 height 13
click at [540, 80] on div "Tags: COMEN_TACTICAL, GI_TACTICAL, IE_Tactical, MT_Tactical arrow_drop_down clo…" at bounding box center [555, 81] width 861 height 20
click at [546, 92] on mini-dashboard "Overview: Optimail arrow_drop_down This overview shows data of campaigns execut…" at bounding box center [555, 109] width 861 height 37
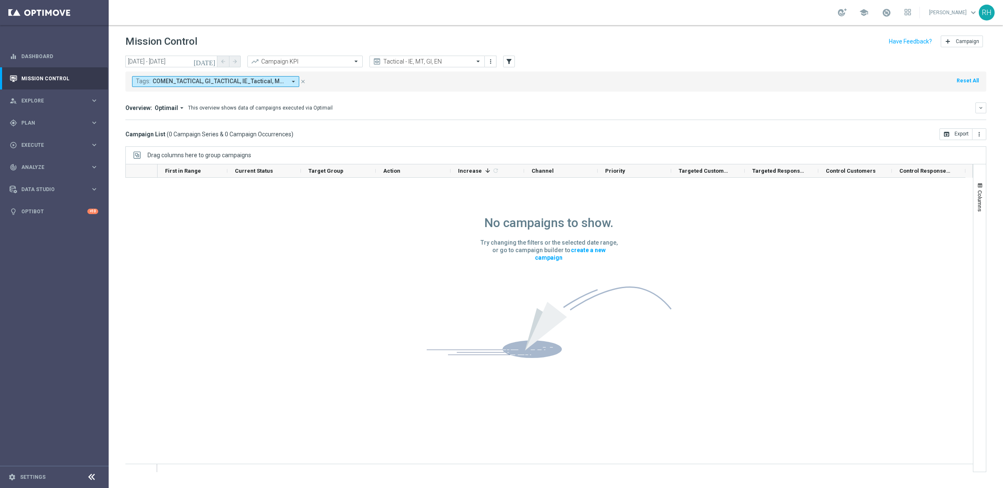
click at [533, 60] on div "today 28 Sep 2025 - 28 Sep 2025 arrow_back arrow_forward Campaign KPI trending_…" at bounding box center [555, 62] width 861 height 13
click at [533, 79] on div "Tags: COMEN_TACTICAL, GI_TACTICAL, IE_Tactical, MT_Tactical arrow_drop_down clo…" at bounding box center [555, 81] width 861 height 20
click at [516, 83] on div "Tags: COMEN_TACTICAL, GI_TACTICAL, IE_Tactical, MT_Tactical arrow_drop_down clo…" at bounding box center [555, 81] width 861 height 20
click at [457, 72] on div "Tags: COMEN_TACTICAL, GI_TACTICAL, IE_Tactical, MT_Tactical arrow_drop_down clo…" at bounding box center [555, 81] width 861 height 20
click at [456, 64] on input "text" at bounding box center [418, 61] width 89 height 7
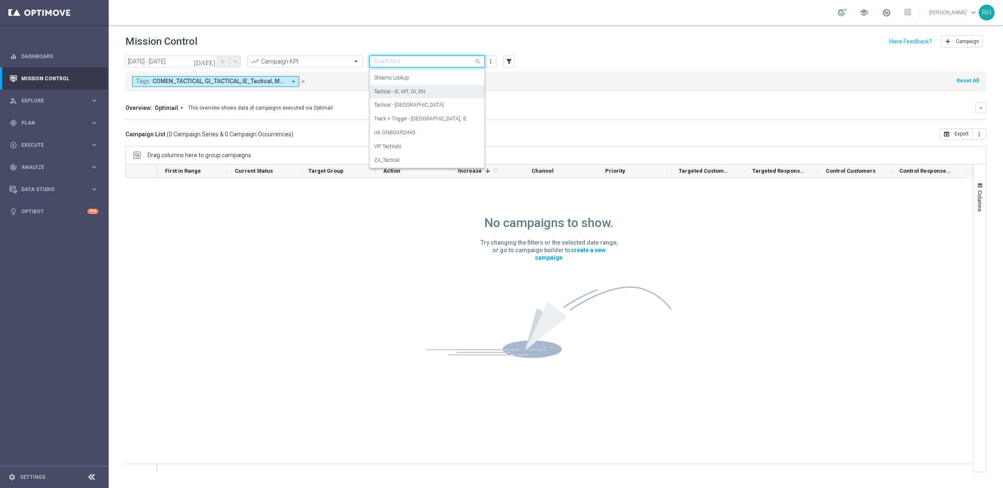
click at [460, 95] on div "Tactical - IE, MT, GI, EN" at bounding box center [427, 92] width 106 height 14
click at [533, 117] on div "Overview: Optimail arrow_drop_down This overview shows data of campaigns execut…" at bounding box center [555, 111] width 861 height 18
click at [534, 113] on div "Overview: Optimail arrow_drop_down This overview shows data of campaigns execut…" at bounding box center [555, 111] width 861 height 18
click at [463, 91] on div "Tags: COMEN_TACTICAL, GI_TACTICAL, IE_Tactical, MT_Tactical arrow_drop_down clo…" at bounding box center [555, 81] width 861 height 20
click at [448, 78] on div "Tags: COMEN_TACTICAL, GI_TACTICAL, IE_Tactical, MT_Tactical arrow_drop_down clo…" at bounding box center [555, 81] width 861 height 20
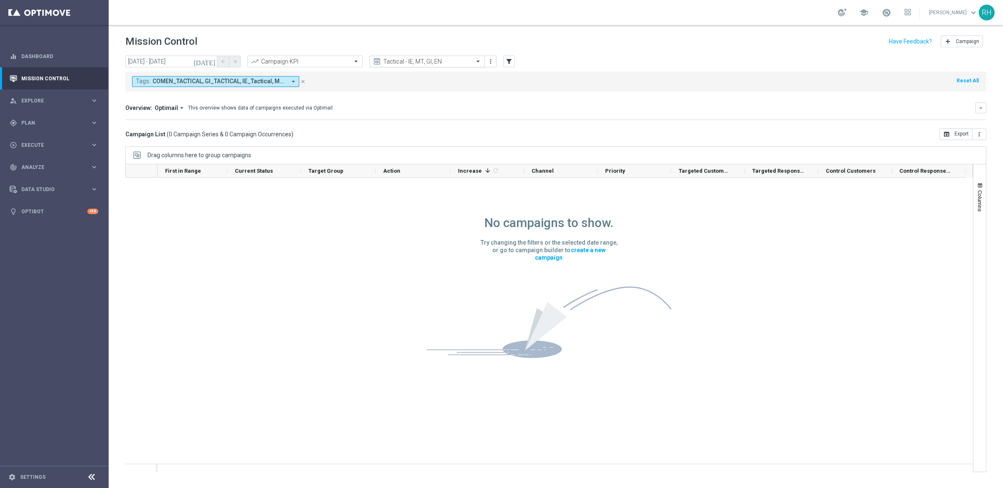
click at [444, 59] on input "text" at bounding box center [418, 61] width 89 height 7
click at [445, 91] on div "Tactical - IE, MT, GI, EN" at bounding box center [427, 92] width 106 height 14
click at [442, 103] on div "Overview: Optimail arrow_drop_down This overview shows data of campaigns execut…" at bounding box center [555, 107] width 861 height 11
click at [453, 111] on div "Overview: Optimail arrow_drop_down This overview shows data of campaigns execut…" at bounding box center [550, 108] width 850 height 8
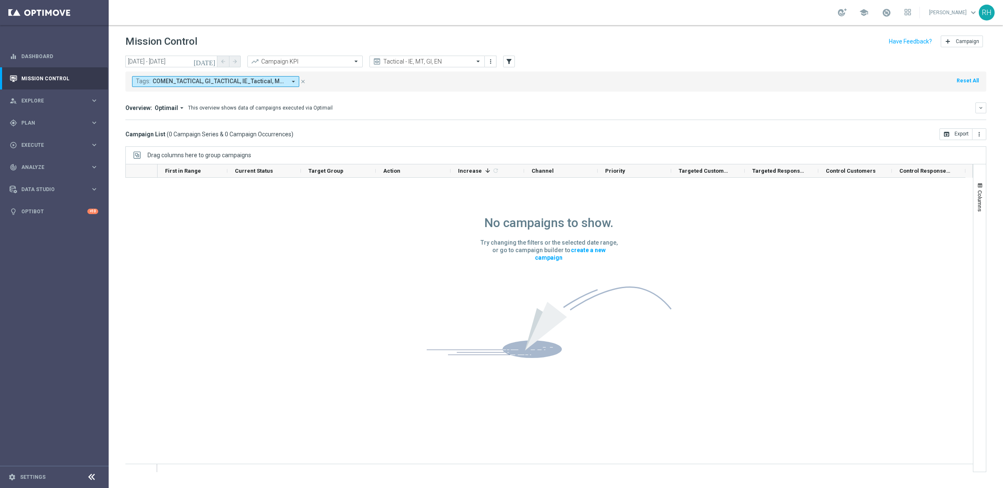
click at [453, 111] on div "Overview: Optimail arrow_drop_down This overview shows data of campaigns execut…" at bounding box center [550, 108] width 850 height 8
click at [338, 115] on div "Overview: Optimail arrow_drop_down This overview shows data of campaigns execut…" at bounding box center [555, 111] width 861 height 18
click at [213, 67] on div "today 28 Sep 2025 - 28 Sep 2025 arrow_back arrow_forward" at bounding box center [182, 62] width 115 height 13
click at [210, 58] on icon "[DATE]" at bounding box center [204, 62] width 23 height 8
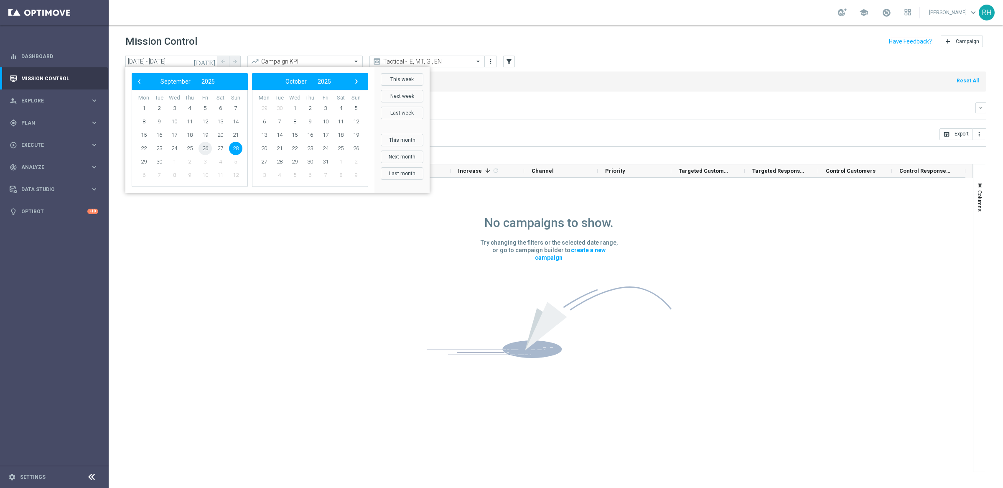
click at [201, 149] on span "26" at bounding box center [204, 148] width 13 height 13
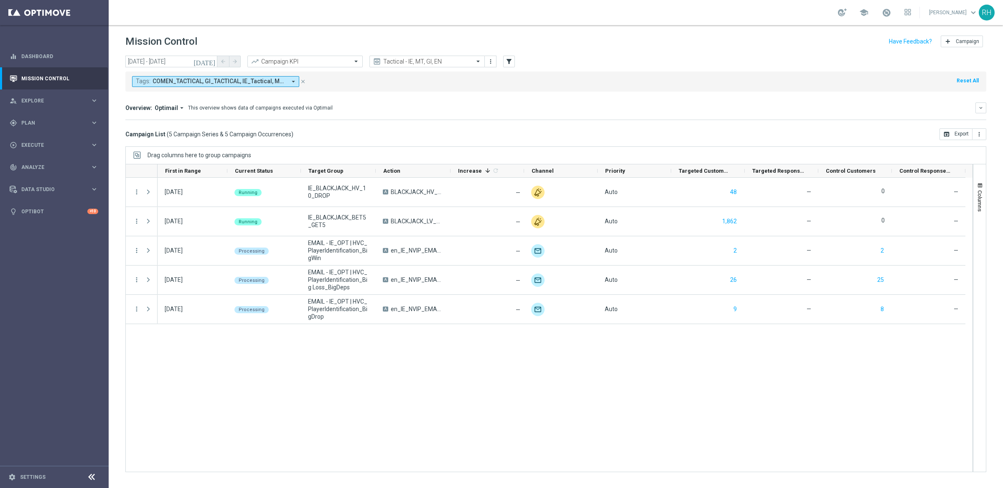
click at [213, 60] on icon "[DATE]" at bounding box center [204, 62] width 23 height 8
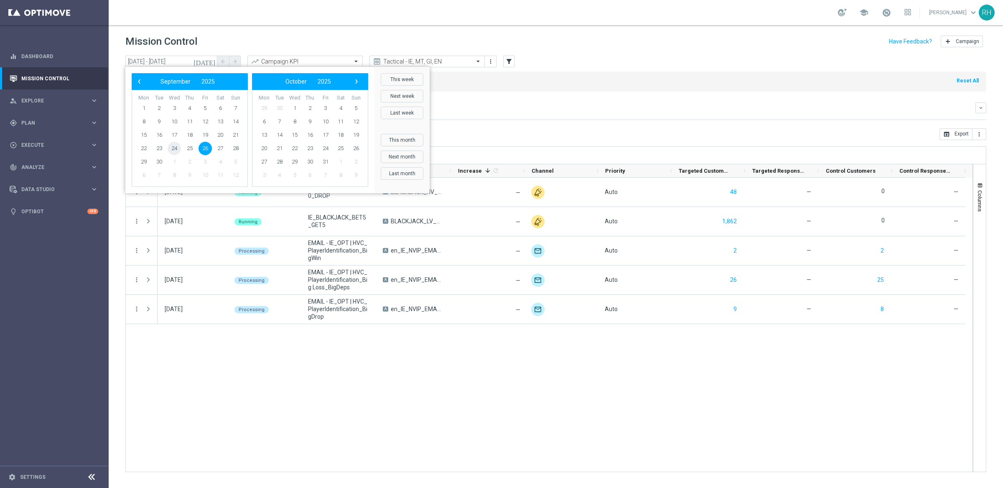
click at [178, 148] on span "24" at bounding box center [174, 148] width 13 height 13
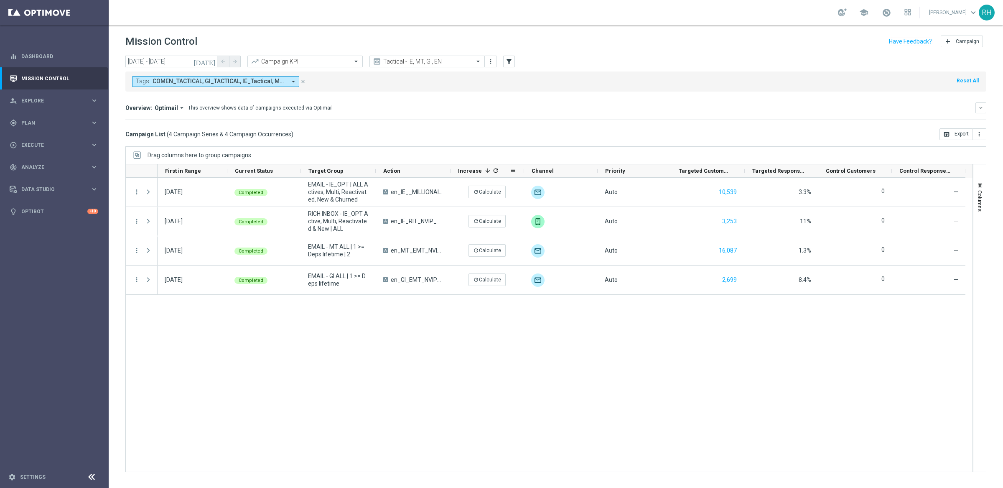
click at [451, 171] on icon-header "Increase 1 refresh" at bounding box center [487, 170] width 74 height 13
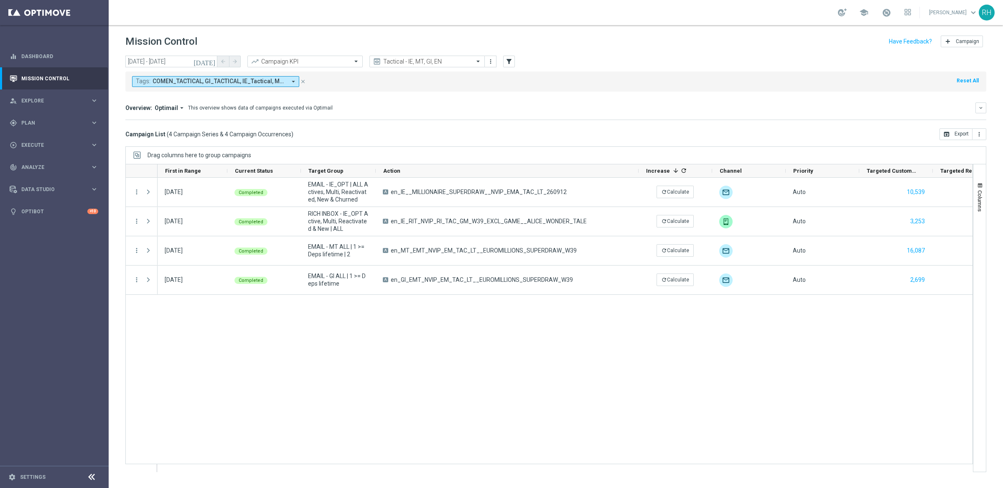
drag, startPoint x: 449, startPoint y: 171, endPoint x: 637, endPoint y: 161, distance: 188.3
click at [637, 161] on div "Drag columns here to group campaigns Drag here to set column labels" at bounding box center [555, 308] width 861 height 325
click at [216, 66] on button "[DATE]" at bounding box center [204, 62] width 25 height 13
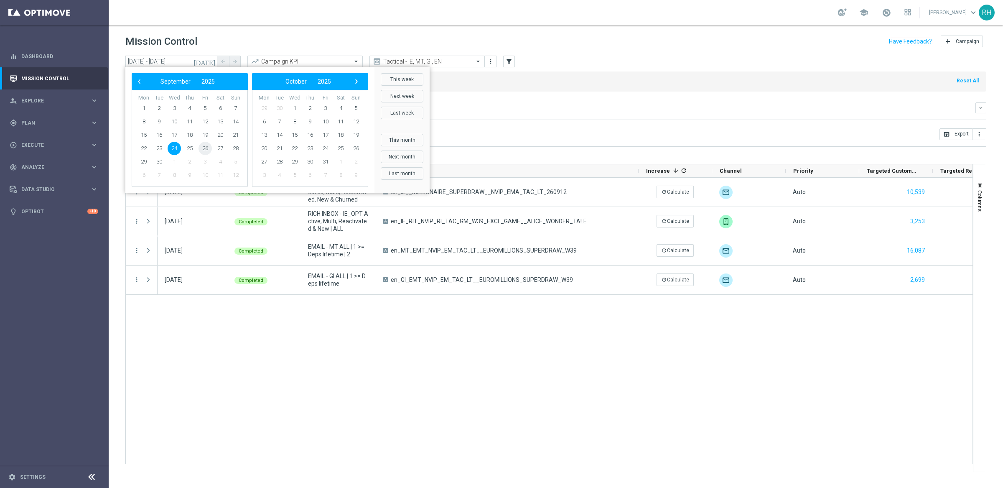
click at [202, 152] on span "26" at bounding box center [204, 148] width 13 height 13
type input "[DATE] - [DATE]"
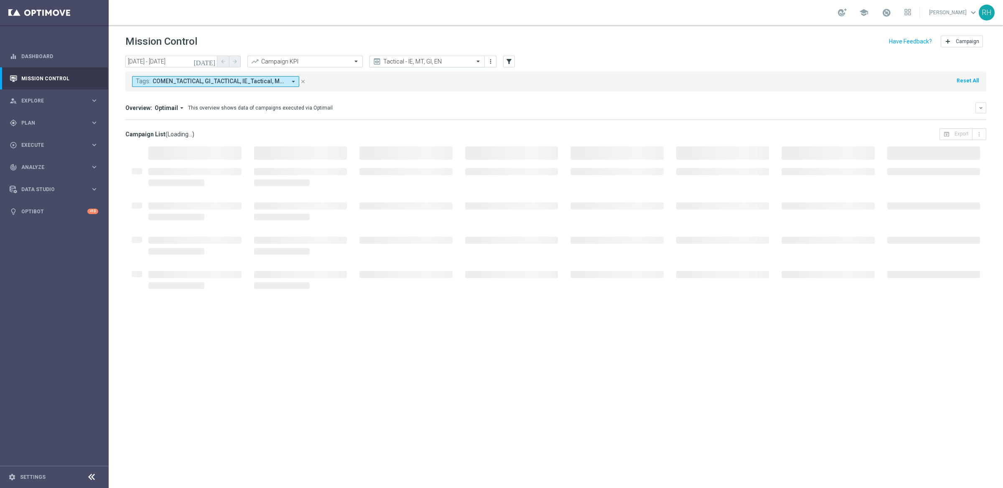
click at [410, 59] on input "text" at bounding box center [418, 61] width 89 height 7
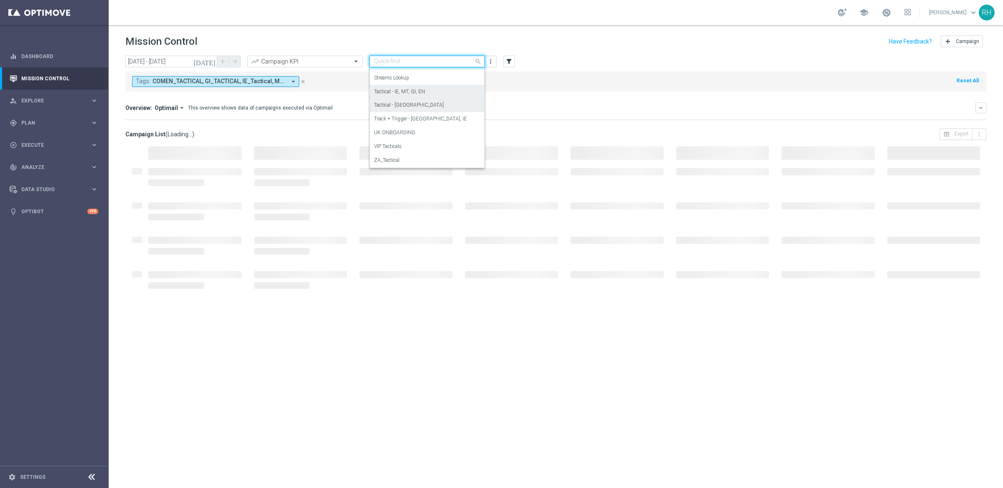
click at [410, 104] on div "Tactical - [GEOGRAPHIC_DATA]" at bounding box center [427, 105] width 106 height 14
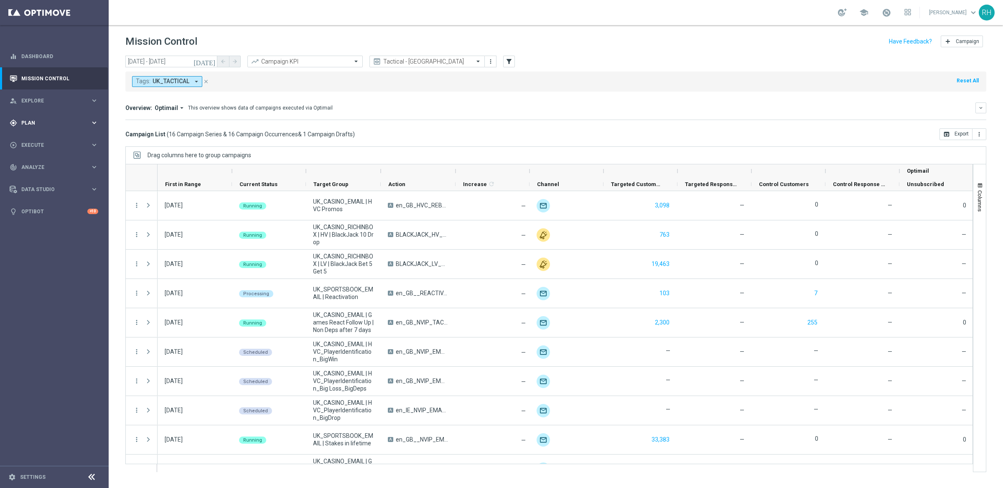
click at [76, 122] on span "Plan" at bounding box center [55, 122] width 69 height 5
click at [66, 142] on link "Target Groups" at bounding box center [54, 140] width 65 height 7
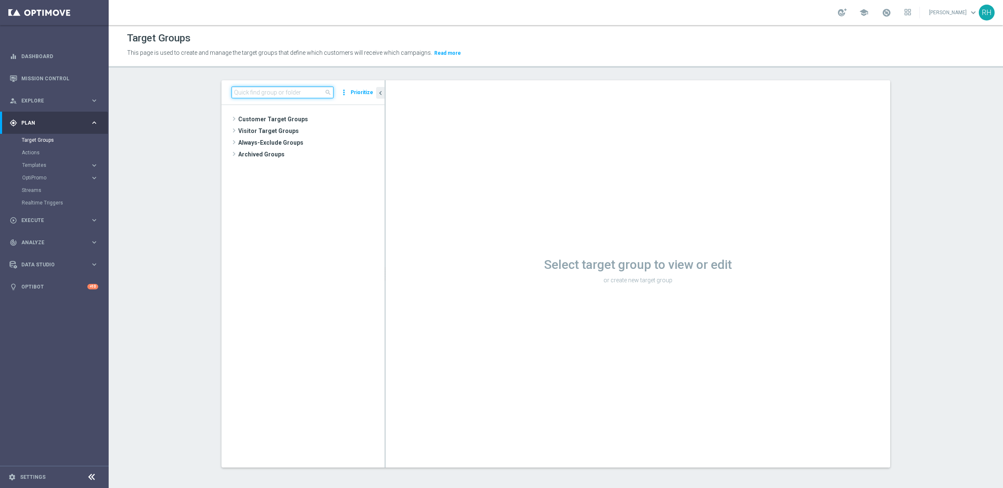
click at [298, 87] on input at bounding box center [282, 92] width 102 height 12
paste input "Retrieving data. Wait a few seconds and try to cut or copy again."
type input "Retrieving data. Wait a few seconds and try to cut or copy again."
paste input "EMAIL - GI ALL | 1 >= Deps lifetime"
click at [306, 158] on span "EMAIL - GI ALL | 1 >= Deps lifetime" at bounding box center [318, 154] width 92 height 7
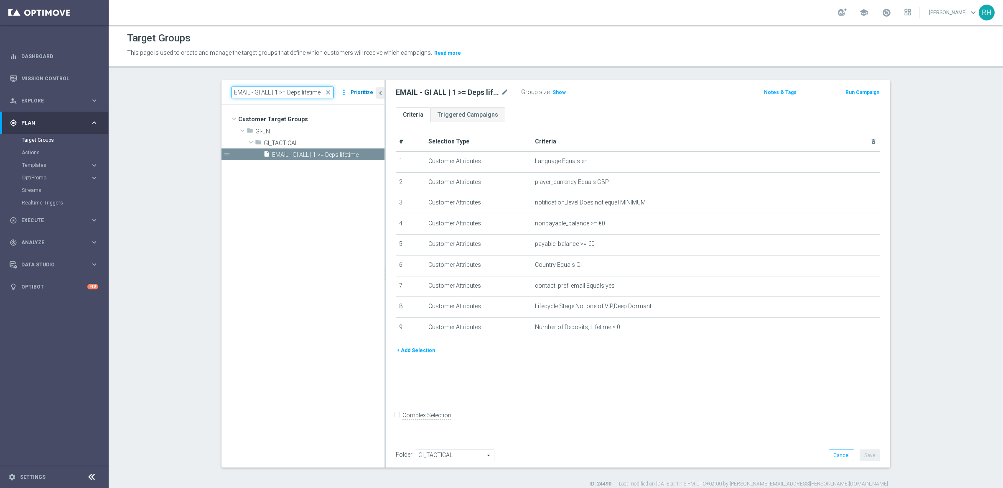
drag, startPoint x: 270, startPoint y: 92, endPoint x: 350, endPoint y: 92, distance: 79.8
click at [350, 92] on div "EMAIL - GI ALL | 1 >= Deps lifetime close more_vert Prioritize" at bounding box center [302, 92] width 143 height 12
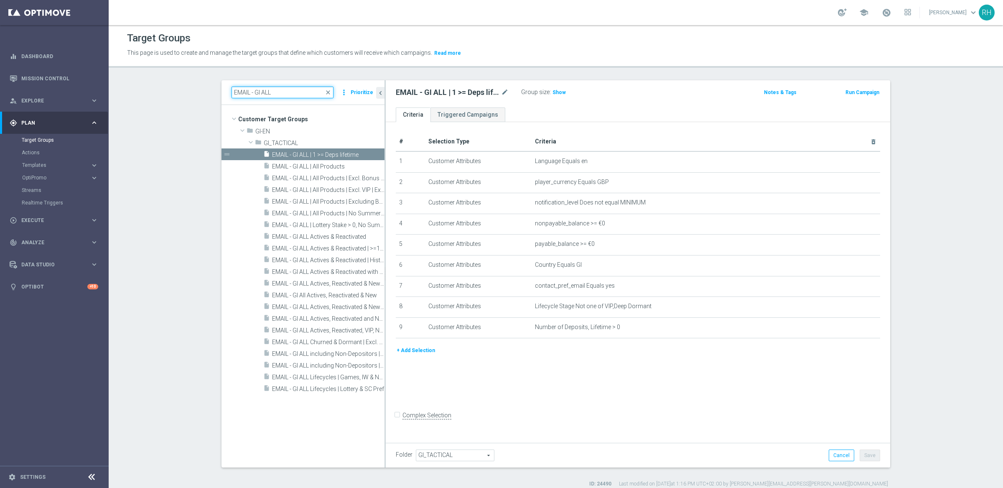
type input "EMAIL - GI ALL"
drag, startPoint x: 381, startPoint y: 262, endPoint x: 388, endPoint y: 262, distance: 6.7
click at [388, 262] on div "# Selection Type Criteria delete_forever 1 Customer Attributes Language Equals …" at bounding box center [638, 280] width 504 height 317
click at [324, 297] on span "EMAIL - GI All Actives, Reactivated & New" at bounding box center [319, 295] width 94 height 7
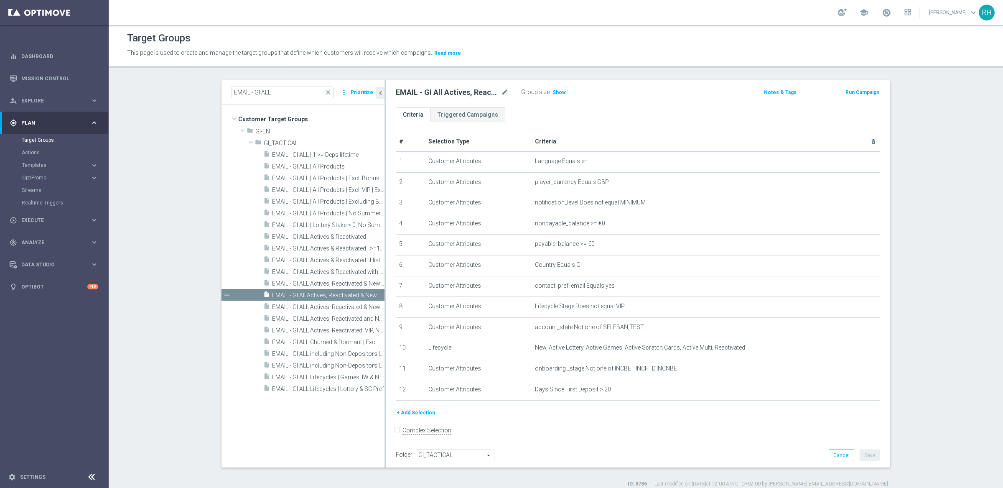
drag, startPoint x: 555, startPoint y: 92, endPoint x: 628, endPoint y: 99, distance: 73.8
click at [556, 92] on span "Show" at bounding box center [558, 92] width 13 height 6
click at [859, 372] on icon "delete_forever" at bounding box center [862, 368] width 7 height 7
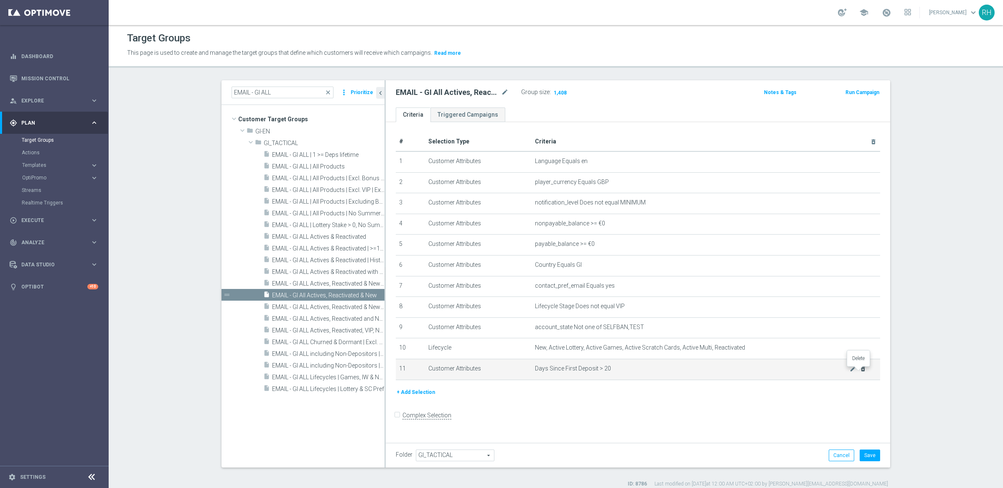
click at [859, 371] on icon "delete_forever" at bounding box center [862, 368] width 7 height 7
click at [555, 93] on span "Show" at bounding box center [558, 92] width 13 height 6
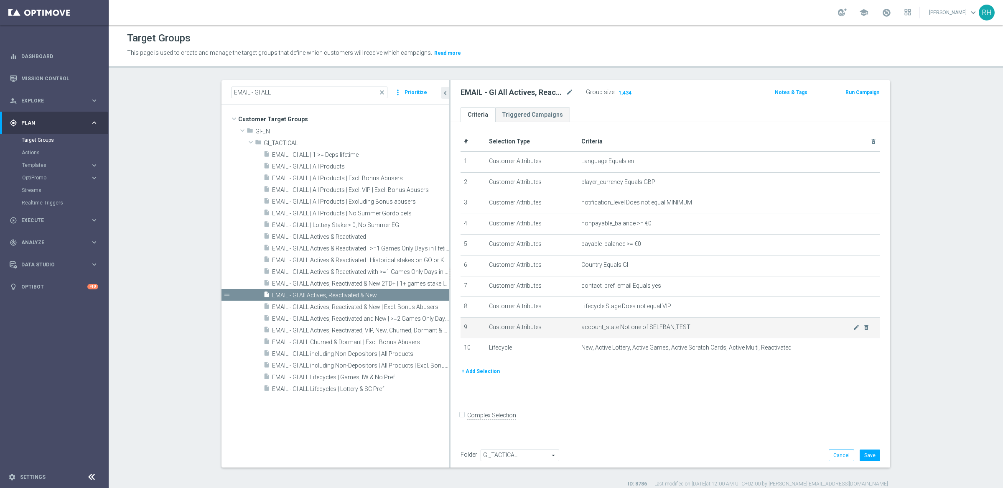
drag, startPoint x: 381, startPoint y: 313, endPoint x: 557, endPoint y: 322, distance: 176.2
click at [557, 322] on as-split "EMAIL - GI ALL close more_vert Prioritize Customer Target Groups library_add cr…" at bounding box center [555, 273] width 668 height 387
click at [869, 452] on button "Save" at bounding box center [869, 455] width 20 height 12
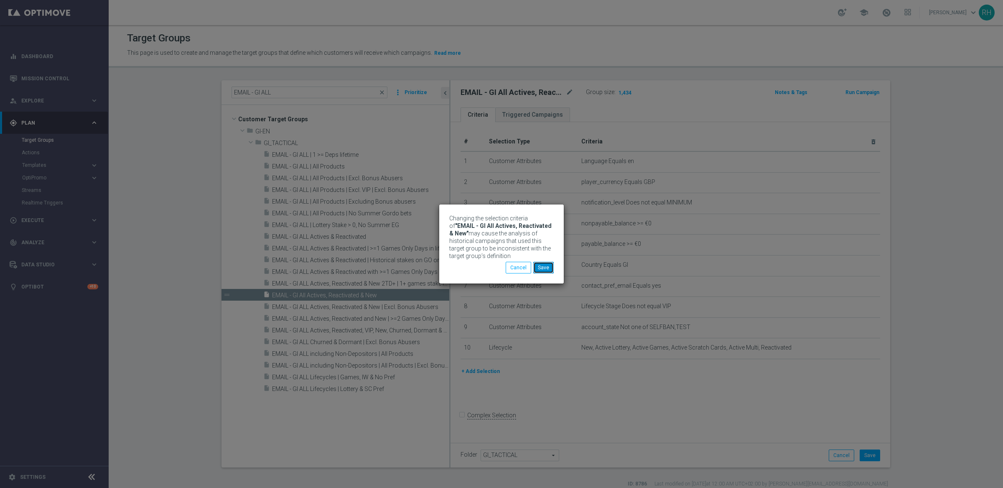
click at [543, 269] on button "Save" at bounding box center [543, 268] width 20 height 12
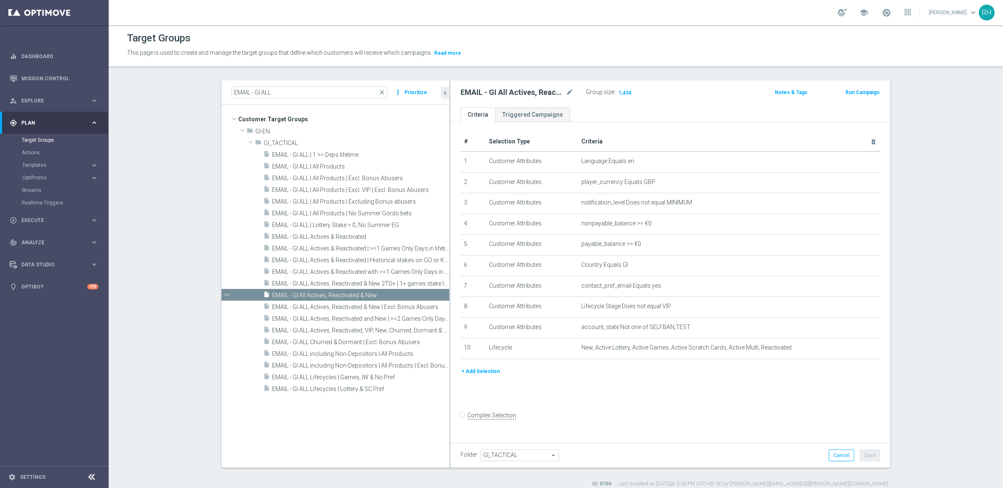
click at [514, 93] on h2 "EMAIL - GI All Actives, Reactivated & New" at bounding box center [512, 92] width 104 height 10
copy div "EMAIL - GI All Actives, Reactivated & New"
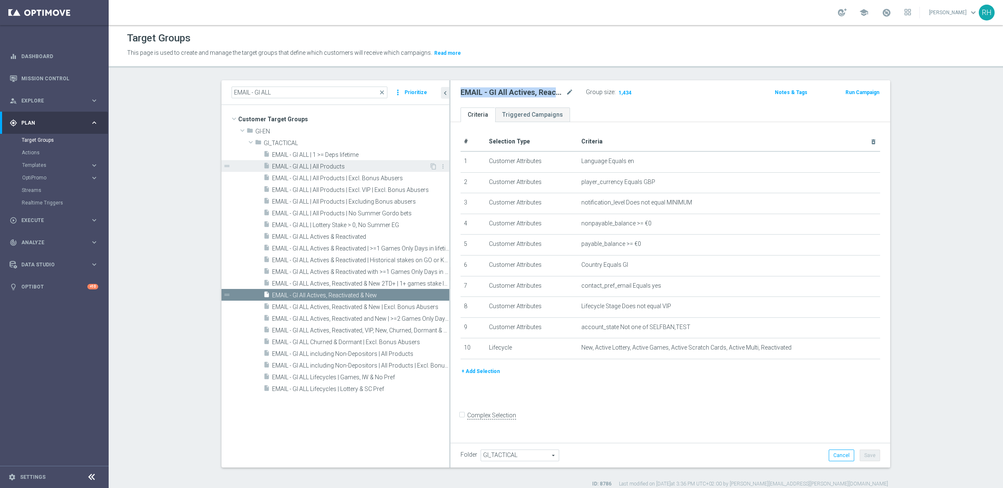
click at [322, 162] on div "insert_drive_file EMAIL - GI ALL | All Products" at bounding box center [346, 166] width 166 height 12
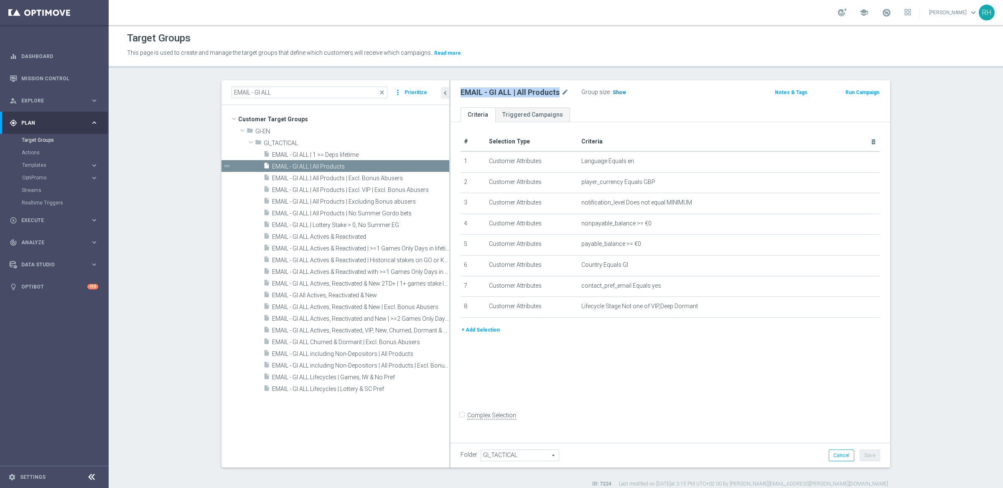
click at [612, 93] on span "Show" at bounding box center [618, 92] width 13 height 6
click at [70, 163] on span "Templates" at bounding box center [52, 165] width 60 height 5
click at [39, 179] on link "Optimail" at bounding box center [56, 177] width 61 height 7
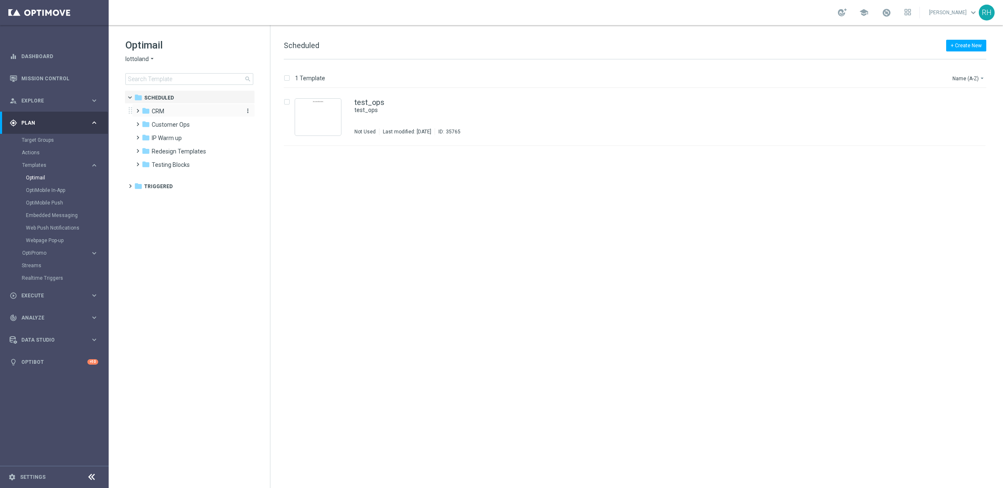
click at [150, 111] on icon "folder" at bounding box center [146, 111] width 8 height 8
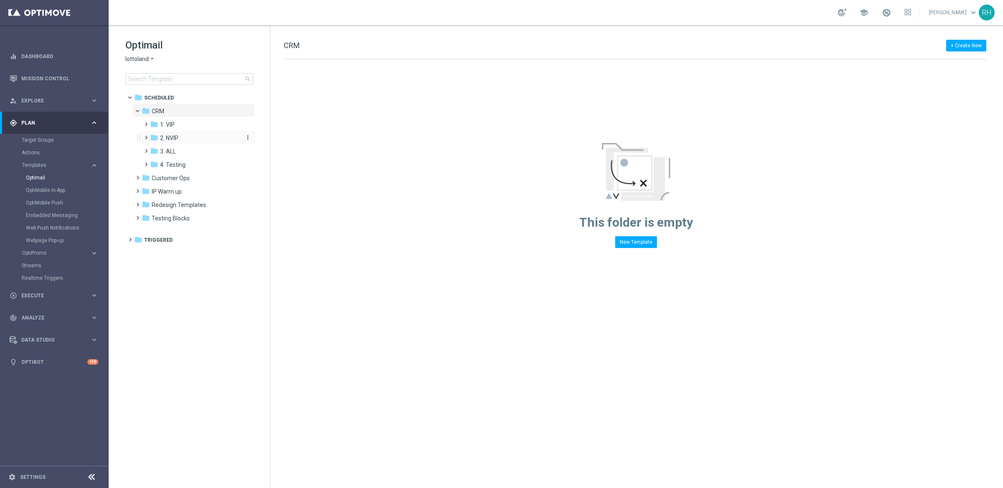
click at [164, 135] on span "2. NVIP" at bounding box center [169, 138] width 18 height 8
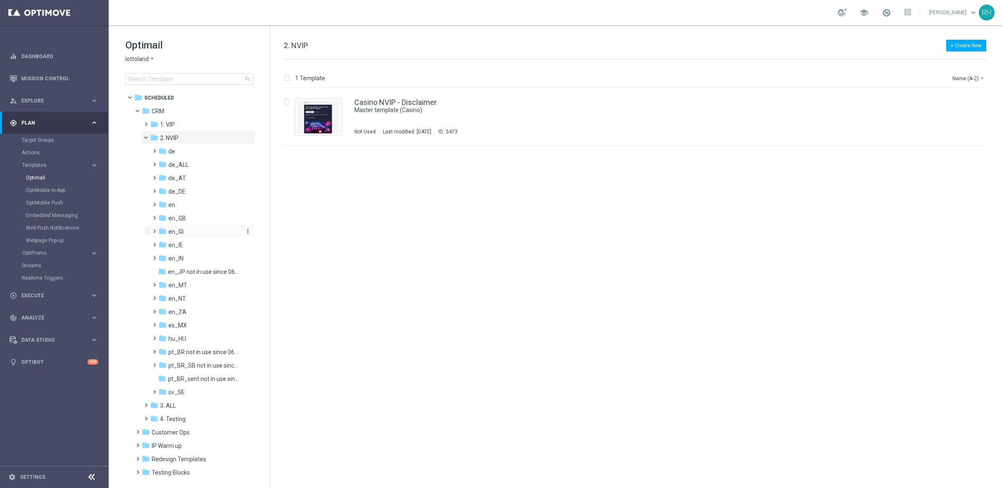
click at [186, 228] on div "folder en_GI" at bounding box center [199, 232] width 82 height 10
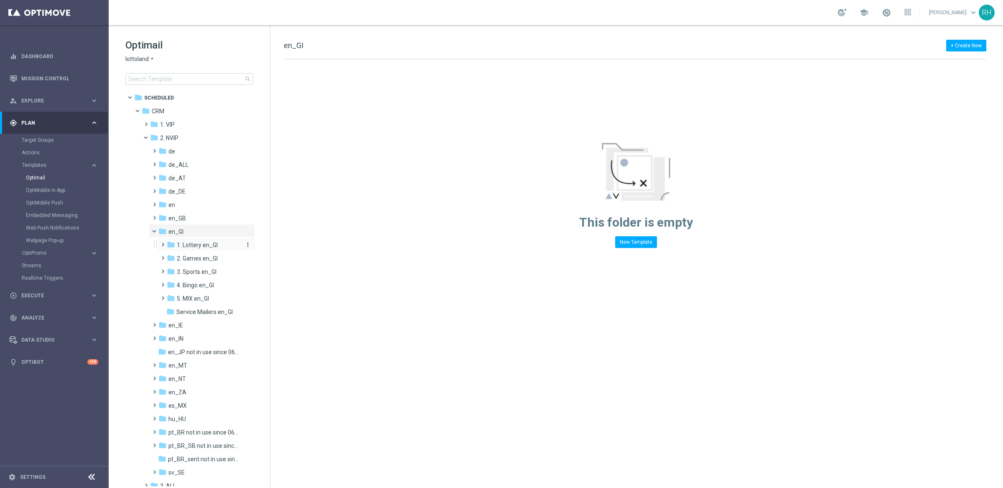
click at [203, 245] on span "1. Lottery en_GI" at bounding box center [197, 245] width 41 height 8
click at [208, 269] on span "TAC LT en_GI" at bounding box center [202, 272] width 35 height 8
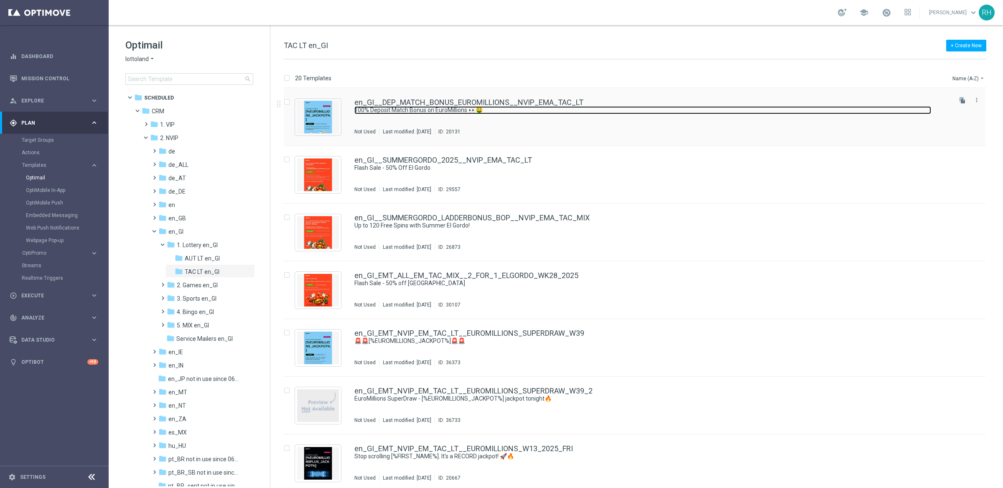
click at [653, 108] on link "100% Deposit Match Bonus on EuroMillions 👀🤑" at bounding box center [642, 110] width 577 height 8
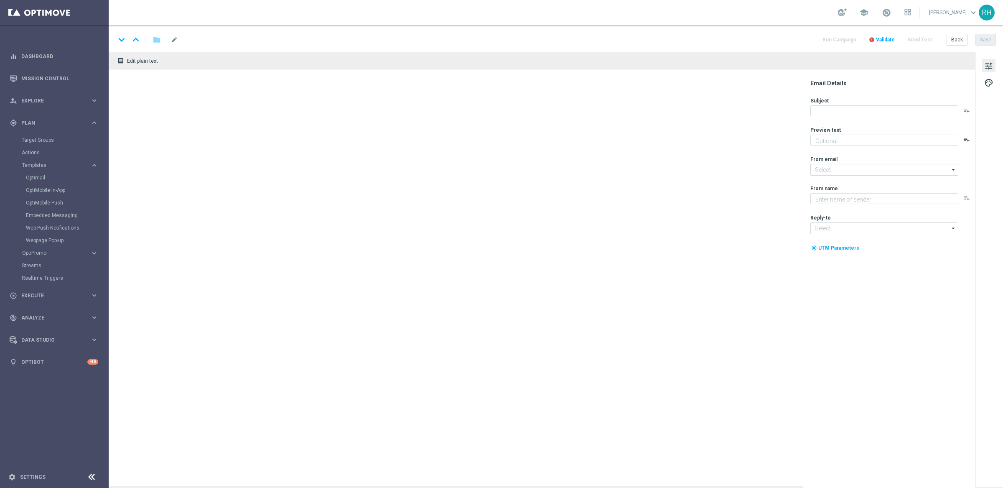
type textarea "Available for 24 hours. [%EUROMILLIONS_JACKPOT%] up for grabs!"
type input "[EMAIL_ADDRESS][DOMAIN_NAME]"
type textarea "Lottoland"
type input "[EMAIL_ADDRESS][DOMAIN_NAME]"
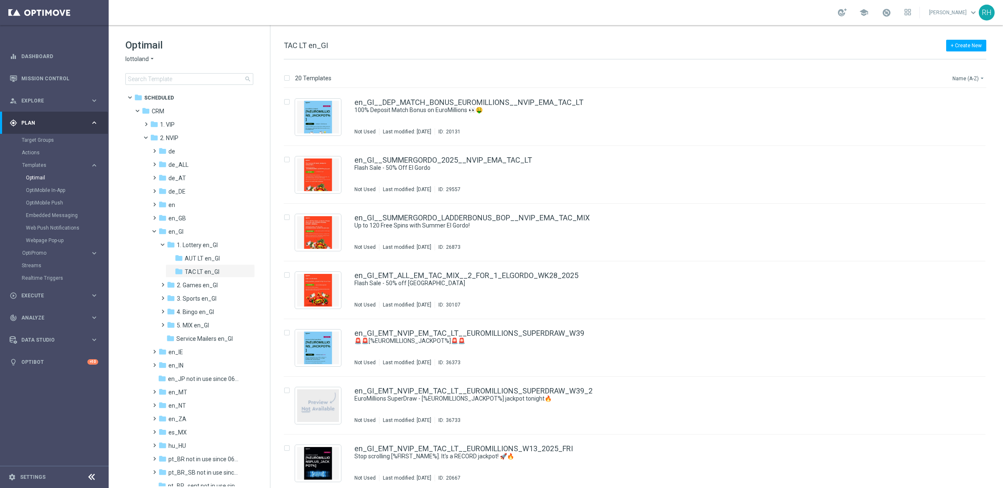
click at [970, 74] on button "Name (A-Z) arrow_drop_down" at bounding box center [968, 78] width 35 height 10
click at [963, 113] on span "Date Modified (Newest)" at bounding box center [954, 116] width 56 height 6
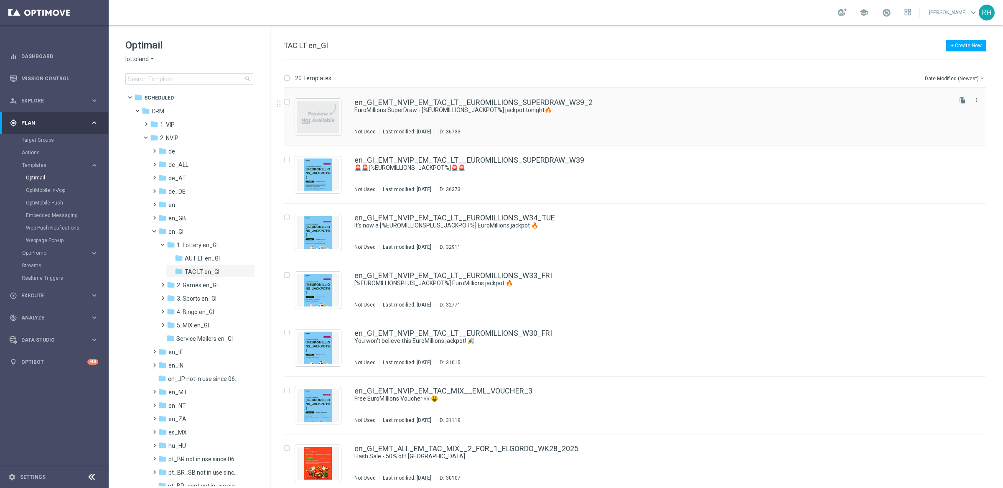
click at [701, 117] on div "en_GI_EMT_NVIP_EM_TAC_LT__EUROMILLIONS_SUPERDRAW_W39_2 EuroMillions SuperDraw -…" at bounding box center [652, 117] width 596 height 36
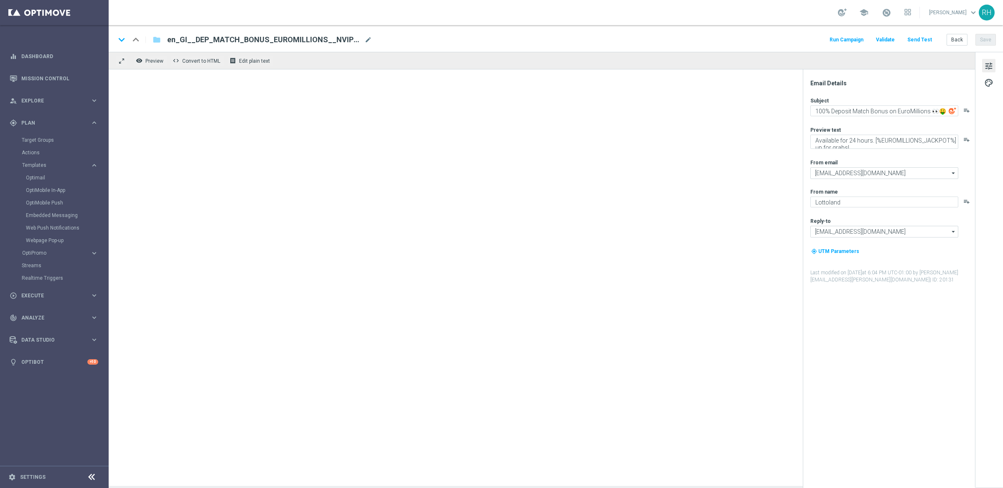
type textarea "EuroMillions SuperDraw - [%EUROMILLIONS_JACKPOT%] jackpot tonight🔥"
type textarea "Get more for less..."
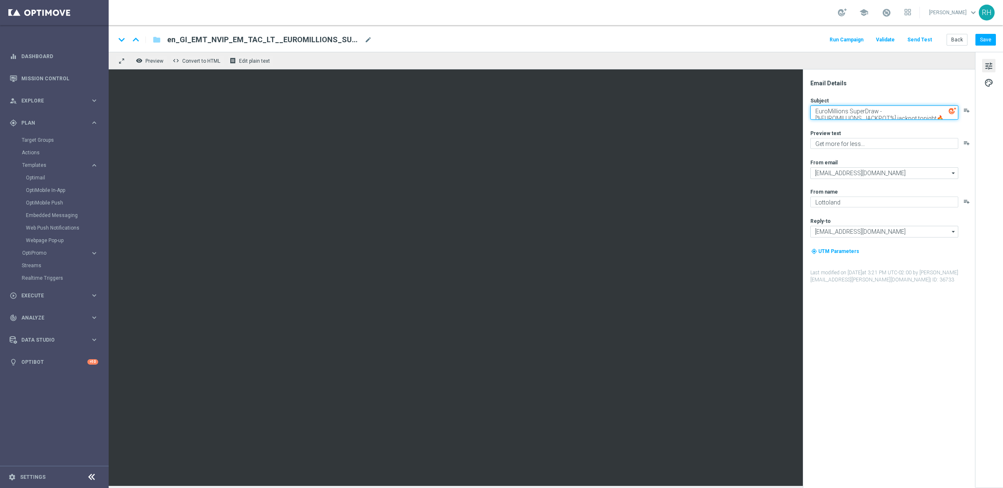
click at [876, 109] on textarea "EuroMillions SuperDraw - [%EUROMILLIONS_JACKPOT%] jackpot tonight🔥" at bounding box center [884, 112] width 148 height 14
click at [846, 143] on textarea "Get more for less..." at bounding box center [884, 143] width 148 height 11
